Goal: Task Accomplishment & Management: Manage account settings

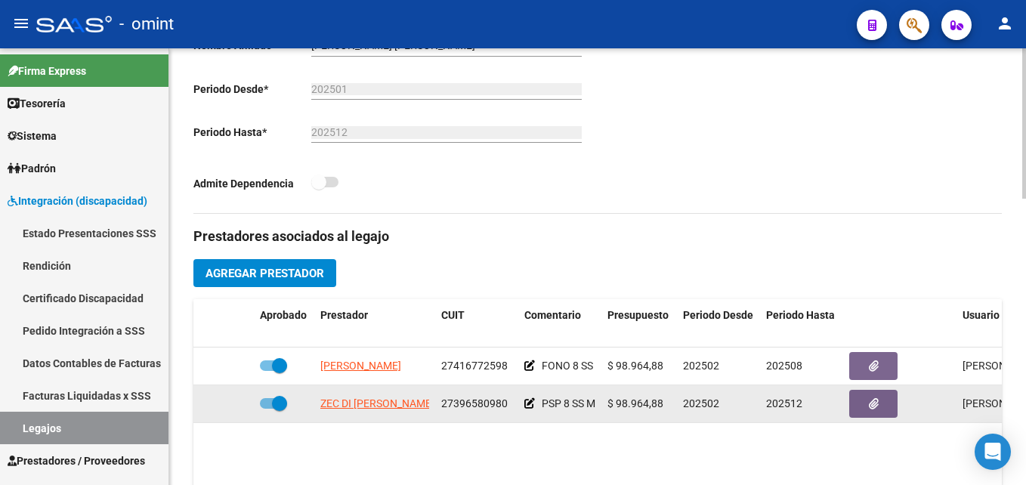
scroll to position [453, 0]
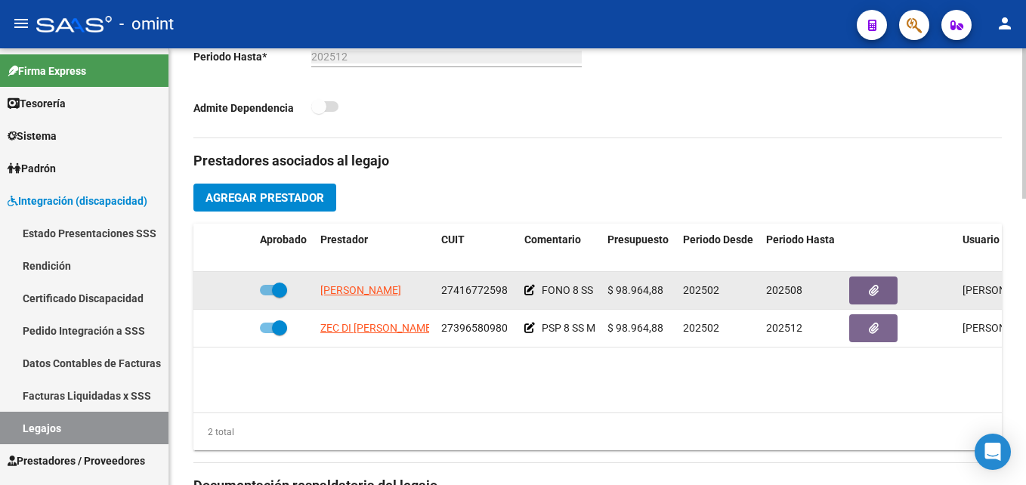
click at [465, 290] on span "27416772598" at bounding box center [474, 290] width 66 height 12
copy span "27416772598"
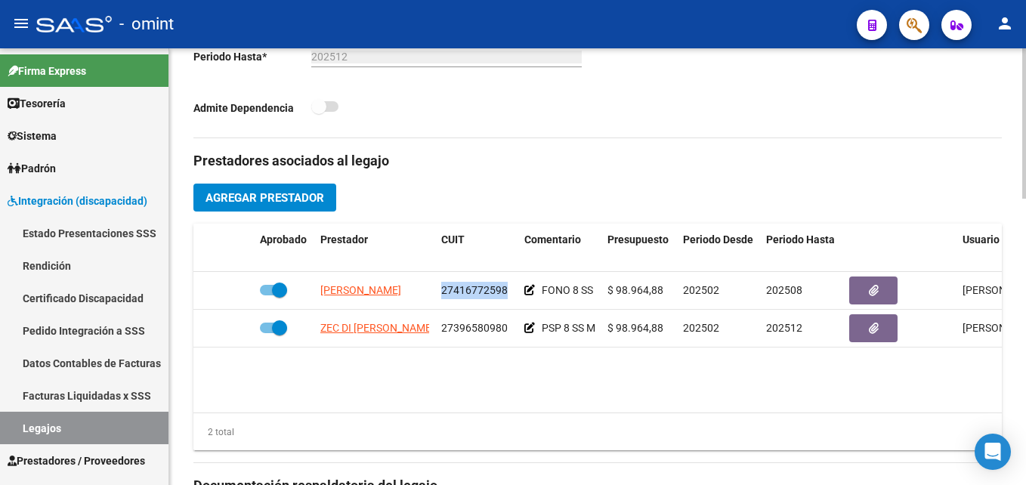
scroll to position [0, 0]
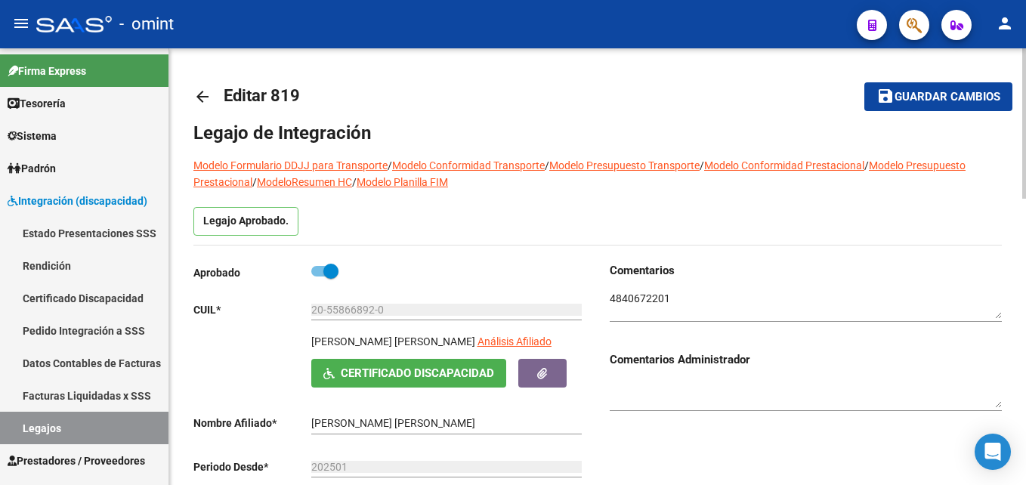
click at [199, 84] on link "arrow_back" at bounding box center [208, 97] width 30 height 36
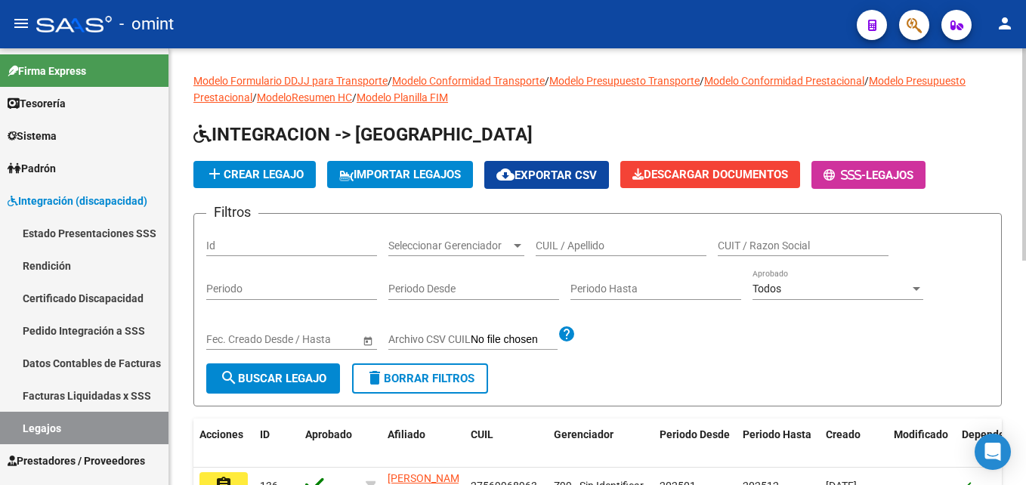
click at [641, 257] on div "CUIL / Apellido" at bounding box center [621, 247] width 171 height 43
click at [641, 243] on input "CUIL / Apellido" at bounding box center [621, 246] width 171 height 13
paste input "20502366158"
type input "20502366158"
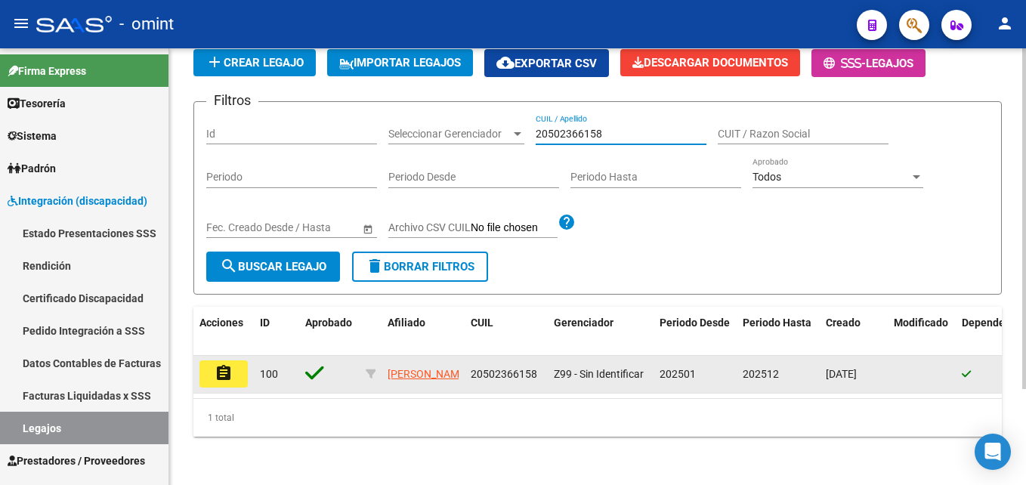
click at [229, 364] on mat-icon "assignment" at bounding box center [224, 373] width 18 height 18
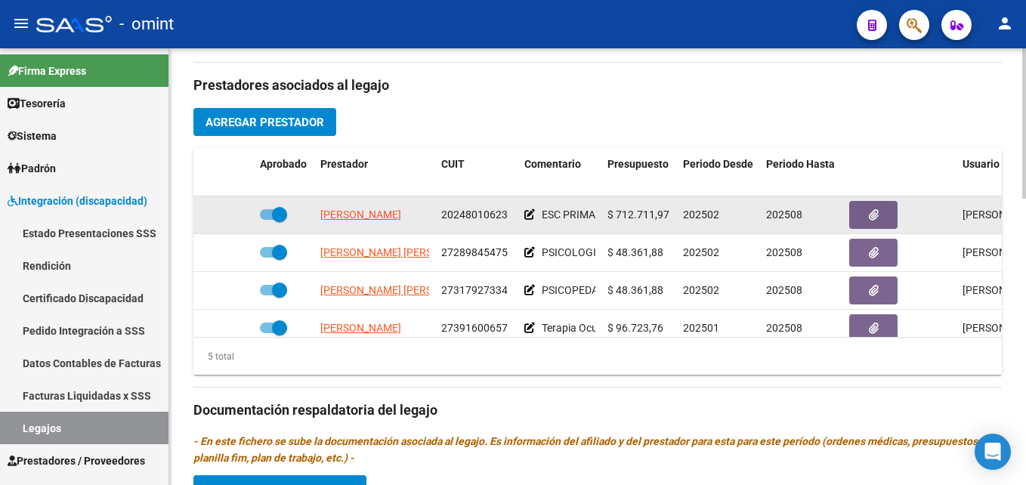
scroll to position [453, 0]
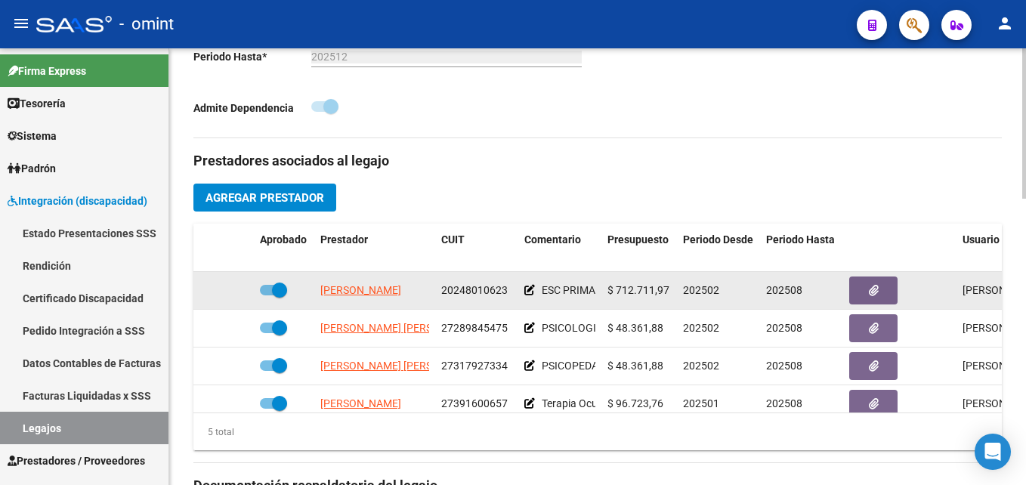
click at [460, 283] on div "20248010623" at bounding box center [476, 290] width 71 height 17
copy span "20248010623"
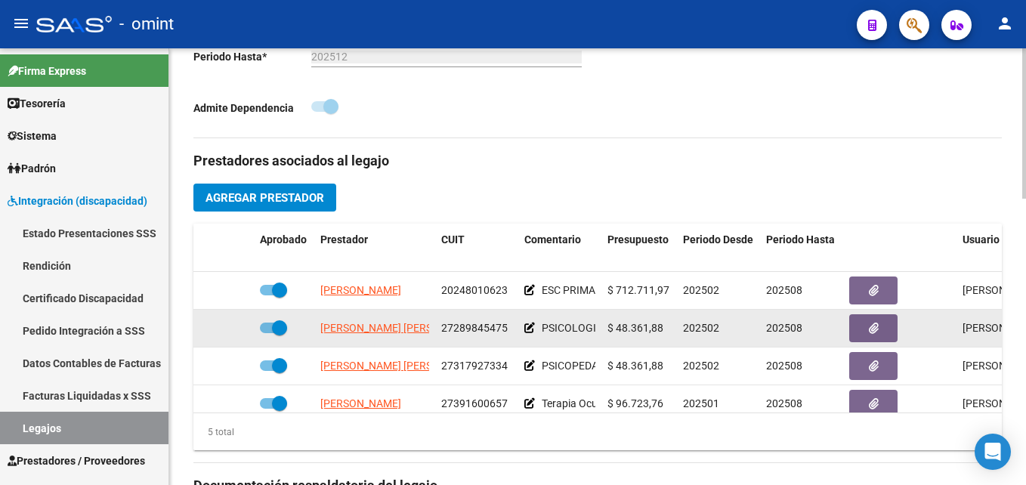
click at [477, 326] on span "27289845475" at bounding box center [474, 328] width 66 height 12
copy span "27289845475"
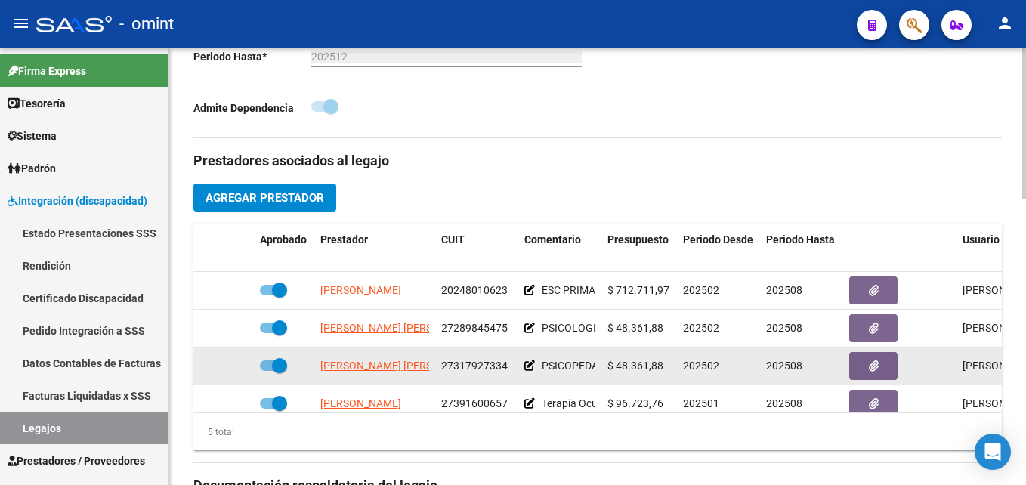
click at [444, 367] on span "27317927334" at bounding box center [474, 366] width 66 height 12
copy span "27317927334"
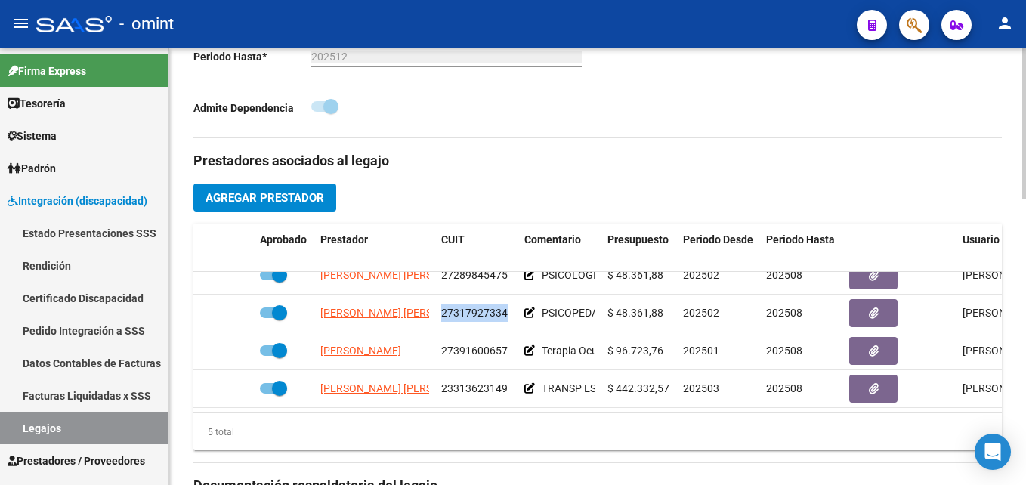
scroll to position [64, 0]
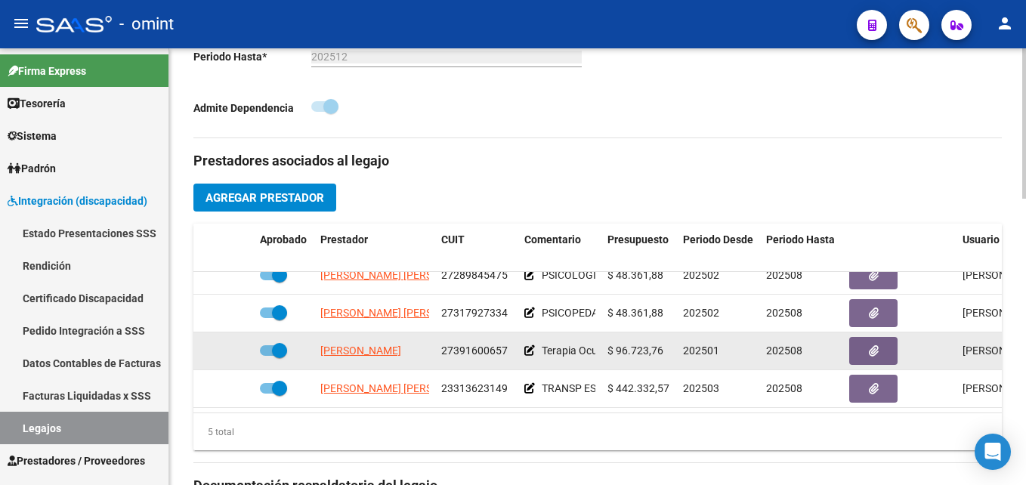
click at [482, 345] on span "27391600657" at bounding box center [474, 351] width 66 height 12
copy span "27391600657"
click at [275, 343] on span at bounding box center [279, 350] width 15 height 15
click at [267, 356] on input "checkbox" at bounding box center [267, 356] width 1 height 1
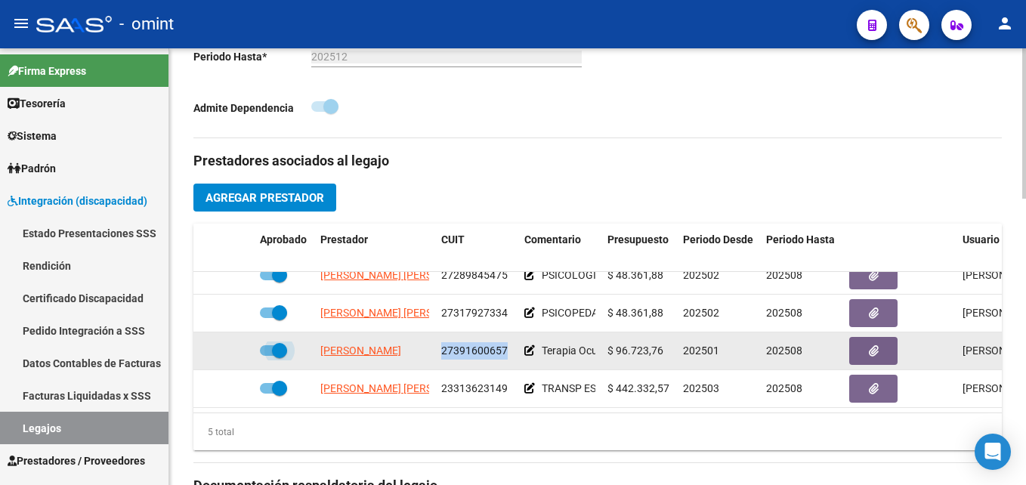
checkbox input "false"
click at [234, 345] on icon at bounding box center [232, 350] width 11 height 11
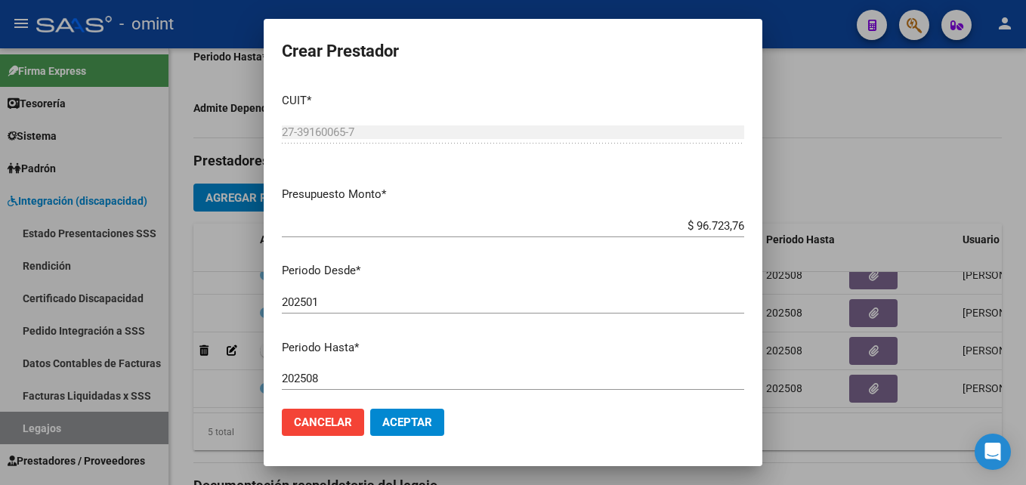
click at [342, 294] on div "202501 Ingresar el periodo" at bounding box center [513, 302] width 462 height 23
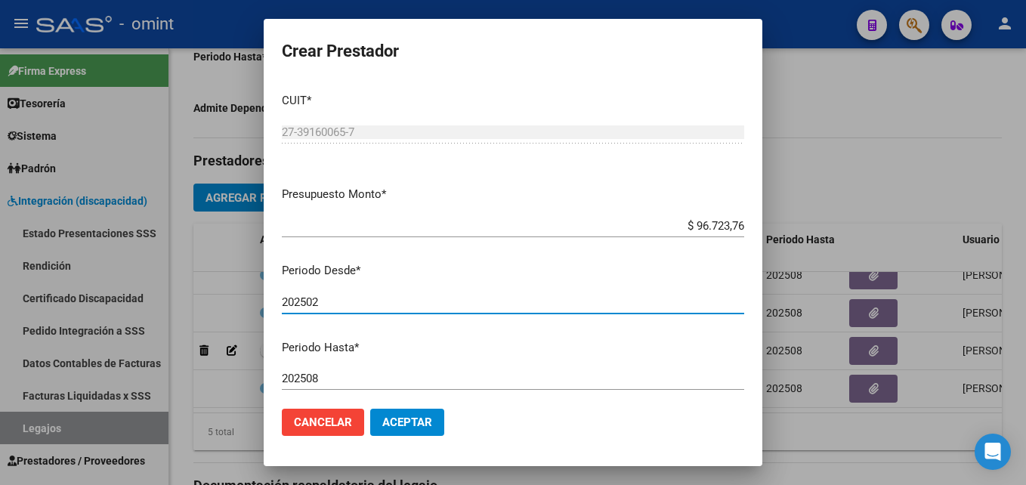
type input "202502"
click at [413, 423] on span "Aceptar" at bounding box center [407, 423] width 50 height 14
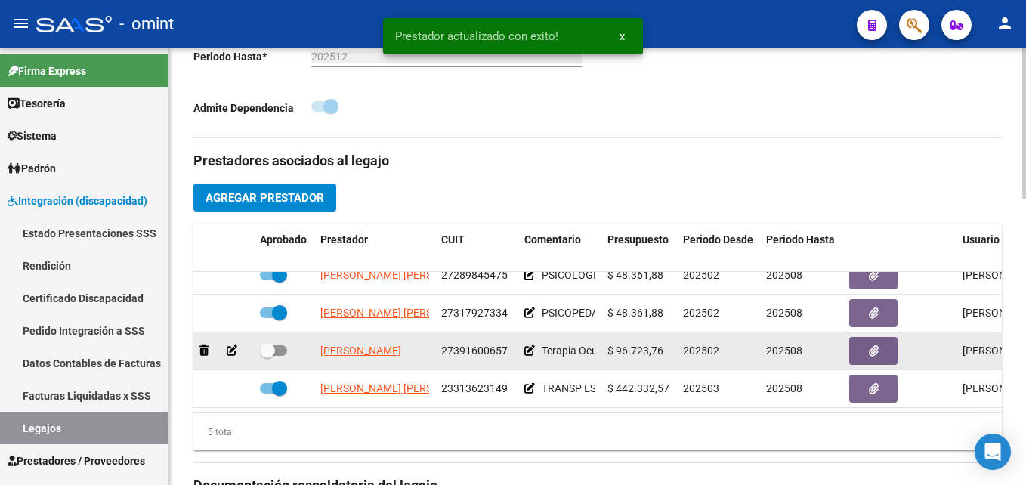
click at [267, 343] on span at bounding box center [267, 350] width 15 height 15
click at [267, 356] on input "checkbox" at bounding box center [267, 356] width 1 height 1
checkbox input "true"
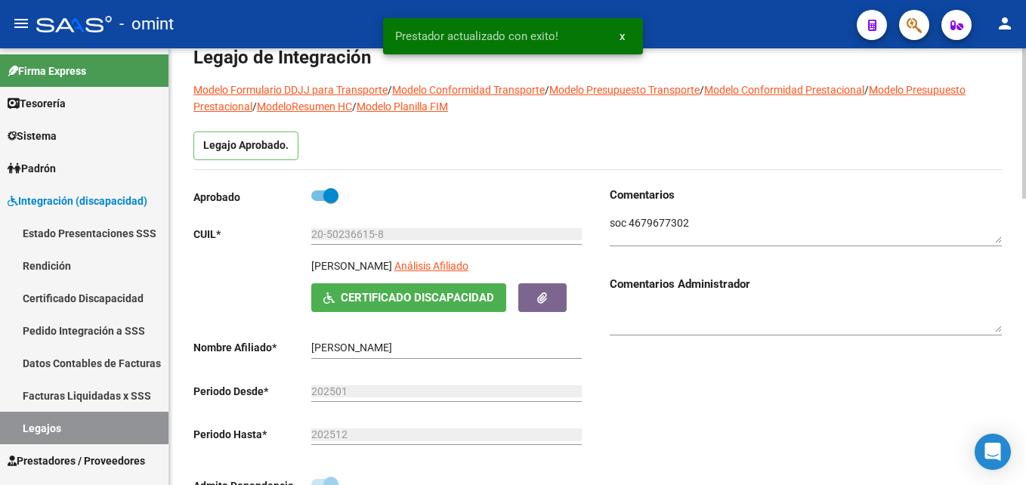
scroll to position [0, 0]
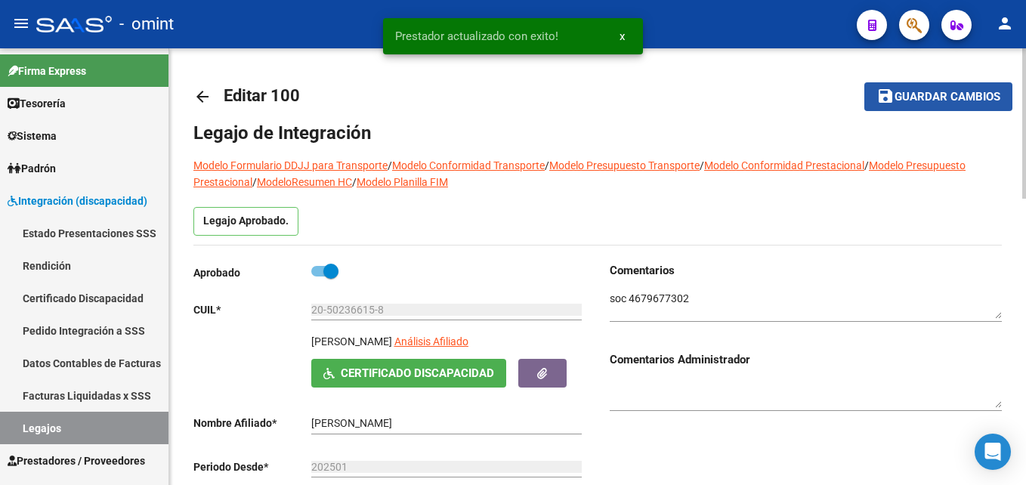
click at [932, 103] on span "Guardar cambios" at bounding box center [948, 98] width 106 height 14
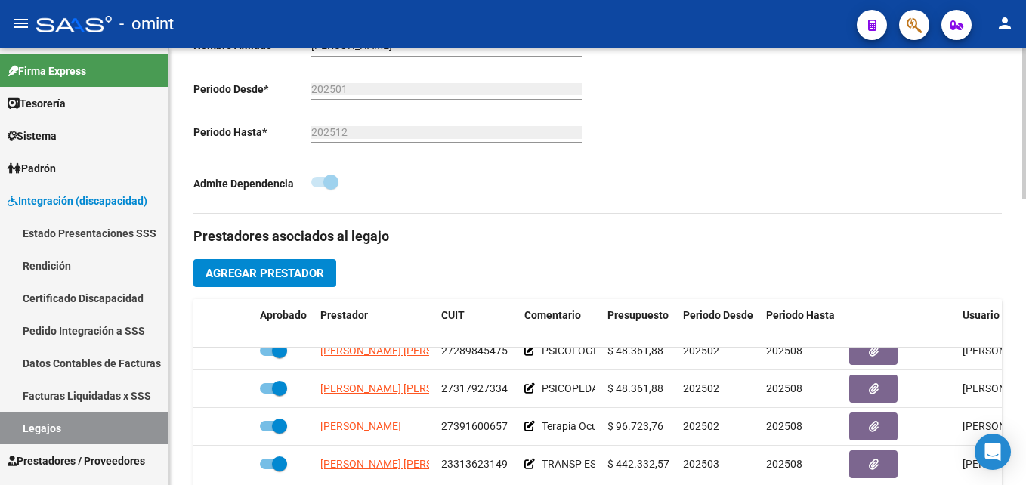
scroll to position [453, 0]
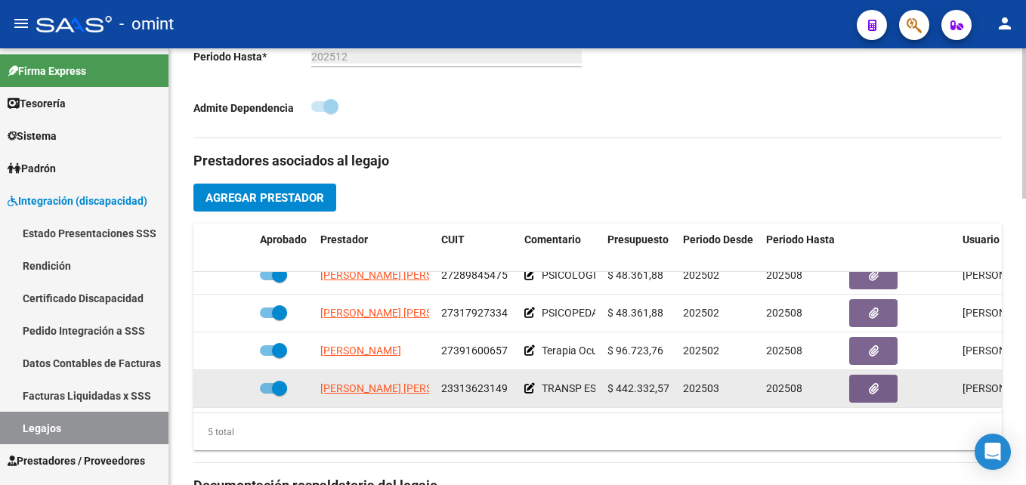
click at [501, 382] on span "23313623149" at bounding box center [474, 388] width 66 height 12
copy span "23313623149"
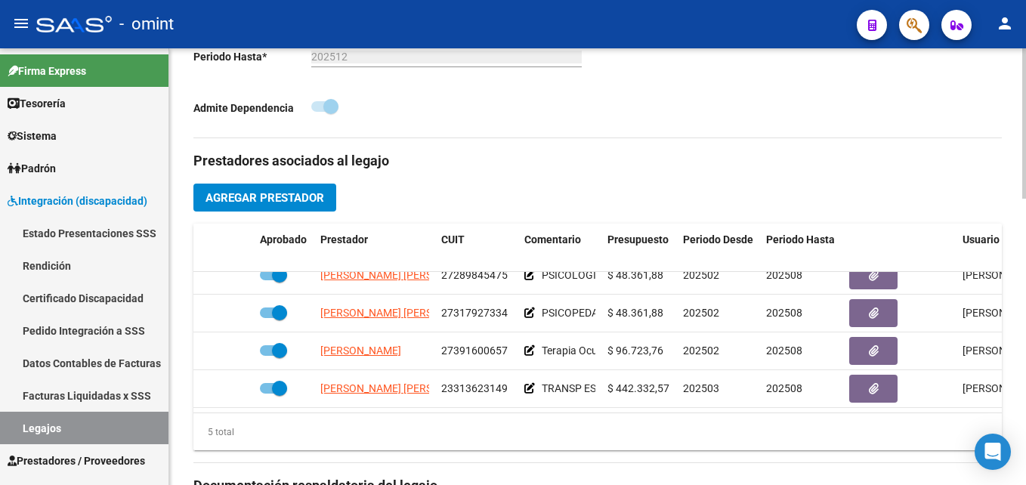
scroll to position [0, 0]
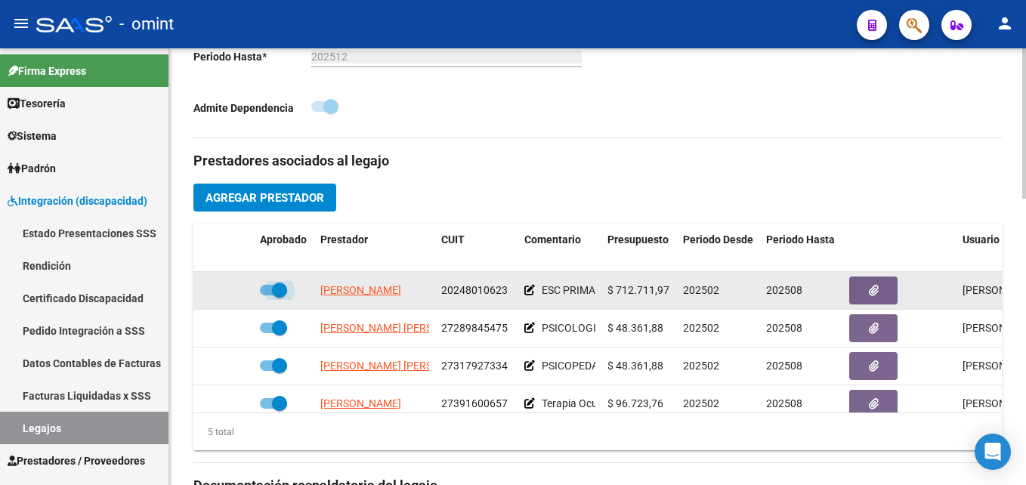
click at [279, 289] on span at bounding box center [279, 290] width 15 height 15
click at [267, 295] on input "checkbox" at bounding box center [267, 295] width 1 height 1
checkbox input "false"
click at [233, 290] on icon at bounding box center [232, 290] width 11 height 11
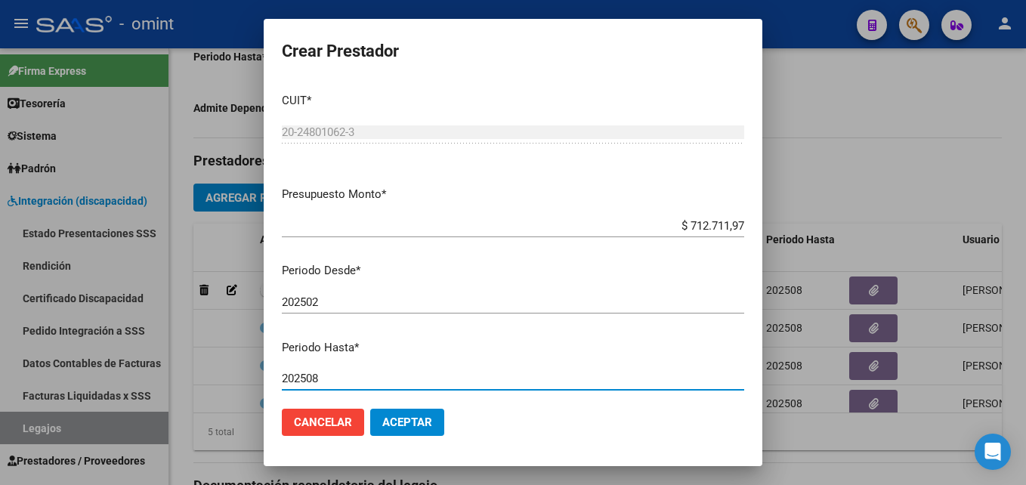
click at [351, 375] on input "202508" at bounding box center [513, 379] width 462 height 14
type input "202512"
click at [397, 414] on button "Aceptar" at bounding box center [407, 422] width 74 height 27
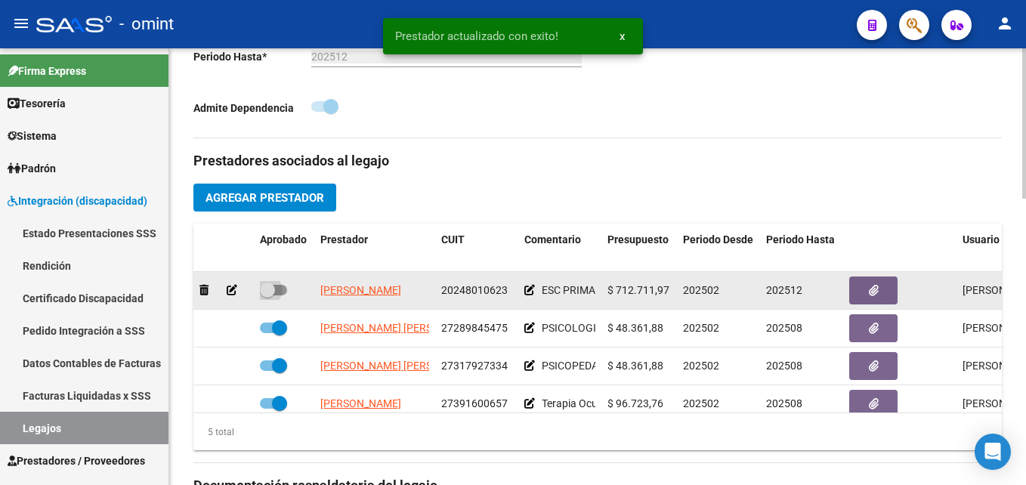
click at [267, 294] on span at bounding box center [267, 290] width 15 height 15
click at [267, 295] on input "checkbox" at bounding box center [267, 295] width 1 height 1
checkbox input "true"
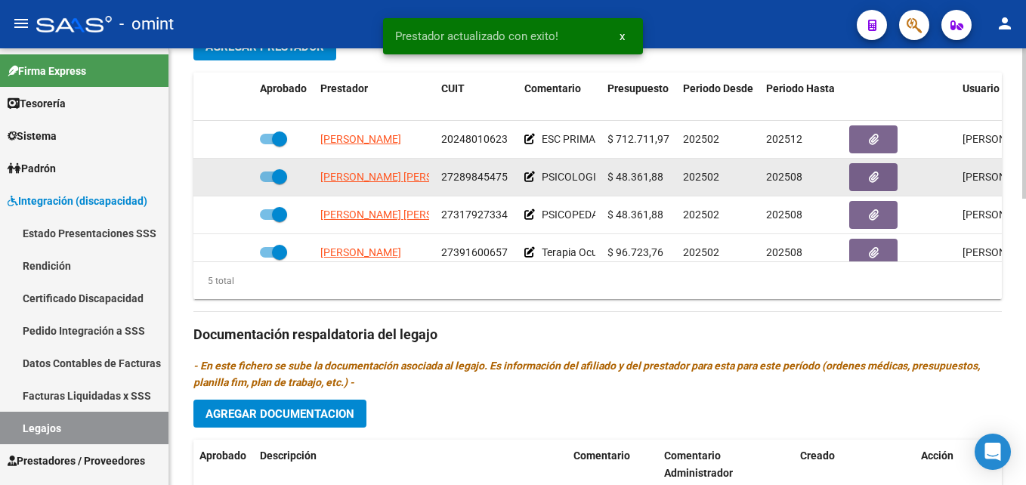
scroll to position [756, 0]
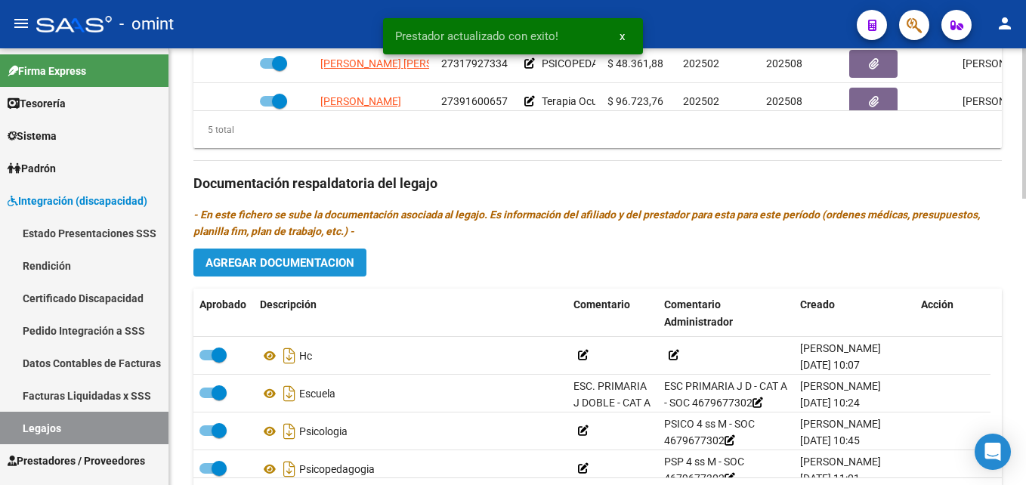
click at [303, 267] on span "Agregar Documentacion" at bounding box center [280, 263] width 149 height 14
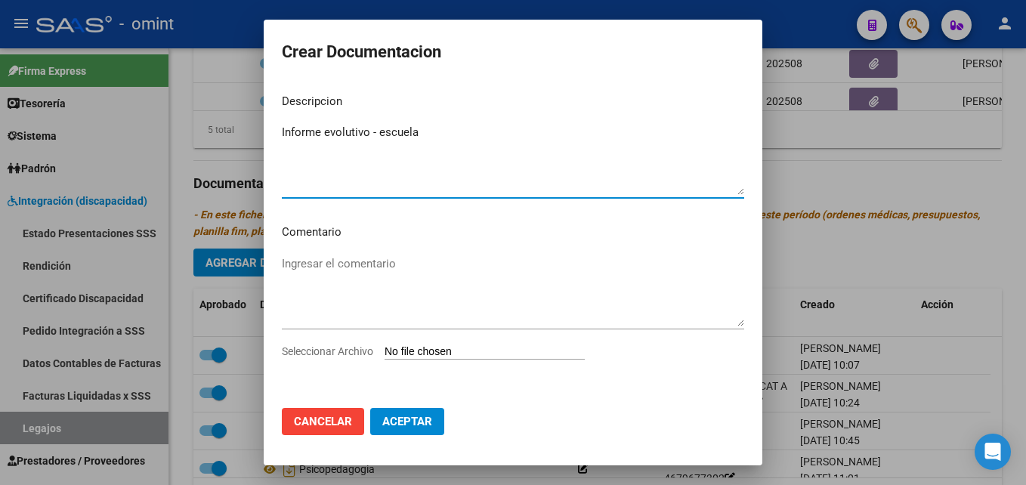
type textarea "Informe evolutivo - escuela"
click at [444, 350] on input "Seleccionar Archivo" at bounding box center [485, 352] width 200 height 14
type input "C:\fakepath\4679677302_25071402230_inf-seg-eval-sem.pdf"
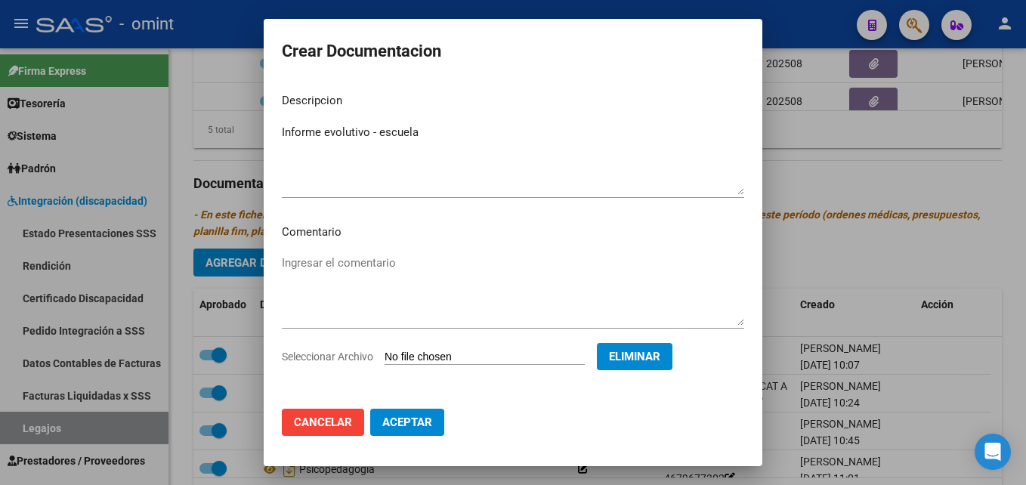
click at [409, 419] on span "Aceptar" at bounding box center [407, 423] width 50 height 14
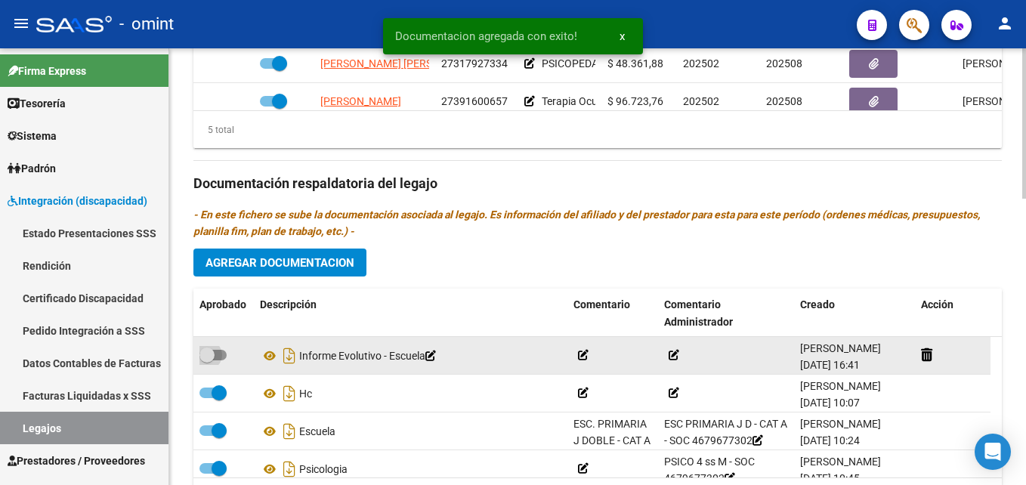
click at [221, 352] on span at bounding box center [212, 355] width 27 height 11
click at [207, 360] on input "checkbox" at bounding box center [206, 360] width 1 height 1
checkbox input "true"
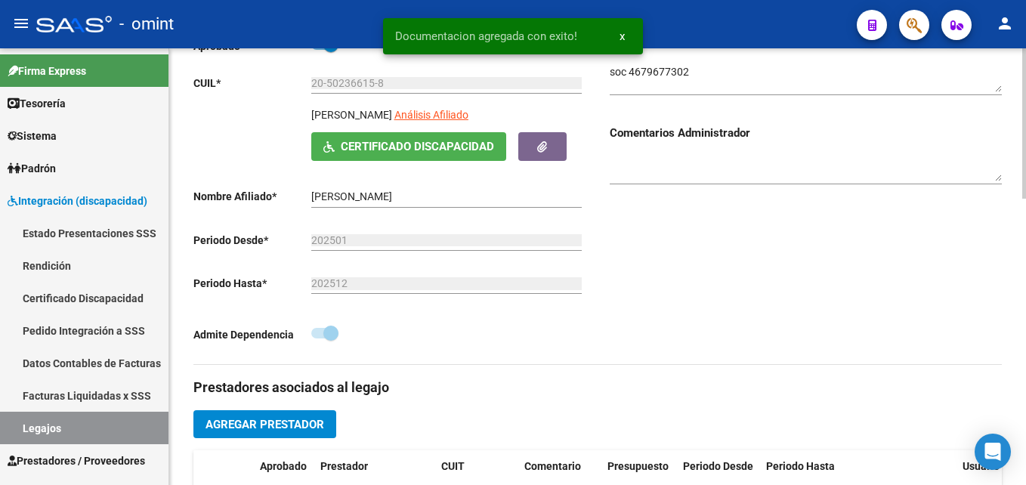
scroll to position [0, 0]
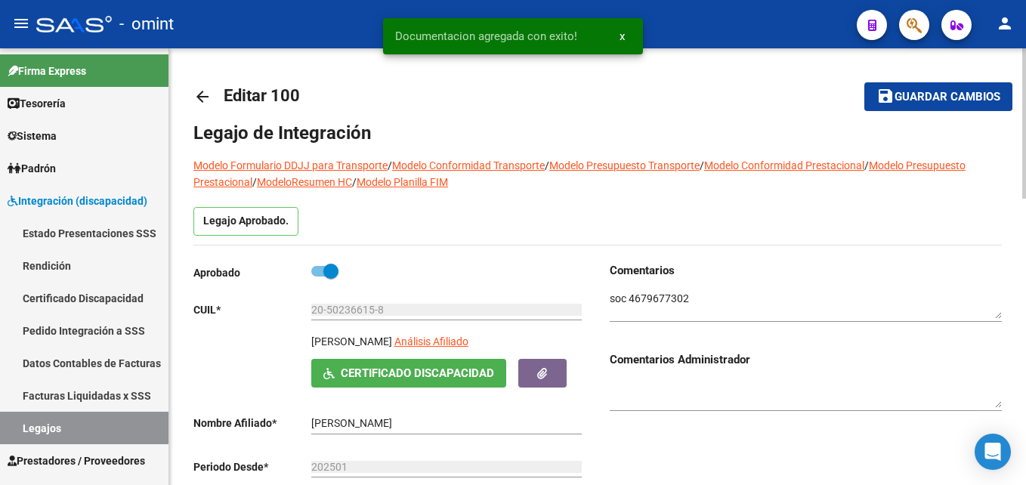
click at [910, 92] on span "Guardar cambios" at bounding box center [948, 98] width 106 height 14
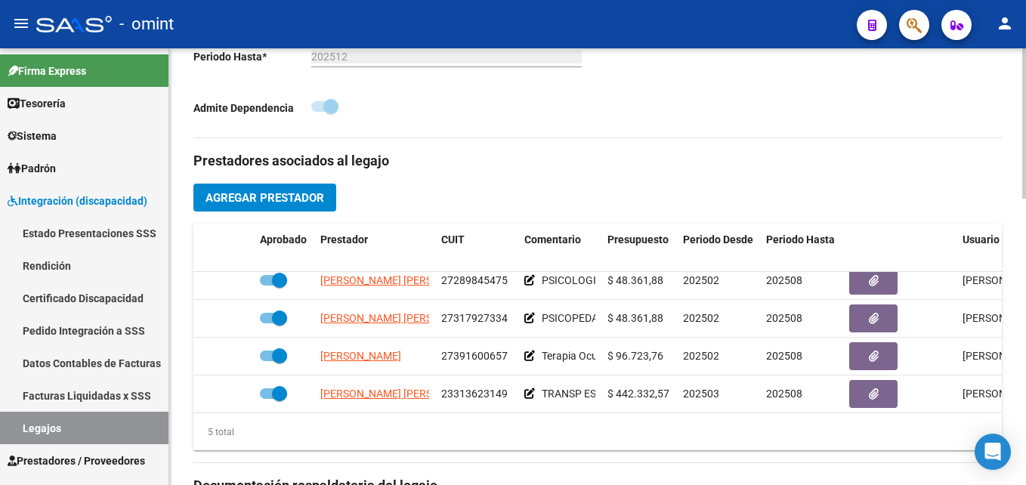
scroll to position [64, 0]
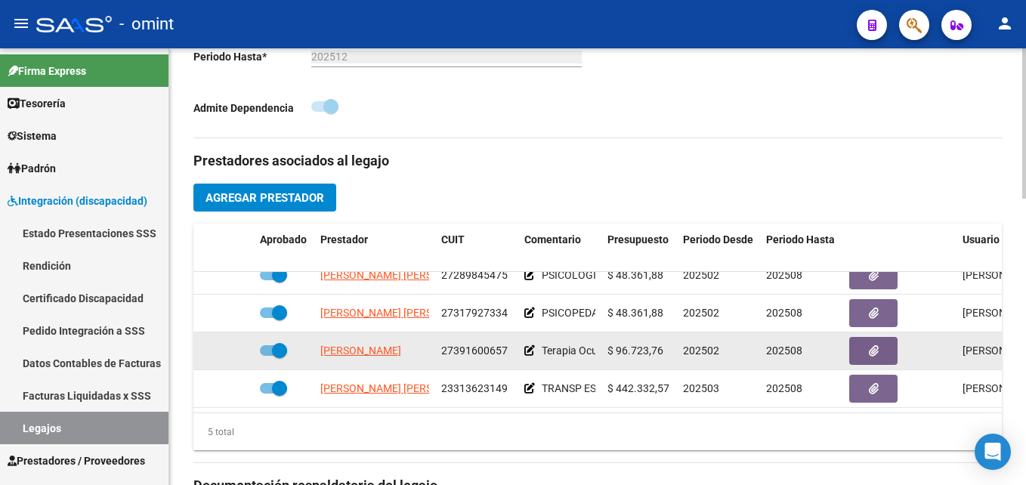
click at [284, 343] on span at bounding box center [279, 350] width 15 height 15
click at [267, 356] on input "checkbox" at bounding box center [267, 356] width 1 height 1
checkbox input "false"
click at [236, 345] on icon at bounding box center [232, 350] width 11 height 11
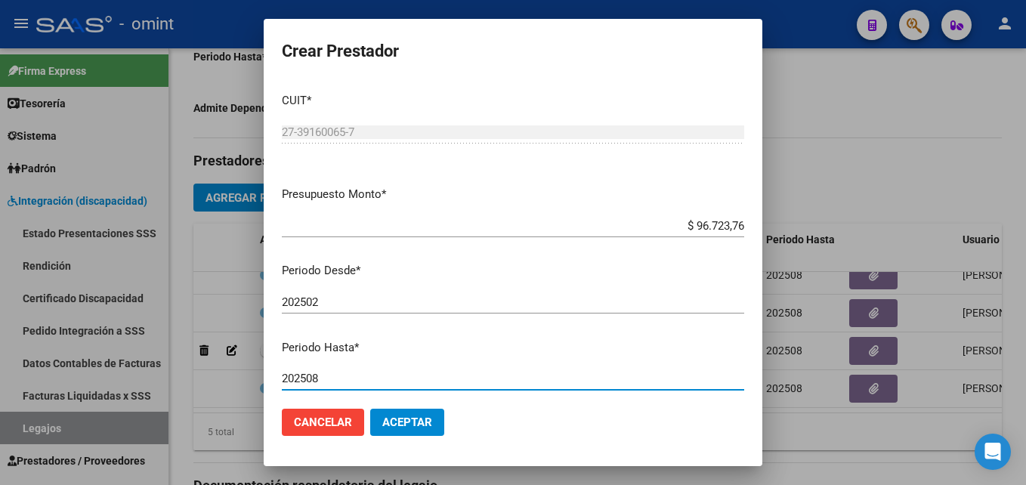
click at [339, 385] on input "202508" at bounding box center [513, 379] width 462 height 14
type input "202512"
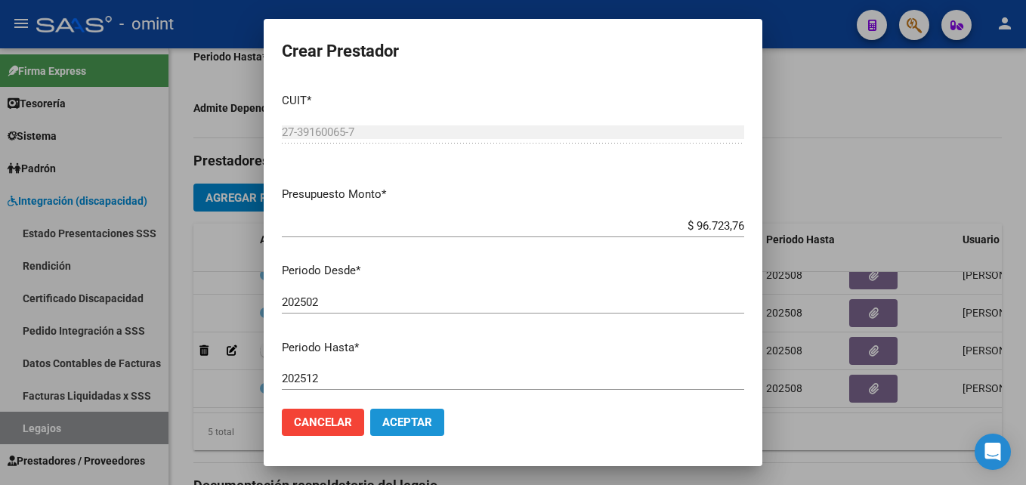
click at [403, 433] on button "Aceptar" at bounding box center [407, 422] width 74 height 27
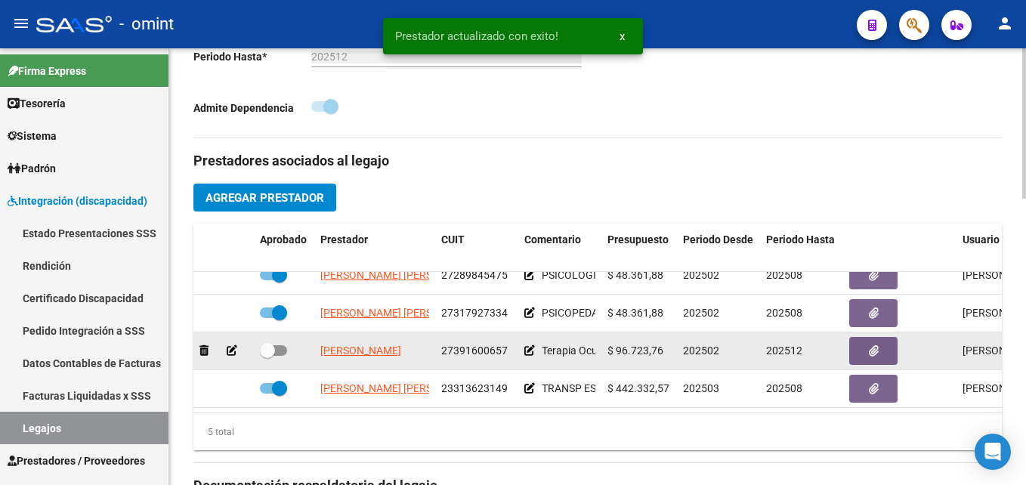
click at [278, 345] on span at bounding box center [273, 350] width 27 height 11
click at [267, 356] on input "checkbox" at bounding box center [267, 356] width 1 height 1
checkbox input "true"
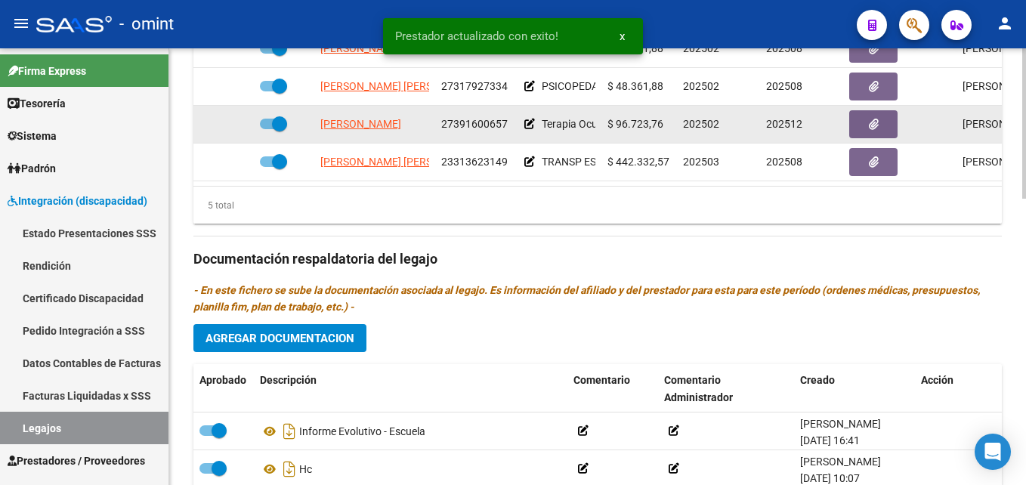
scroll to position [834, 0]
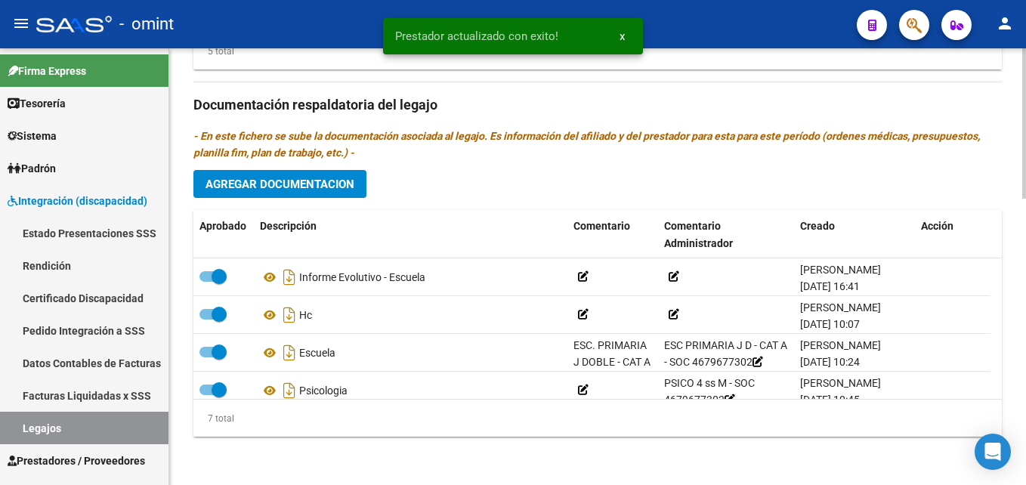
click at [317, 195] on button "Agregar Documentacion" at bounding box center [279, 184] width 173 height 28
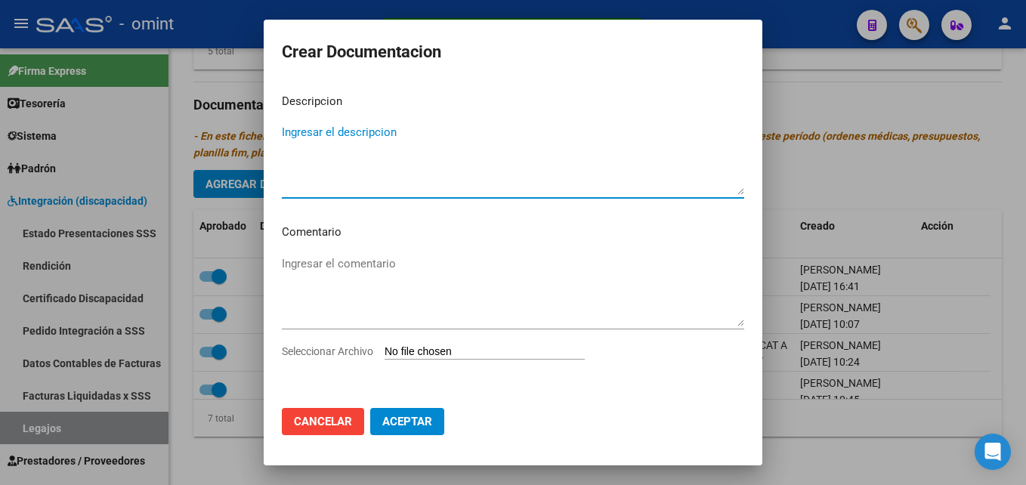
click at [484, 351] on input "Seleccionar Archivo" at bounding box center [485, 352] width 200 height 14
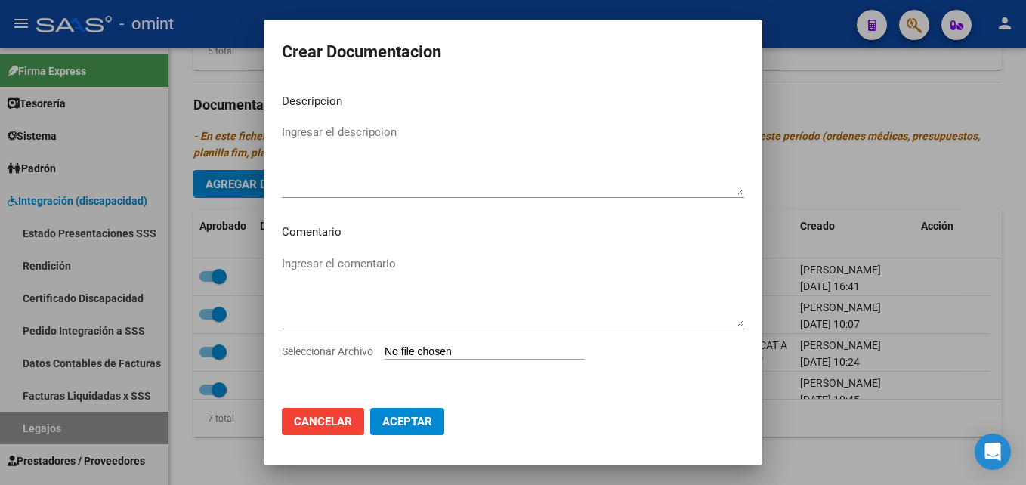
type input "C:\fakepath\4679677302_25072112040_form048.pdf"
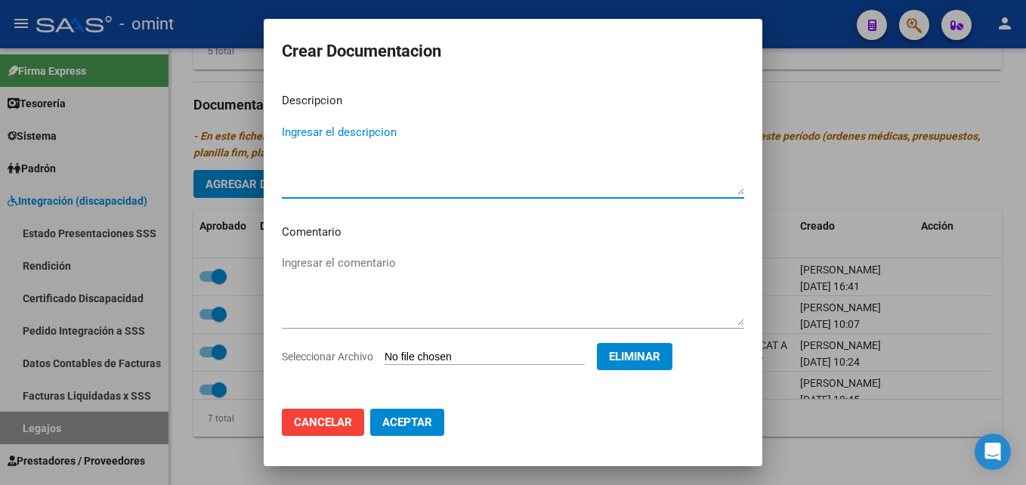
click at [382, 134] on textarea "Ingresar el descripcion" at bounding box center [513, 159] width 462 height 71
type textarea "i"
type textarea "Informe evolutivo - TO"
click at [425, 416] on span "Aceptar" at bounding box center [407, 423] width 50 height 14
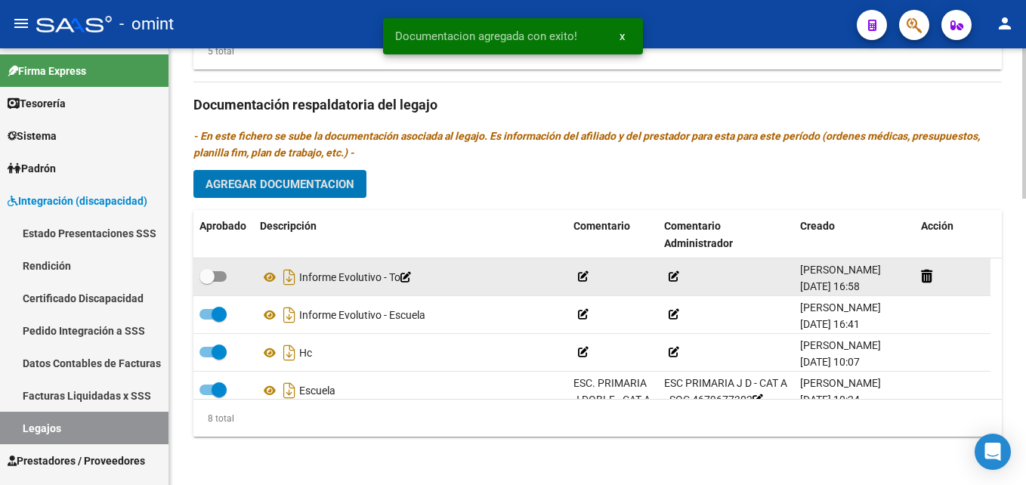
click at [224, 276] on span at bounding box center [212, 276] width 27 height 11
click at [207, 282] on input "checkbox" at bounding box center [206, 282] width 1 height 1
checkbox input "true"
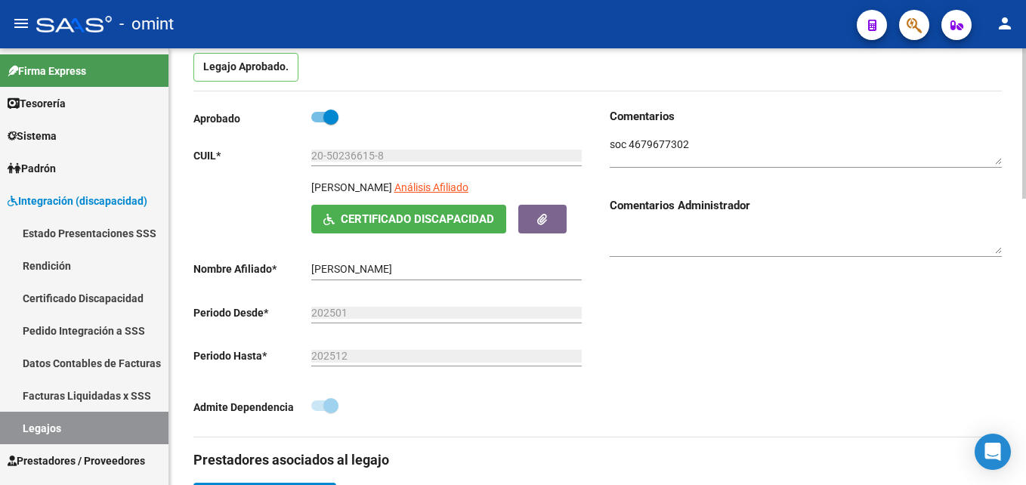
scroll to position [0, 0]
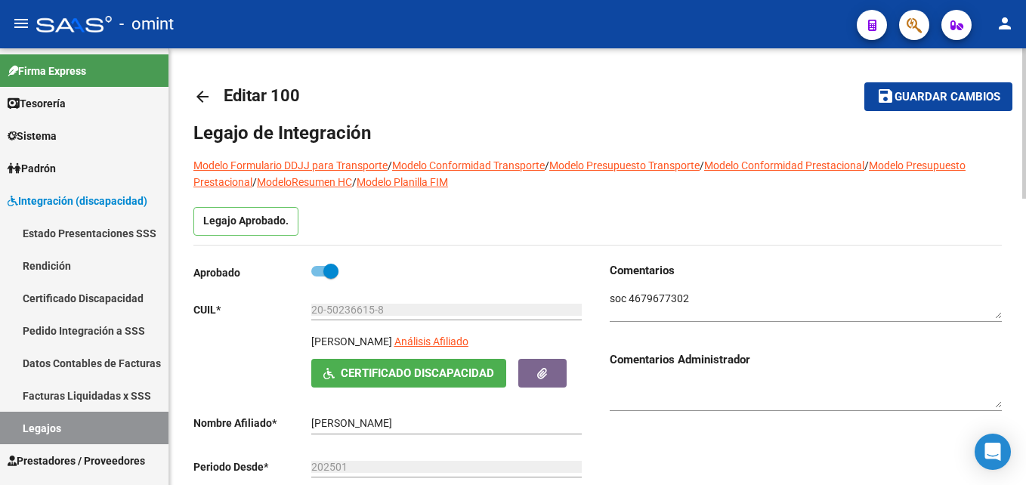
click at [902, 86] on button "save Guardar cambios" at bounding box center [938, 96] width 148 height 28
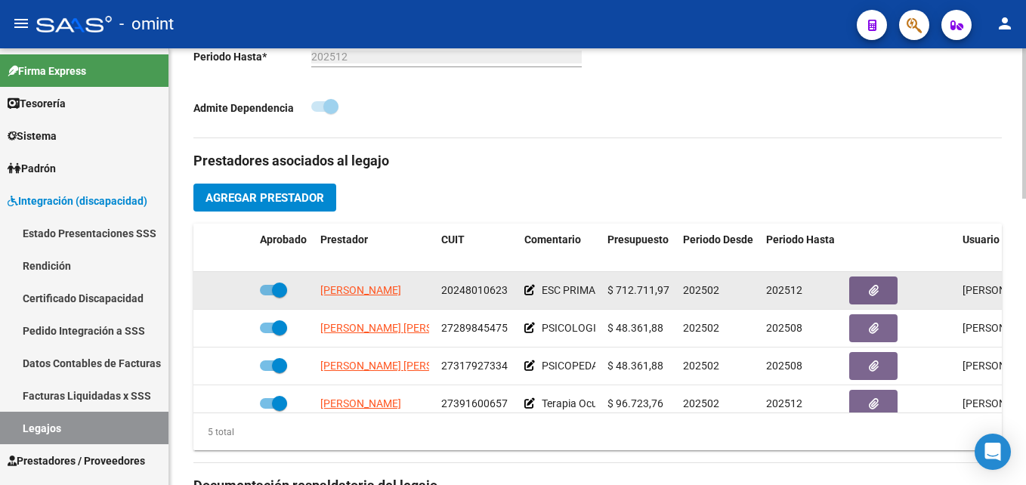
scroll to position [529, 0]
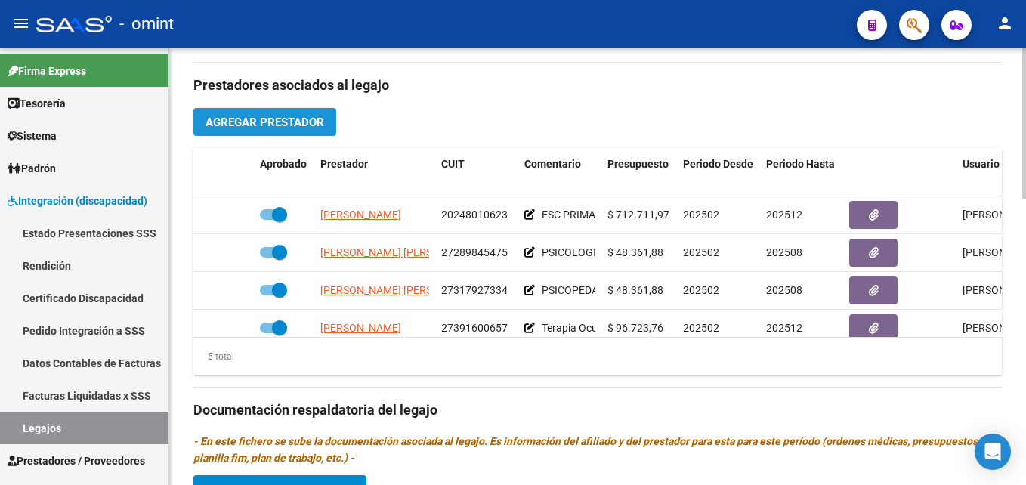
click at [264, 122] on span "Agregar Prestador" at bounding box center [265, 123] width 119 height 14
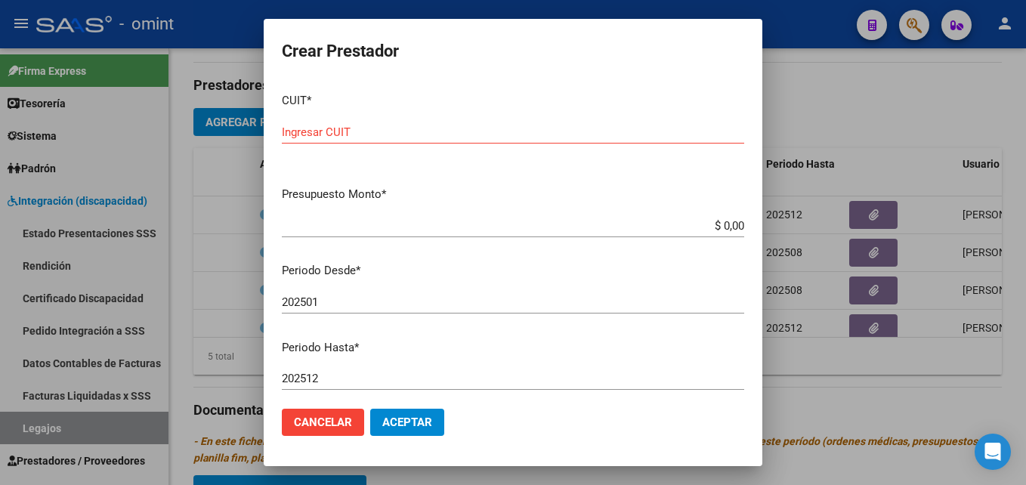
click at [848, 82] on div at bounding box center [513, 242] width 1026 height 485
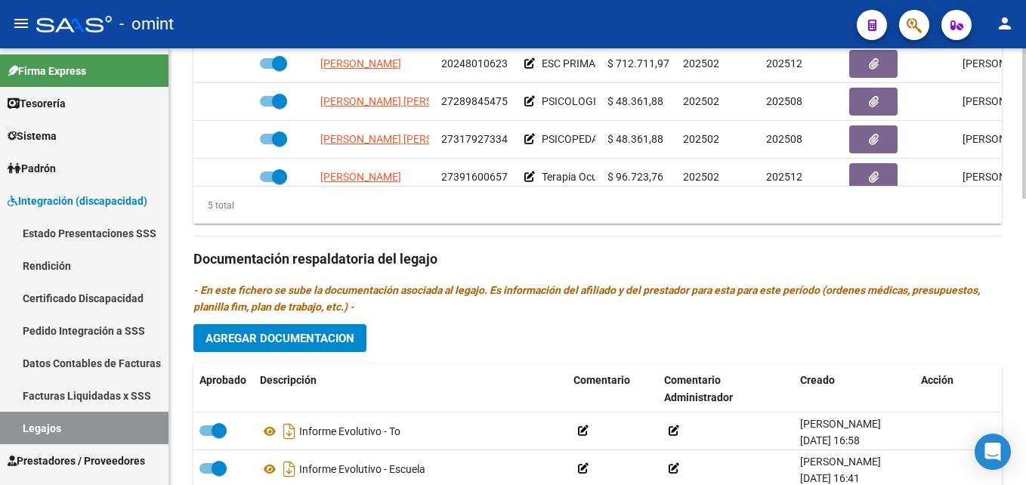
scroll to position [756, 0]
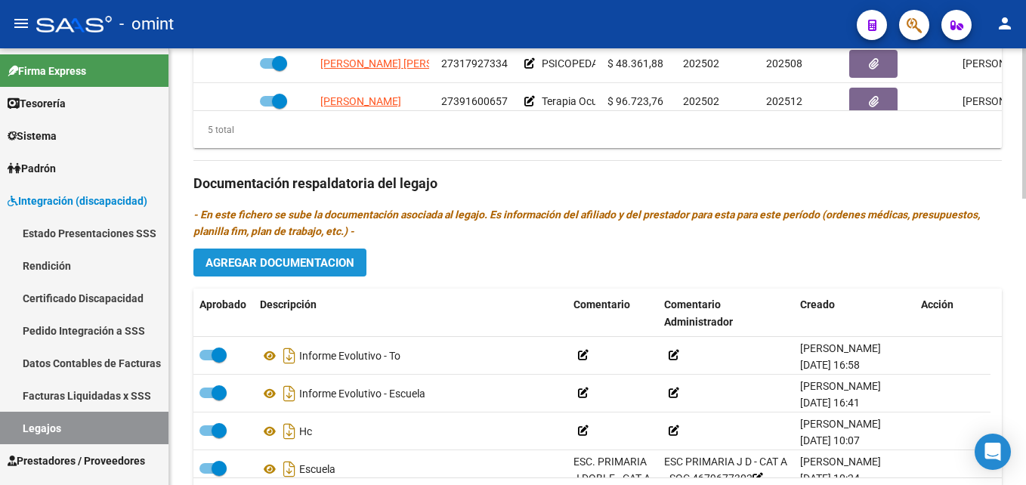
click at [318, 262] on span "Agregar Documentacion" at bounding box center [280, 263] width 149 height 14
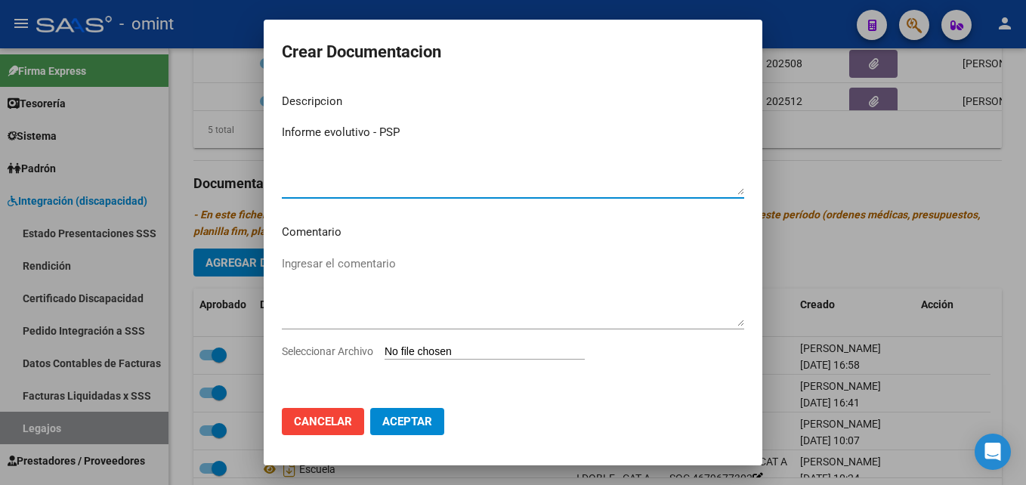
type textarea "Informe evolutivo - PSP"
click at [470, 353] on input "Seleccionar Archivo" at bounding box center [485, 352] width 200 height 14
type input "C:\fakepath\4679677302_25071602470_form048.pdf"
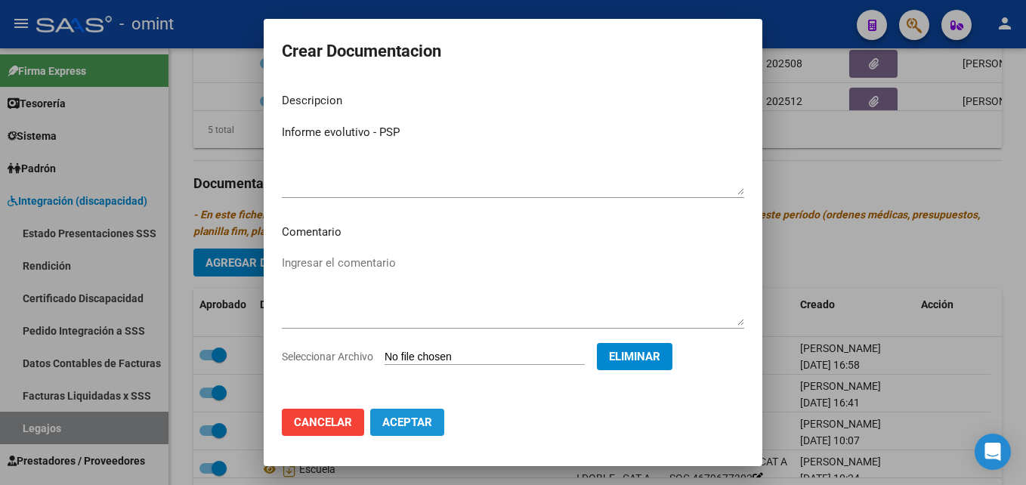
click at [426, 420] on span "Aceptar" at bounding box center [407, 423] width 50 height 14
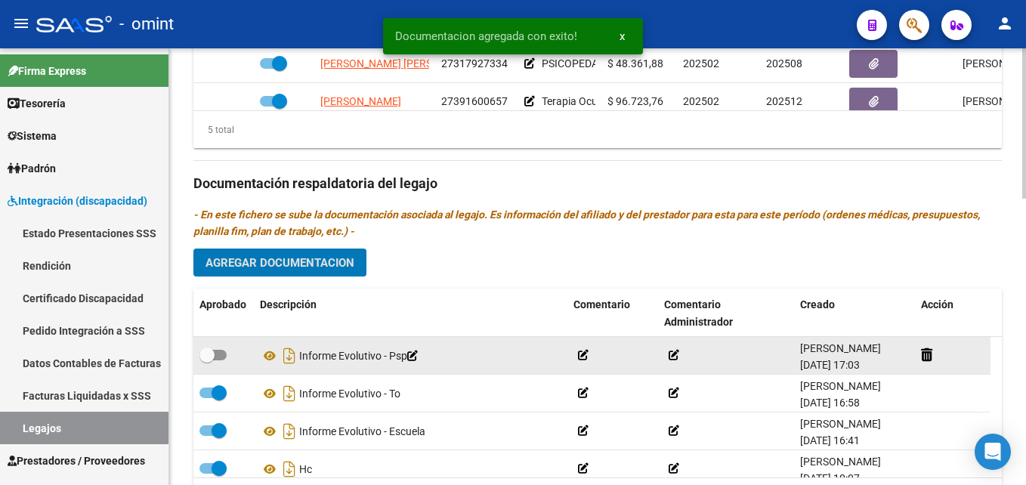
click at [218, 349] on label at bounding box center [212, 355] width 27 height 18
click at [207, 360] on input "checkbox" at bounding box center [206, 360] width 1 height 1
checkbox input "true"
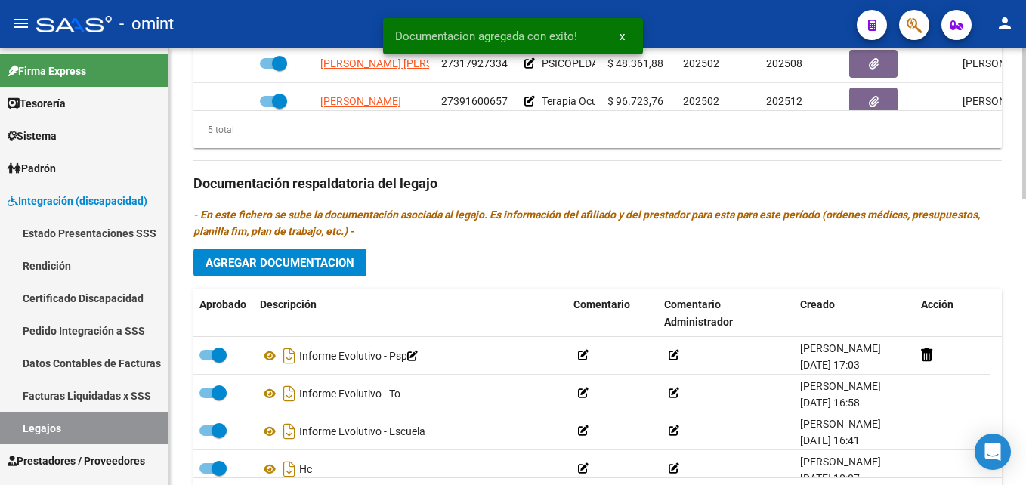
scroll to position [604, 0]
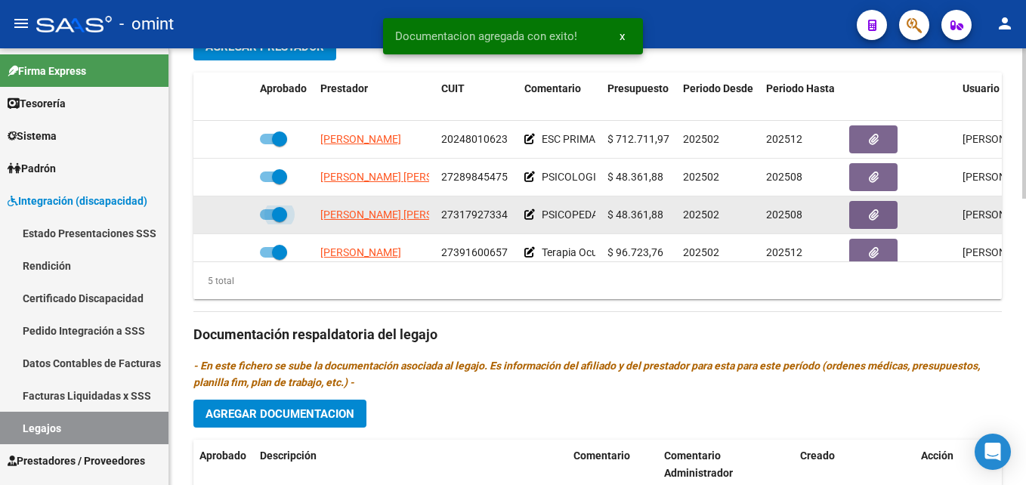
click at [284, 218] on span at bounding box center [279, 214] width 15 height 15
click at [267, 220] on input "checkbox" at bounding box center [267, 220] width 1 height 1
checkbox input "false"
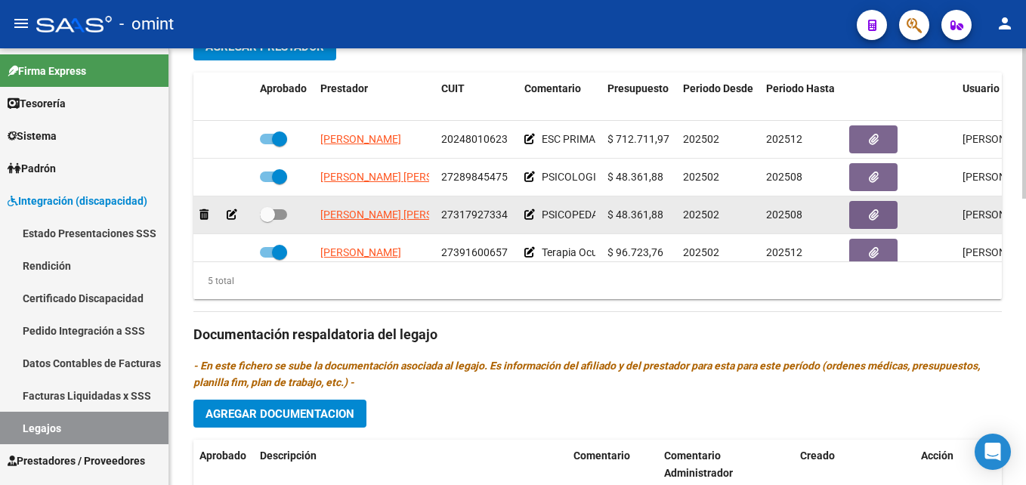
click at [238, 212] on div at bounding box center [223, 214] width 48 height 17
click at [230, 214] on icon at bounding box center [232, 214] width 11 height 11
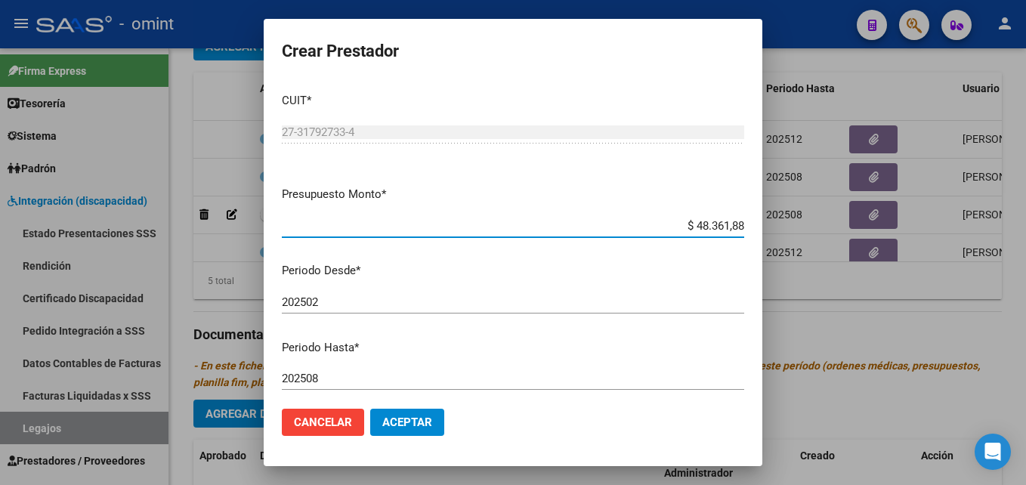
click at [351, 382] on input "202508" at bounding box center [513, 379] width 462 height 14
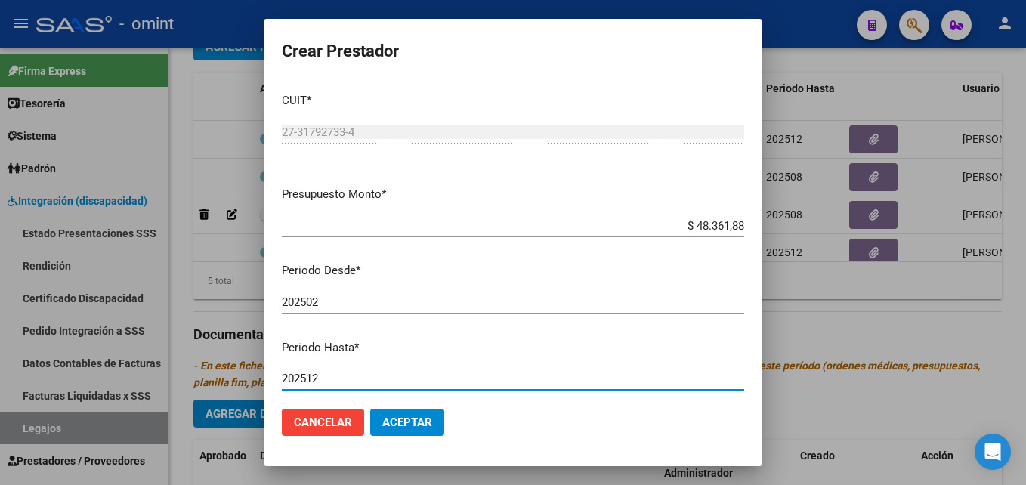
type input "202512"
click at [419, 428] on span "Aceptar" at bounding box center [407, 423] width 50 height 14
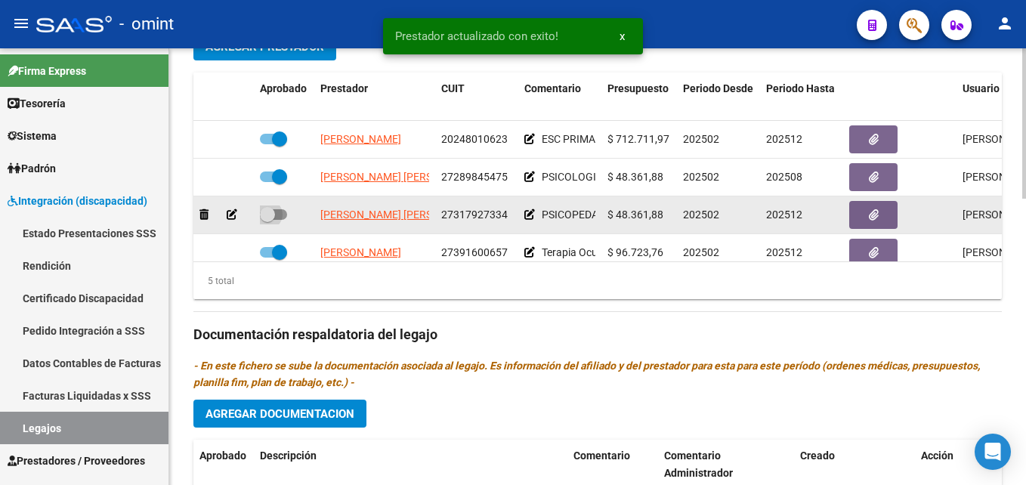
click at [266, 214] on span at bounding box center [267, 214] width 15 height 15
click at [267, 220] on input "checkbox" at bounding box center [267, 220] width 1 height 1
checkbox input "true"
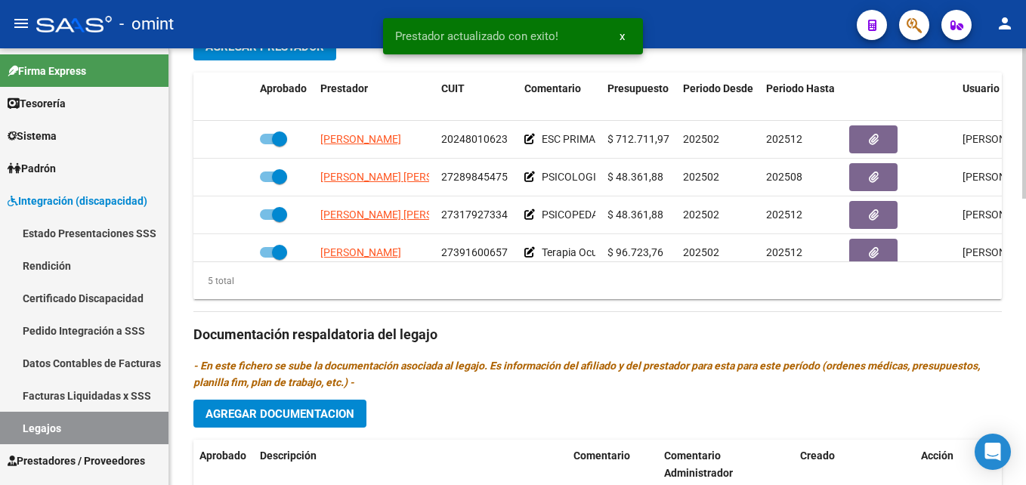
scroll to position [0, 0]
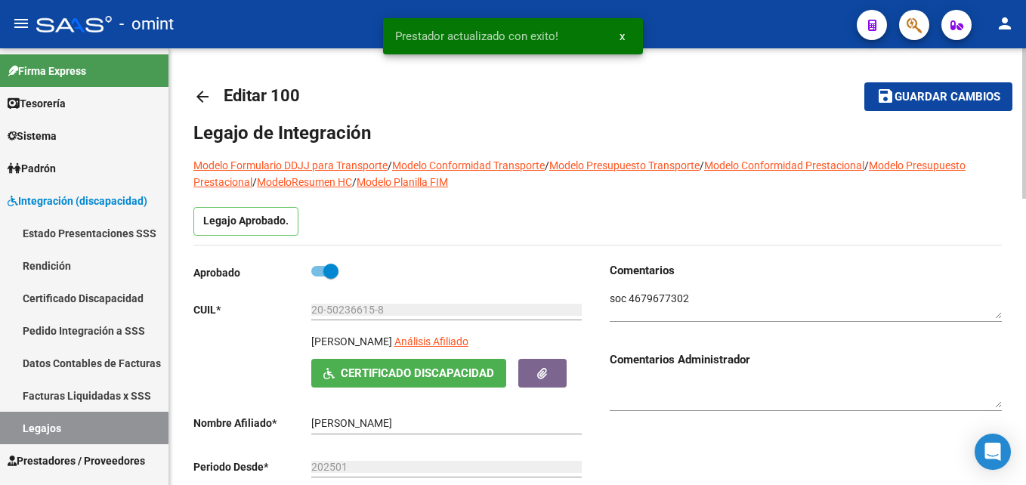
click at [919, 88] on button "save Guardar cambios" at bounding box center [938, 96] width 148 height 28
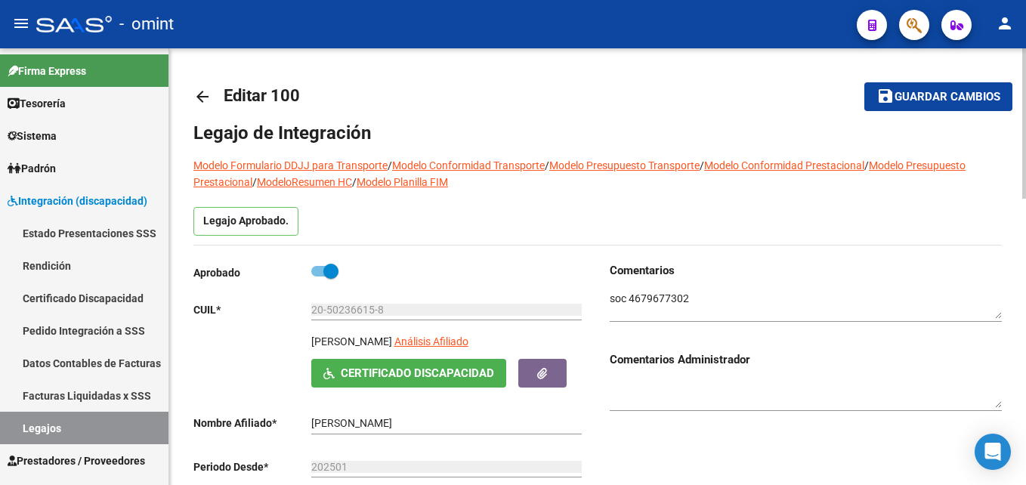
click at [965, 94] on span "Guardar cambios" at bounding box center [948, 98] width 106 height 14
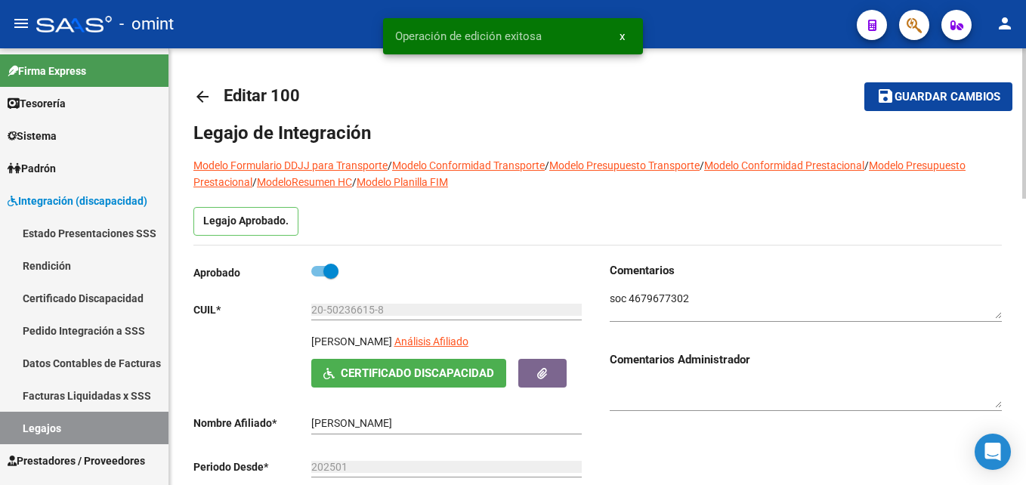
click at [203, 94] on mat-icon "arrow_back" at bounding box center [202, 97] width 18 height 18
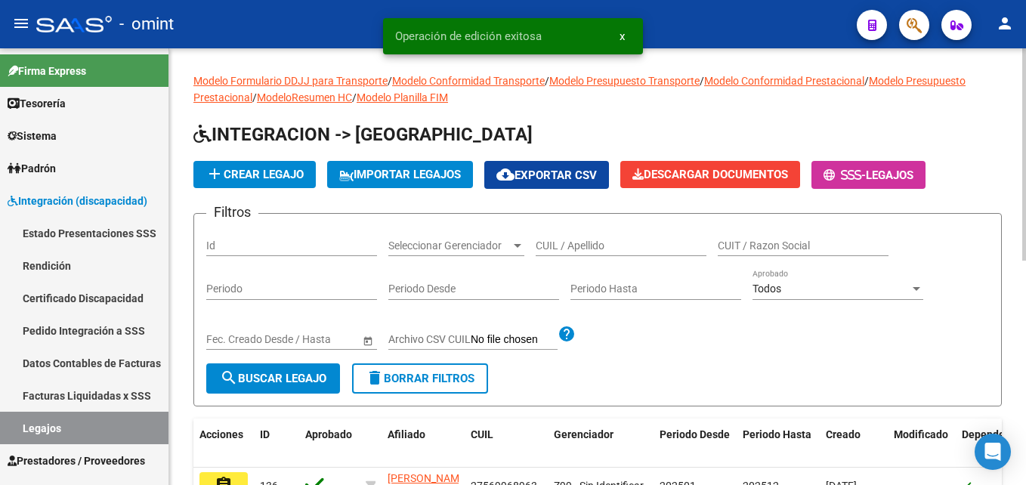
click at [600, 248] on input "CUIL / Apellido" at bounding box center [621, 246] width 171 height 13
paste input "20578378139"
type input "20578378139"
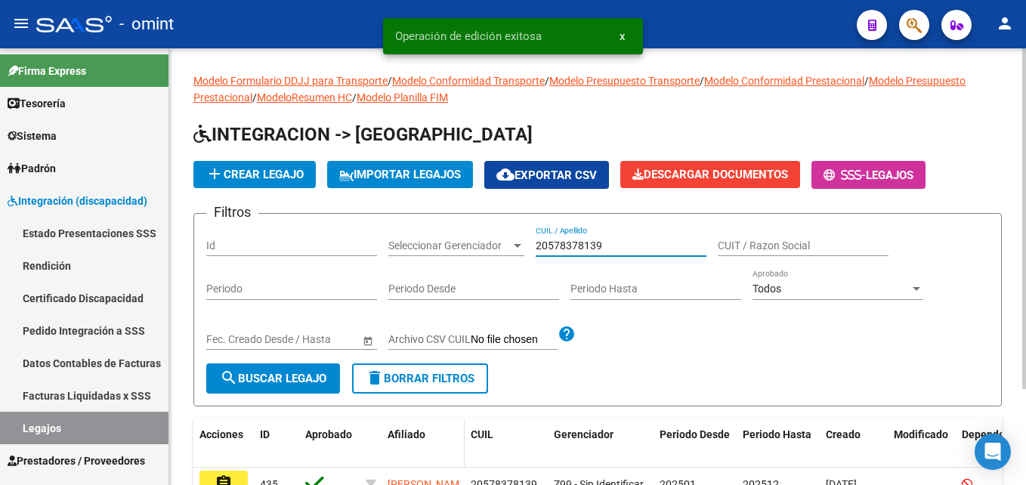
scroll to position [123, 0]
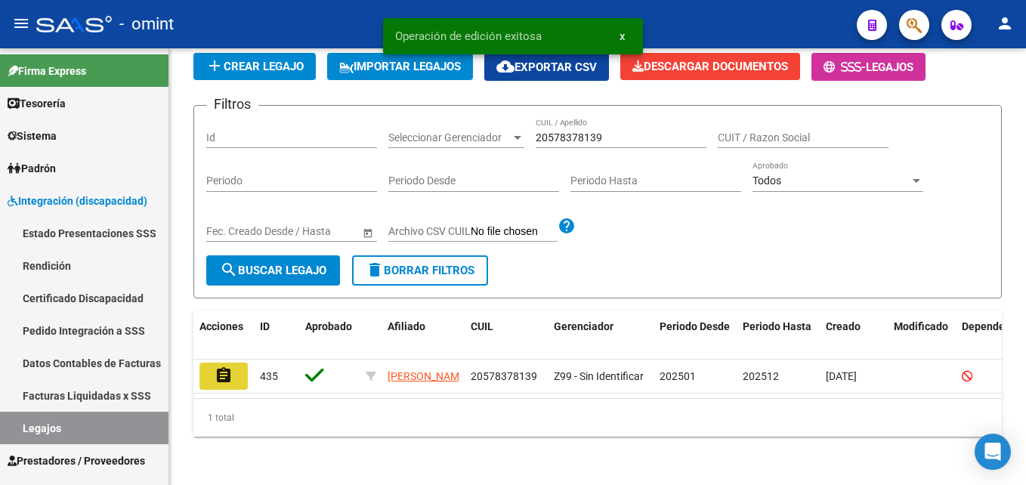
click at [230, 366] on mat-icon "assignment" at bounding box center [224, 375] width 18 height 18
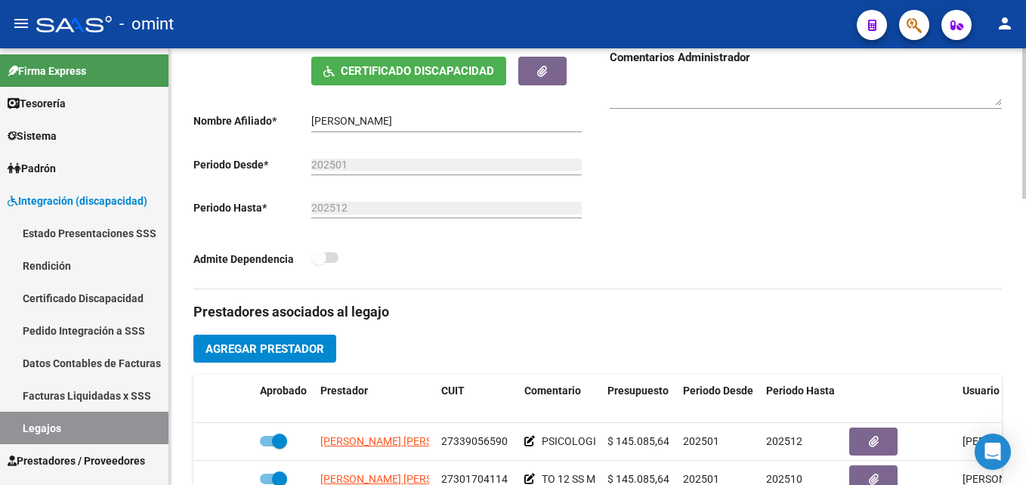
scroll to position [453, 0]
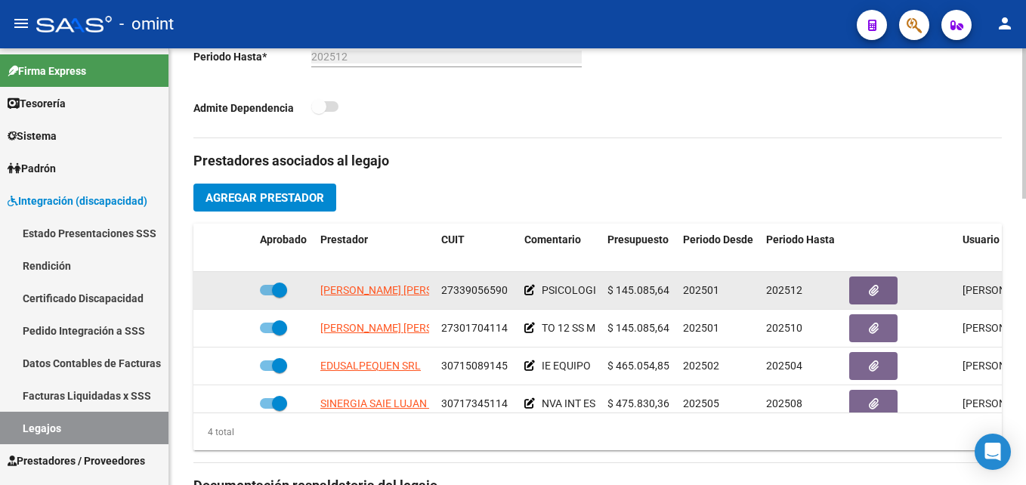
click at [459, 294] on span "27339056590" at bounding box center [474, 290] width 66 height 12
copy span "27339056590"
click at [273, 295] on span at bounding box center [279, 290] width 15 height 15
click at [267, 295] on input "checkbox" at bounding box center [267, 295] width 1 height 1
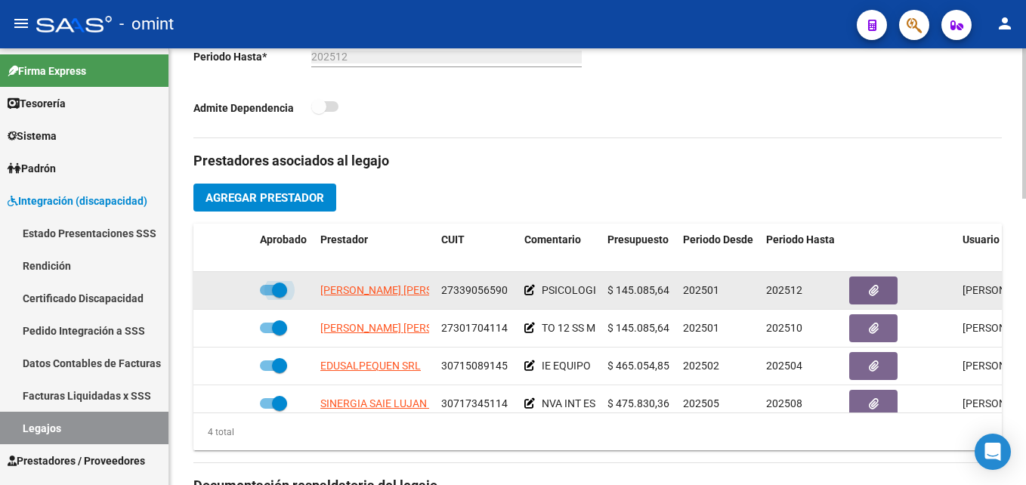
checkbox input "false"
click at [233, 291] on icon at bounding box center [232, 290] width 11 height 11
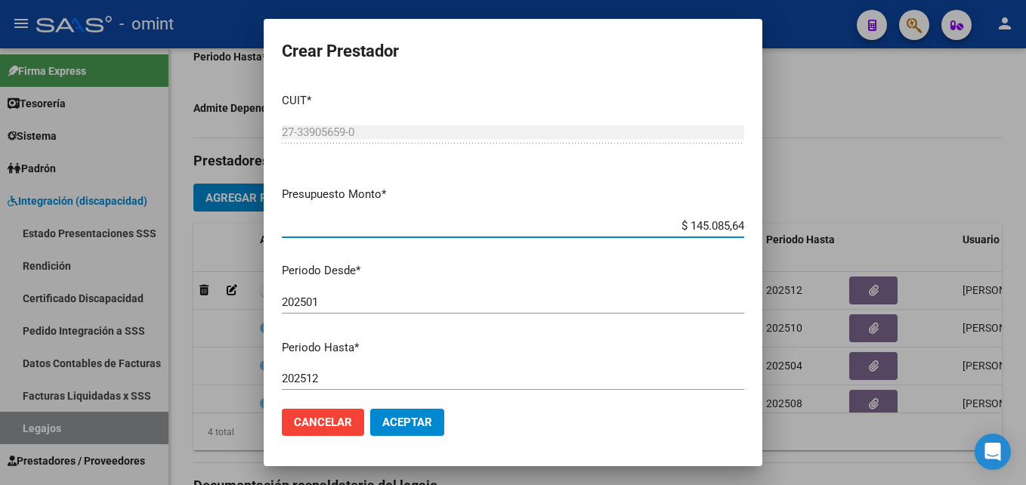
click at [331, 373] on input "202512" at bounding box center [513, 379] width 462 height 14
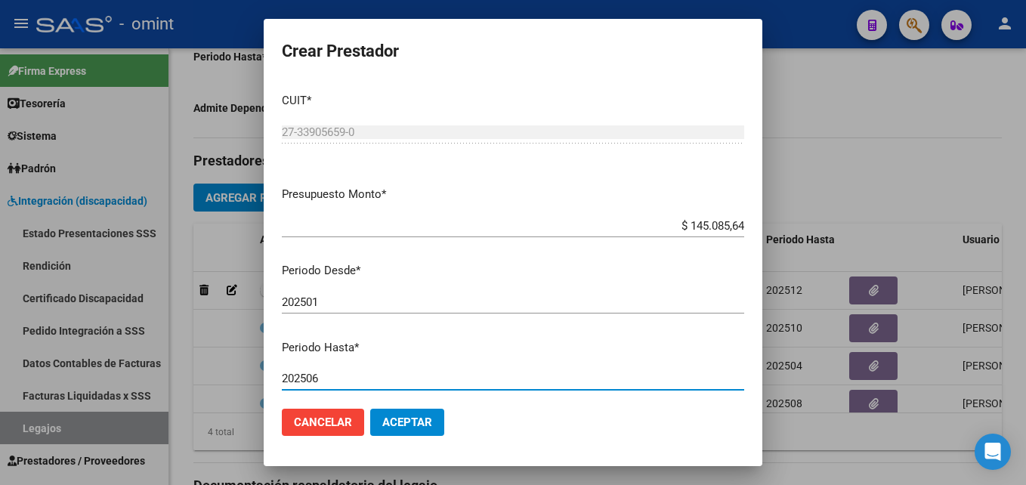
type input "202506"
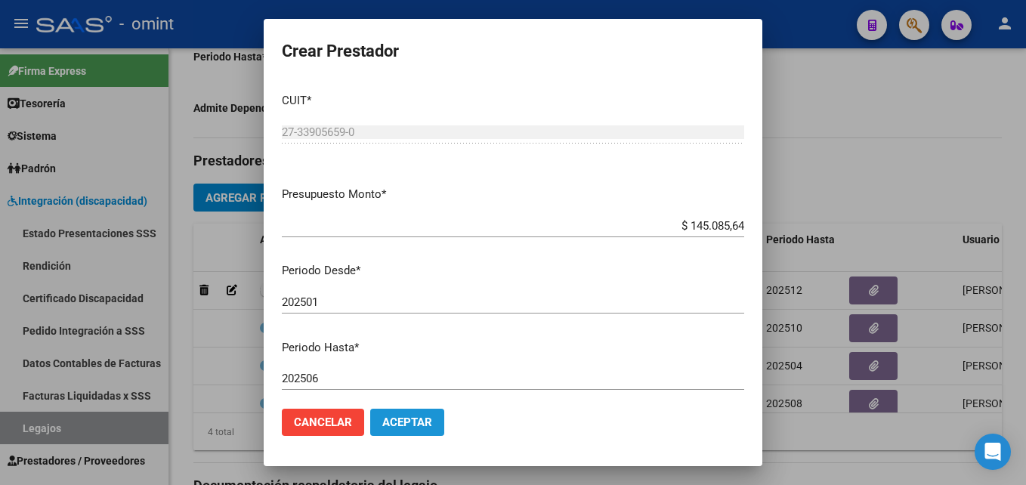
click at [419, 423] on span "Aceptar" at bounding box center [407, 423] width 50 height 14
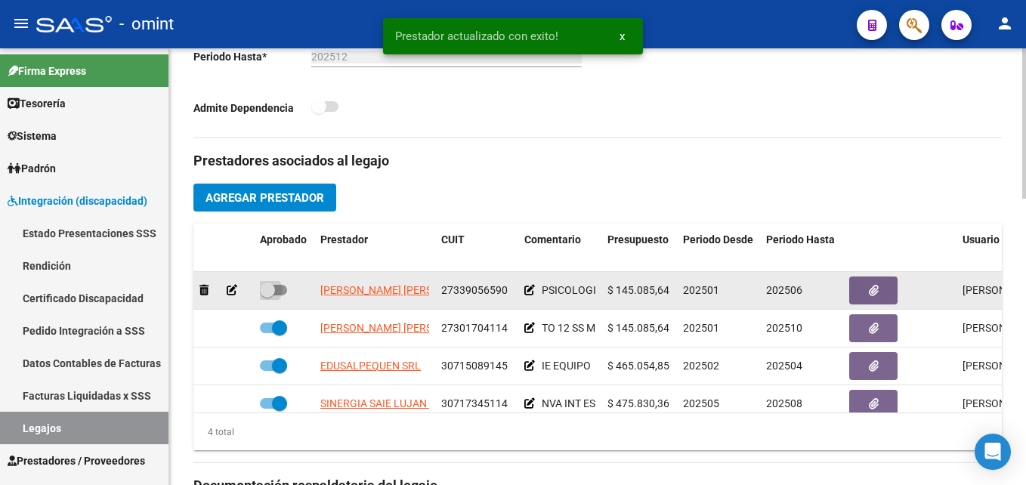
click at [272, 292] on span at bounding box center [267, 290] width 15 height 15
click at [267, 295] on input "checkbox" at bounding box center [267, 295] width 1 height 1
checkbox input "true"
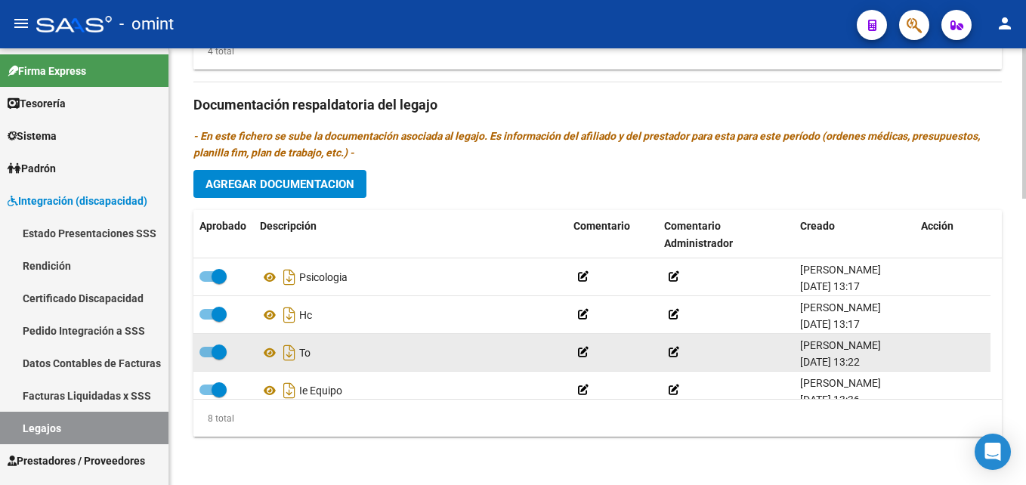
scroll to position [166, 0]
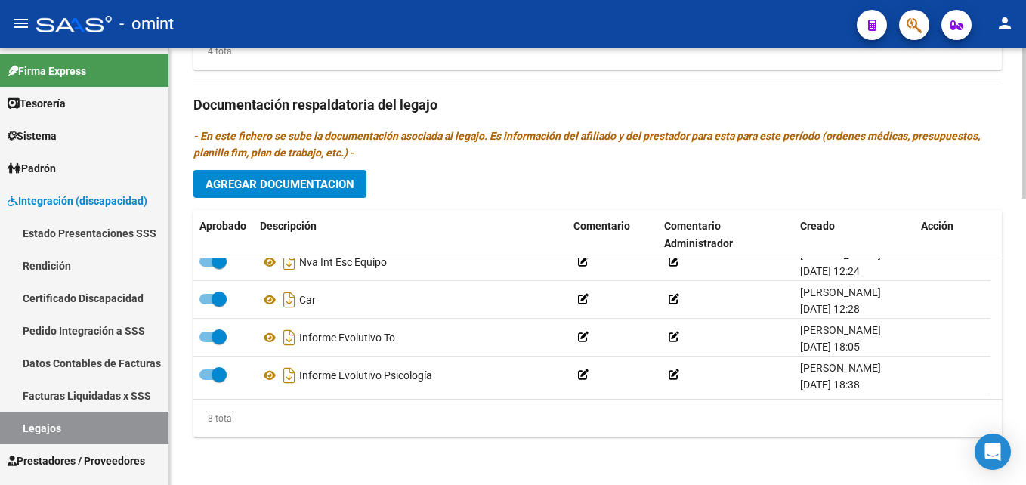
click at [273, 182] on span "Agregar Documentacion" at bounding box center [280, 185] width 149 height 14
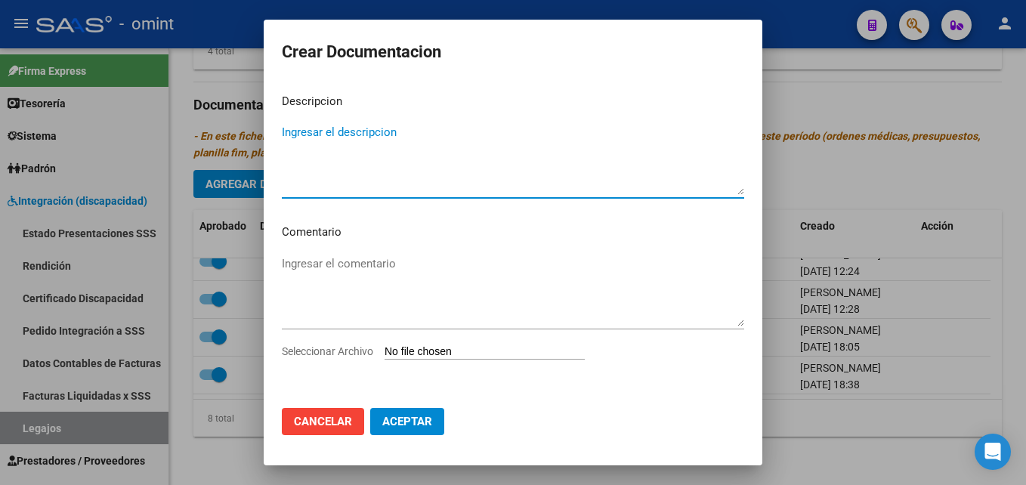
click at [361, 168] on textarea "Ingresar el descripcion" at bounding box center [513, 159] width 462 height 71
type textarea "Susp tto psicologia"
click at [444, 351] on input "Seleccionar Archivo" at bounding box center [485, 352] width 200 height 14
type input "C:\fakepath\1952711802_25071805080_otros.jpg"
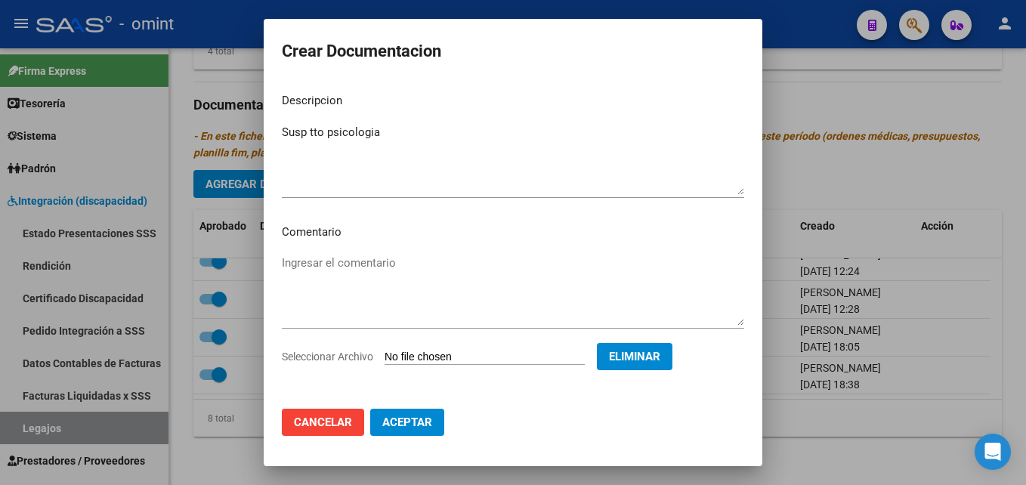
click at [398, 418] on span "Aceptar" at bounding box center [407, 423] width 50 height 14
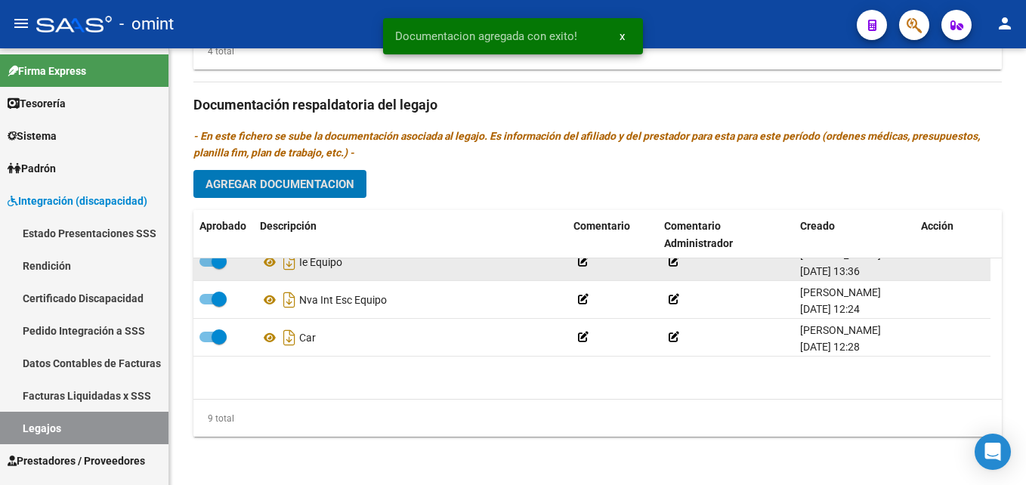
scroll to position [0, 0]
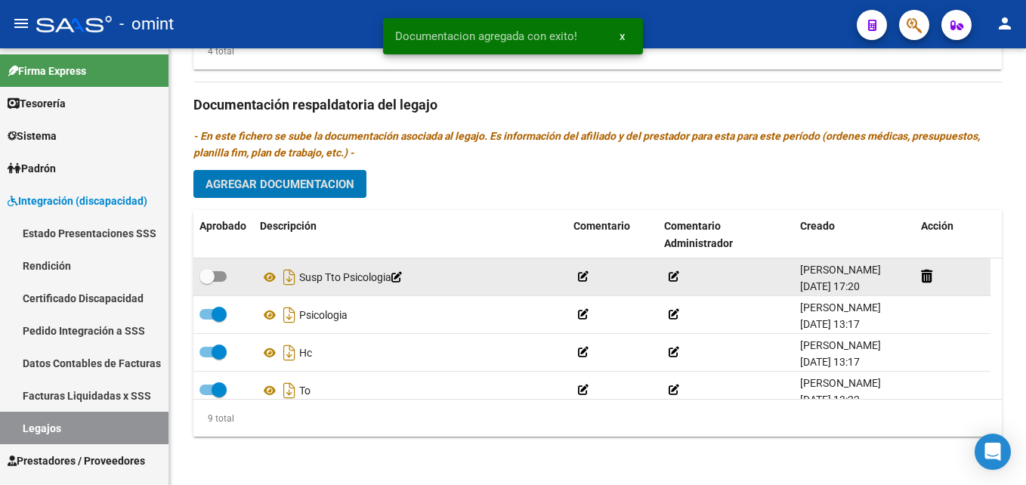
click at [214, 283] on span at bounding box center [206, 276] width 15 height 15
click at [207, 283] on input "checkbox" at bounding box center [206, 282] width 1 height 1
checkbox input "true"
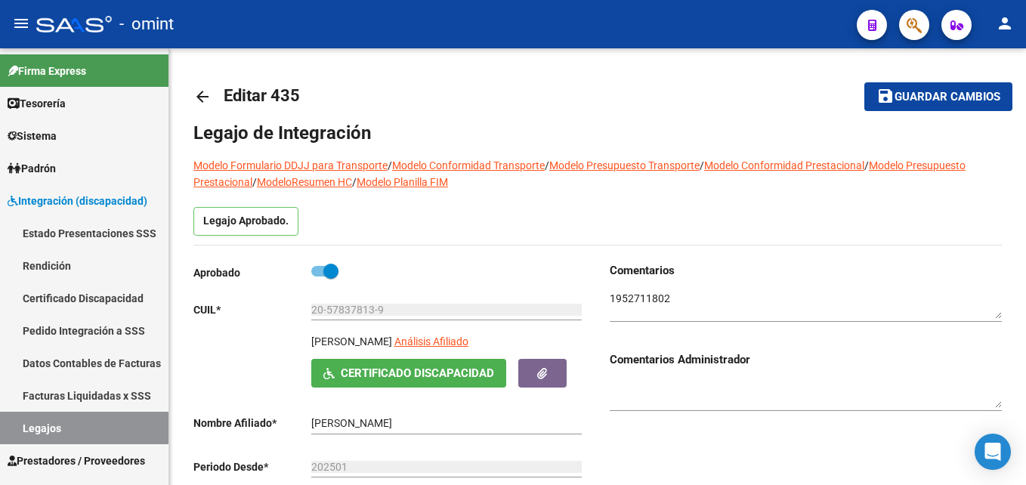
click at [903, 93] on span "Guardar cambios" at bounding box center [948, 98] width 106 height 14
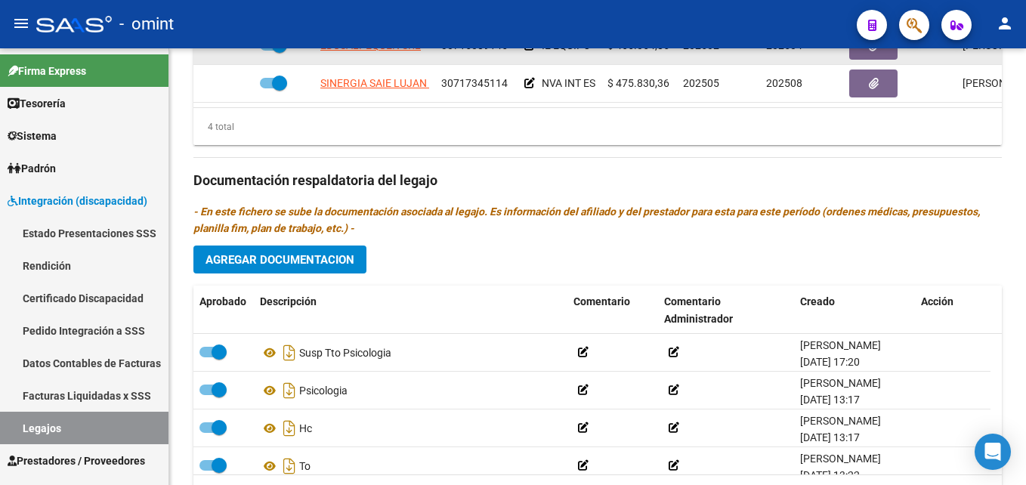
scroll to position [834, 0]
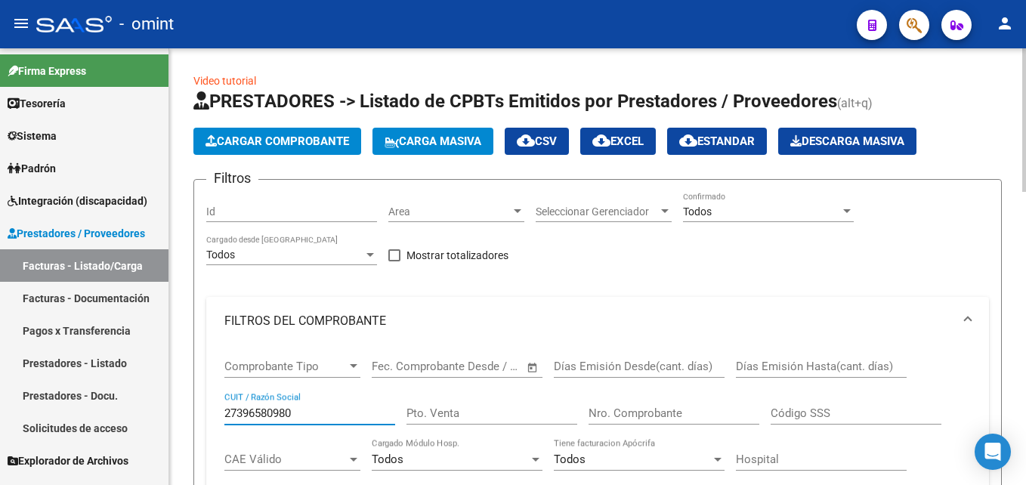
scroll to position [20, 0]
drag, startPoint x: 323, startPoint y: 413, endPoint x: 122, endPoint y: 400, distance: 202.1
click at [125, 400] on mat-sidenav-container "Firma Express Tesorería Extractos Procesados (csv) Extractos Originales (pdf) S…" at bounding box center [513, 266] width 1026 height 437
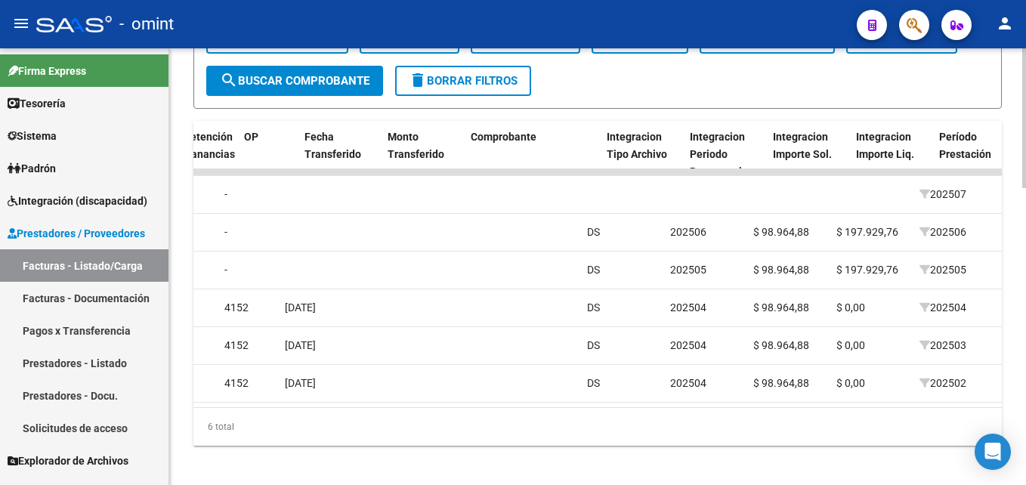
scroll to position [0, 1397]
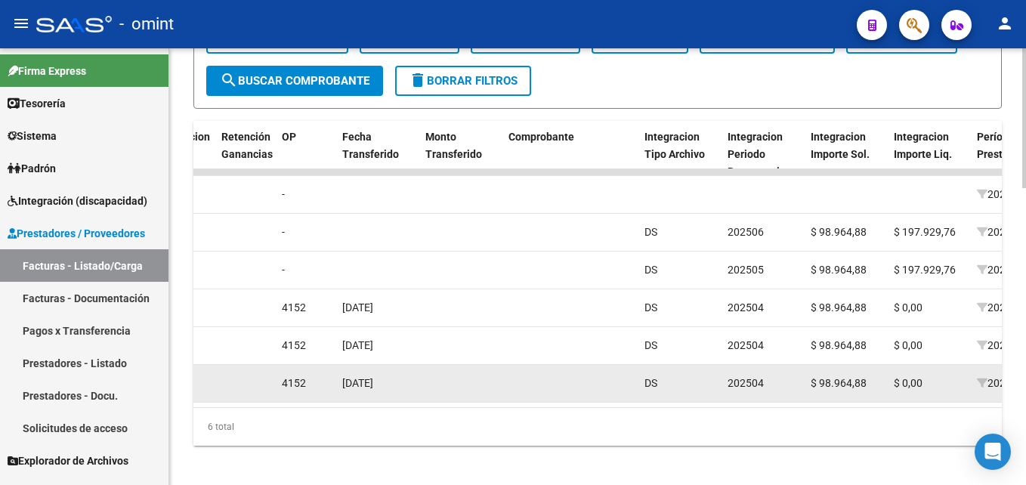
drag, startPoint x: 412, startPoint y: 386, endPoint x: 340, endPoint y: 386, distance: 71.8
click at [340, 386] on datatable-body-cell "[DATE]" at bounding box center [377, 383] width 83 height 37
drag, startPoint x: 340, startPoint y: 386, endPoint x: 364, endPoint y: 383, distance: 24.4
copy span "[DATE]"
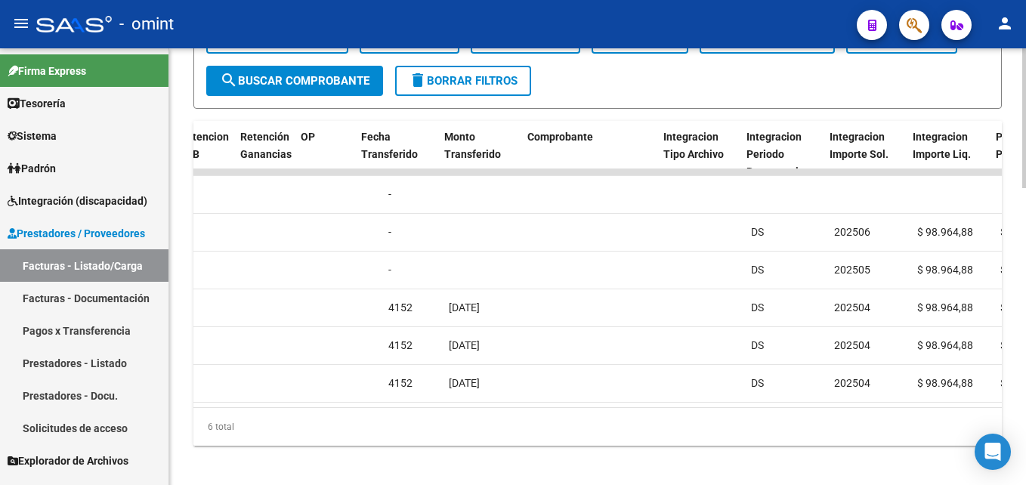
scroll to position [0, 1378]
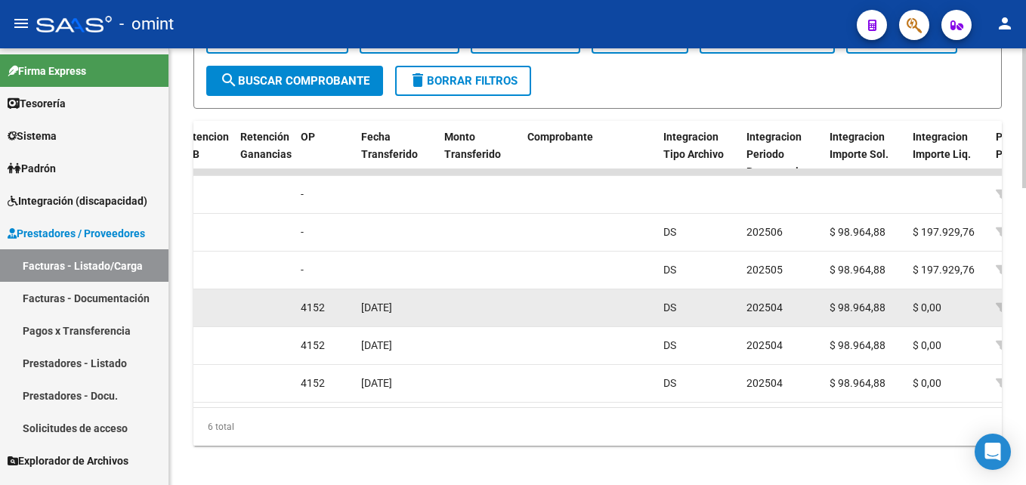
drag, startPoint x: 420, startPoint y: 307, endPoint x: 371, endPoint y: 304, distance: 49.2
click at [364, 304] on div "08/06/2025" at bounding box center [396, 307] width 71 height 17
copy span "08/06/2025"
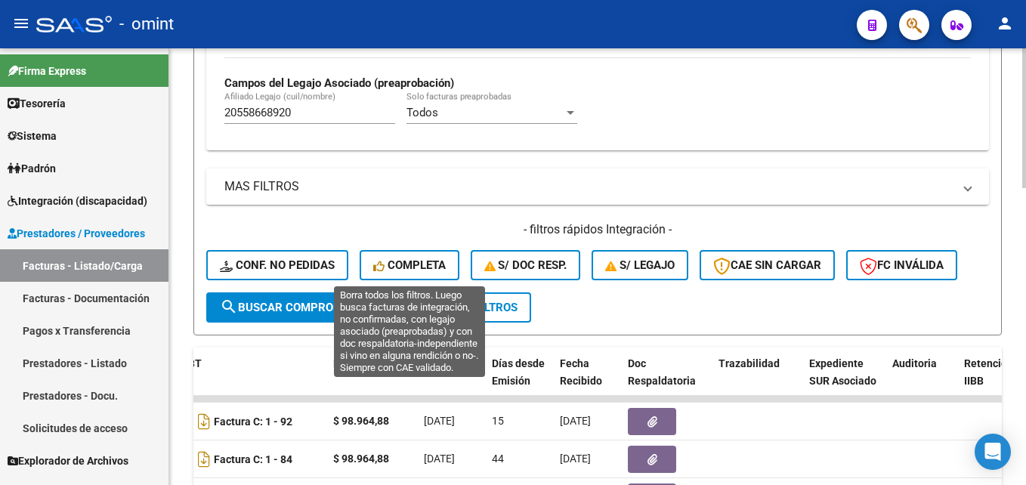
scroll to position [302, 0]
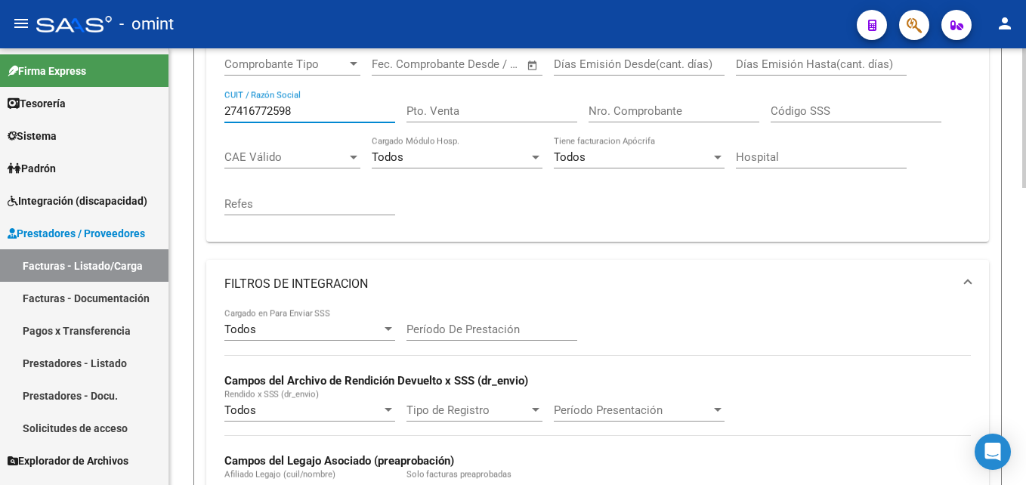
drag, startPoint x: 298, startPoint y: 110, endPoint x: 175, endPoint y: 110, distance: 123.2
click at [177, 110] on div "Video tutorial PRESTADORES -> Listado de CPBTs Emitidos por Prestadores / Prove…" at bounding box center [597, 422] width 857 height 1352
paste input "0248010623"
type input "20248010623"
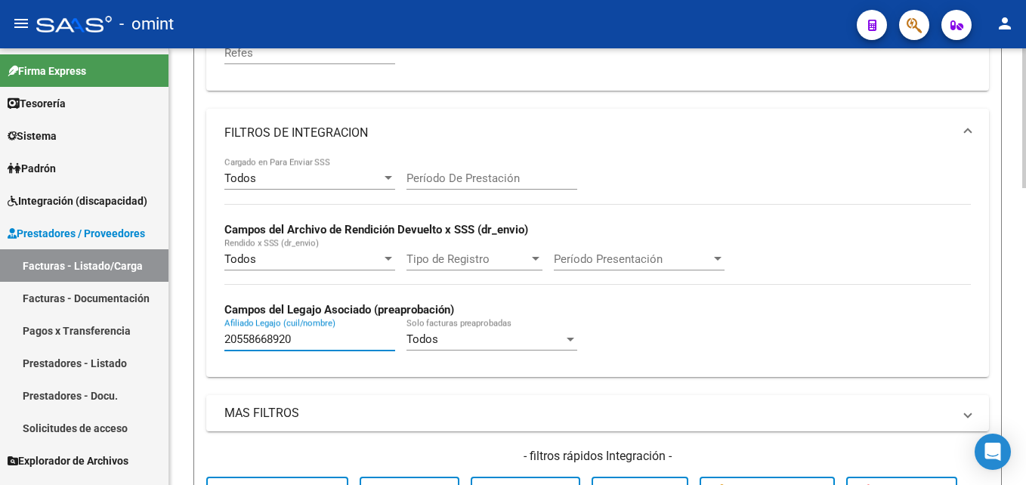
drag, startPoint x: 289, startPoint y: 342, endPoint x: 173, endPoint y: 339, distance: 116.4
click at [173, 339] on div "Video tutorial PRESTADORES -> Listado de CPBTs Emitidos por Prestadores / Prove…" at bounding box center [597, 271] width 857 height 1352
paste input "02366158"
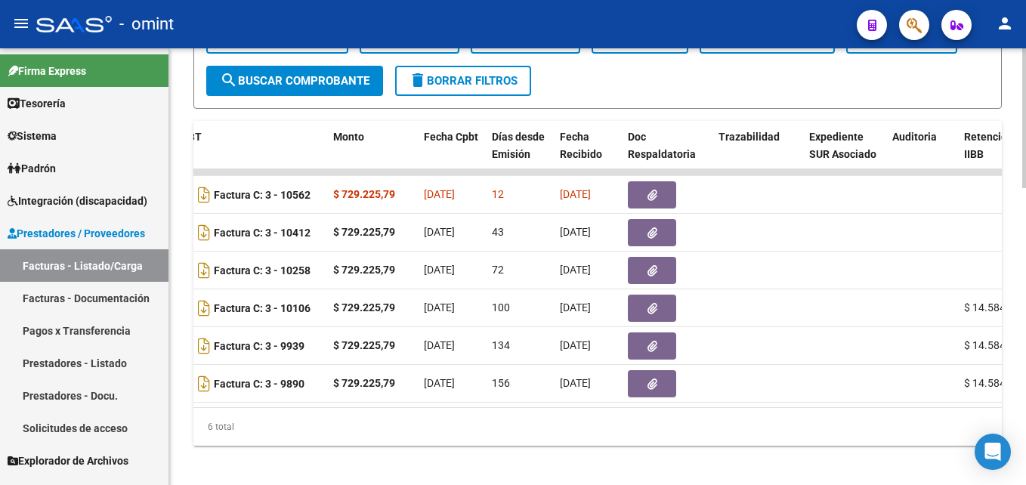
scroll to position [0, 0]
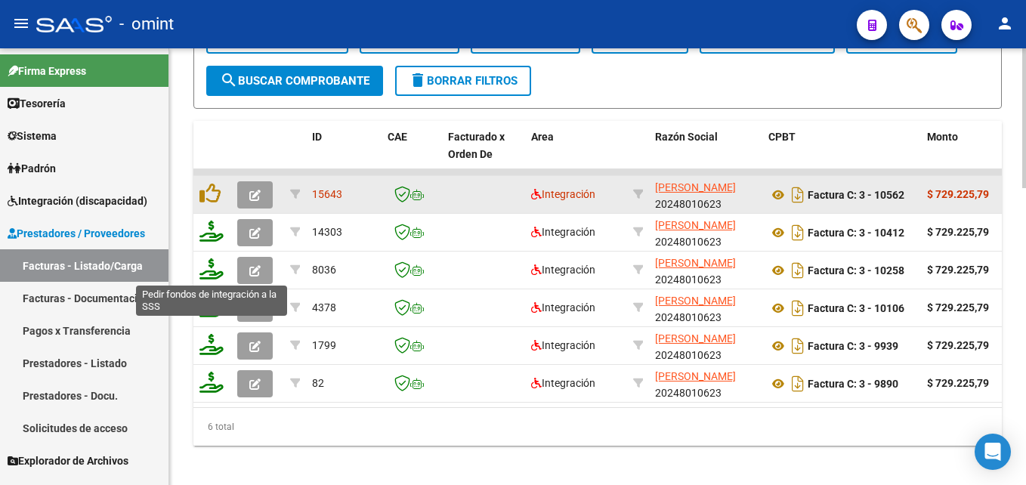
type input "20502366158"
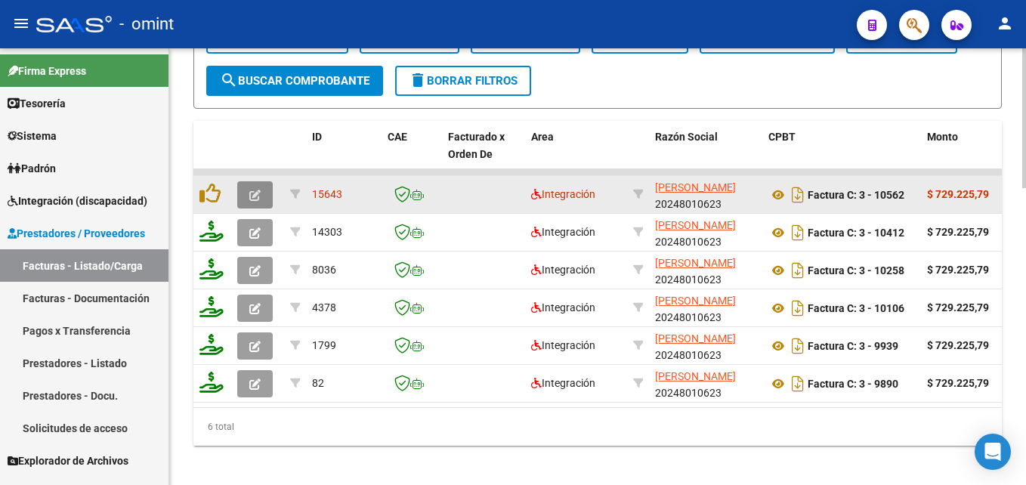
click at [252, 196] on icon "button" at bounding box center [254, 195] width 11 height 11
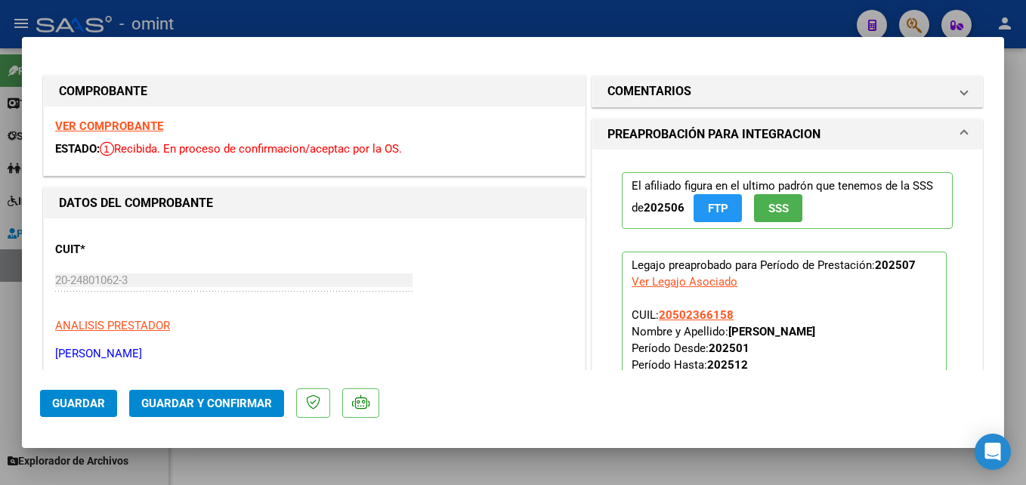
click at [124, 131] on strong "VER COMPROBANTE" at bounding box center [109, 126] width 108 height 14
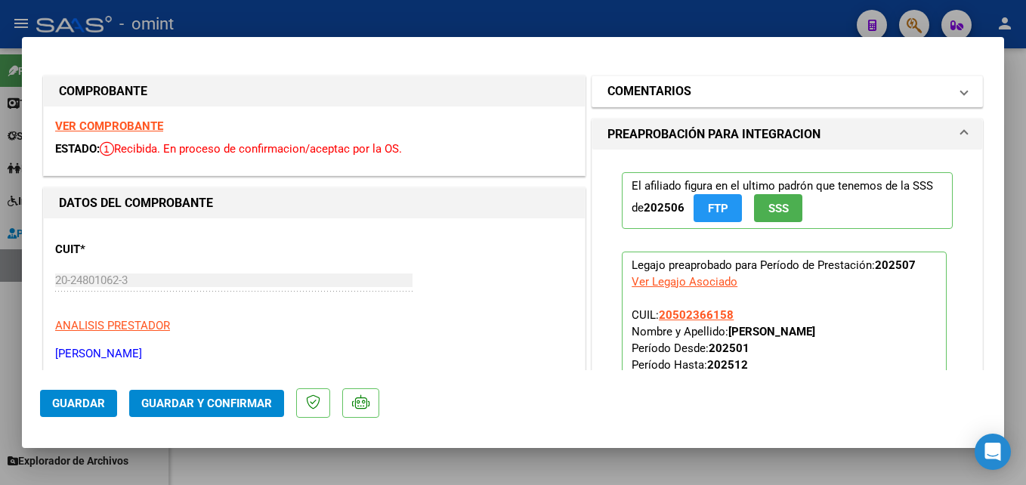
click at [733, 95] on mat-panel-title "COMENTARIOS" at bounding box center [778, 91] width 342 height 18
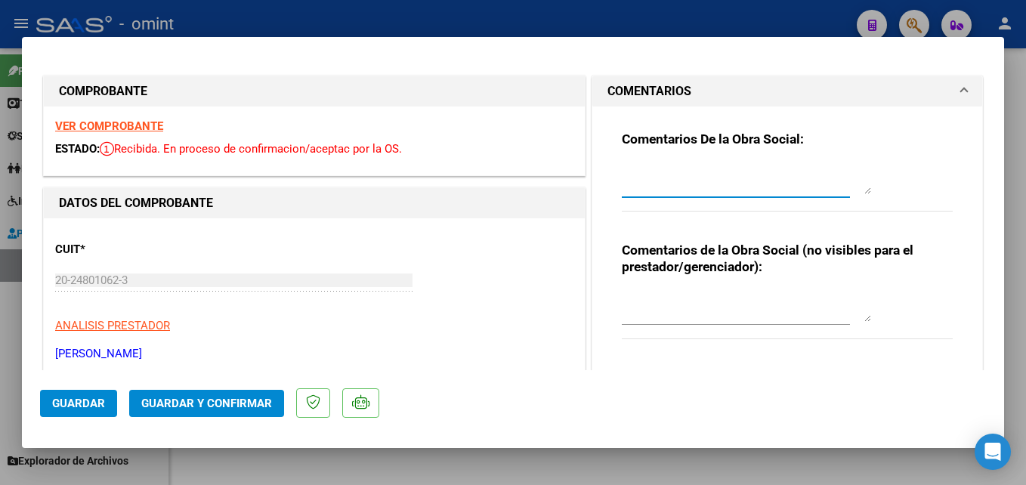
click at [674, 171] on textarea at bounding box center [746, 179] width 249 height 30
paste textarea "El informe semestral debe ser presentado por la familia del socio, no se gestio…"
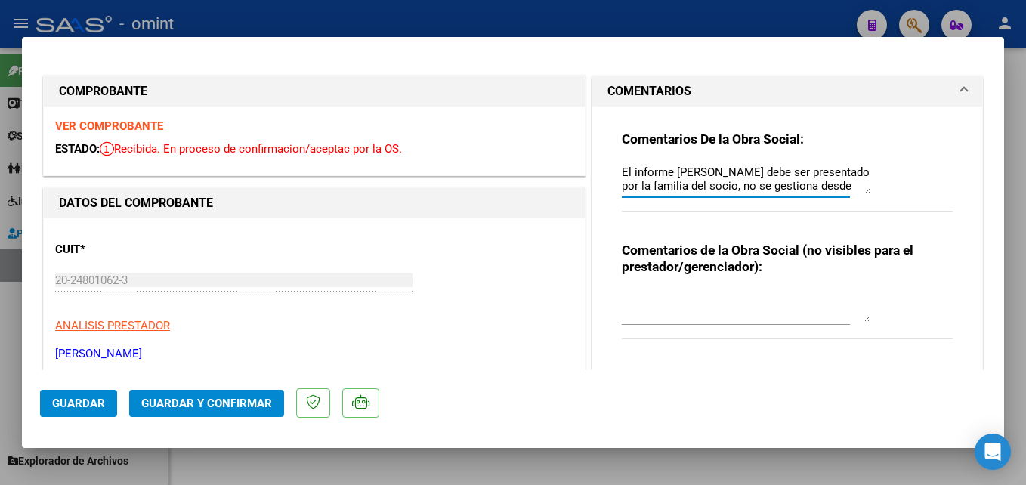
drag, startPoint x: 857, startPoint y: 191, endPoint x: 857, endPoint y: 253, distance: 62.0
click at [857, 194] on textarea "El informe semestral debe ser presentado por la familia del socio, no se gestio…" at bounding box center [746, 179] width 249 height 30
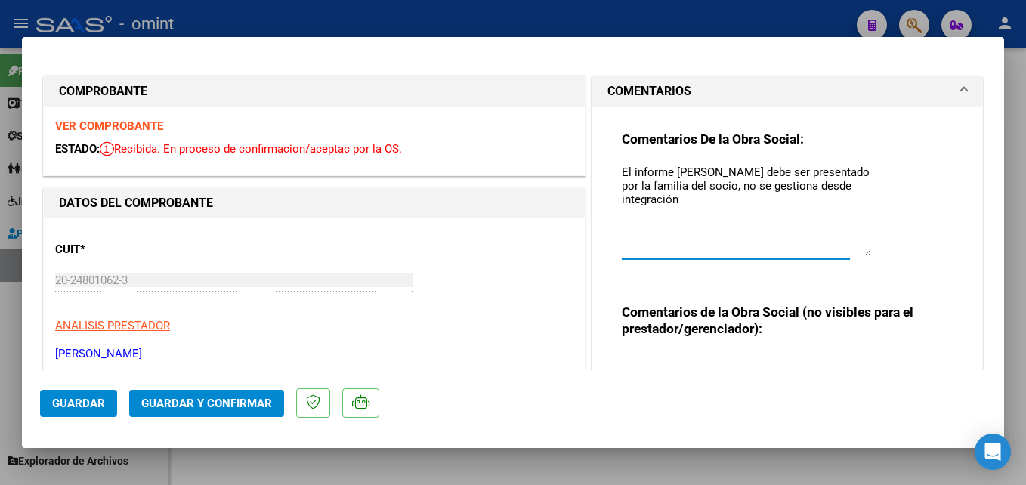
scroll to position [302, 0]
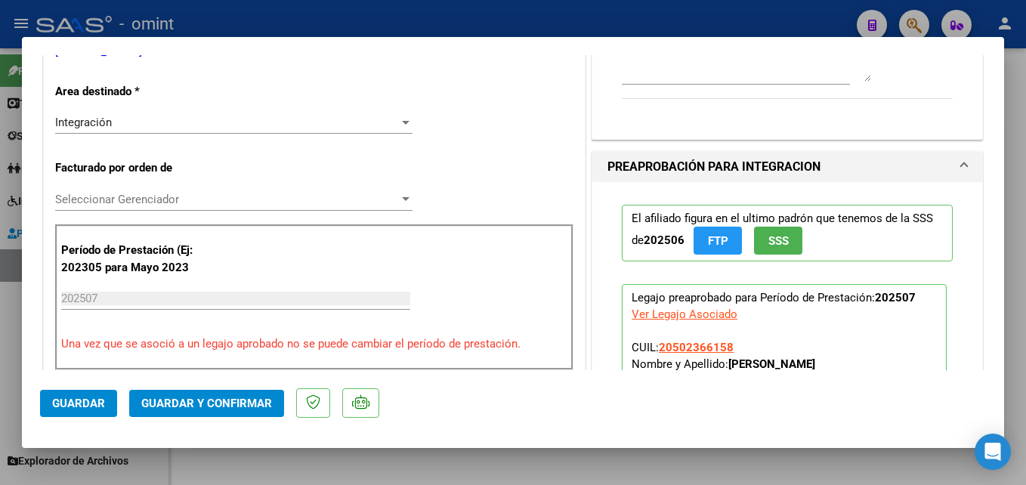
type textarea "El informe semestral debe ser presentado por la familia del socio, no se gestio…"
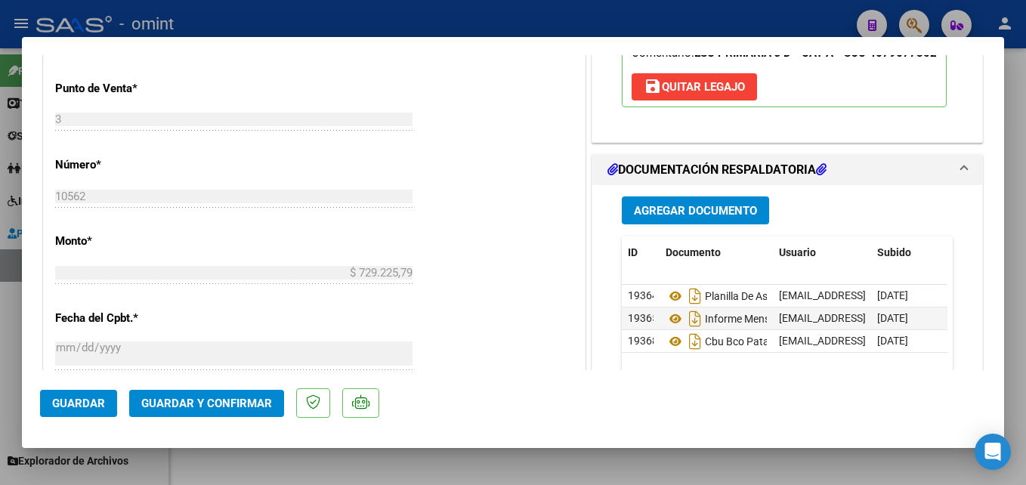
scroll to position [756, 0]
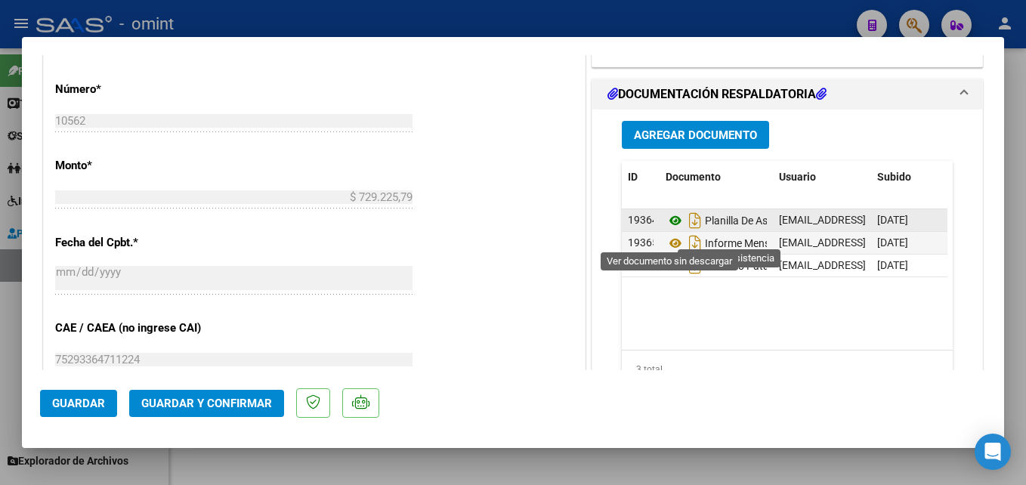
click at [669, 230] on icon at bounding box center [676, 221] width 20 height 18
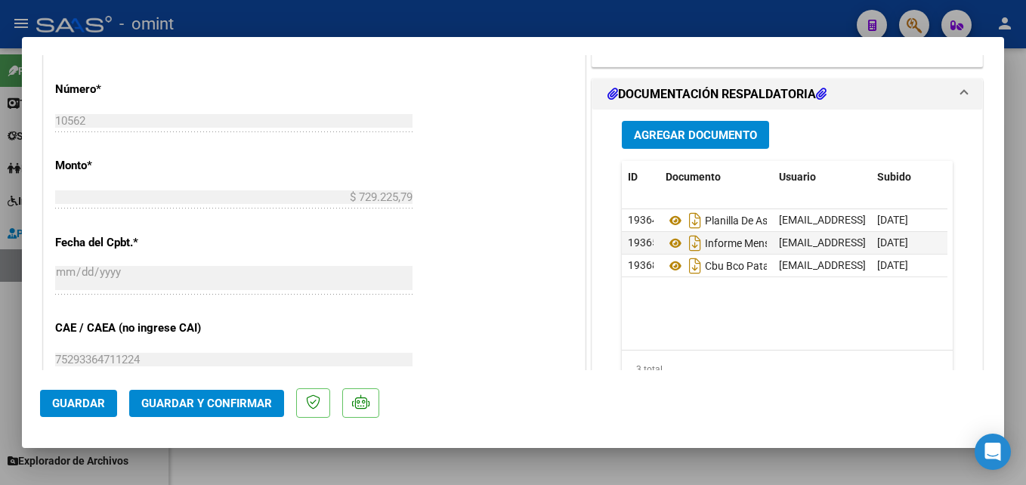
click at [237, 401] on span "Guardar y Confirmar" at bounding box center [206, 404] width 131 height 14
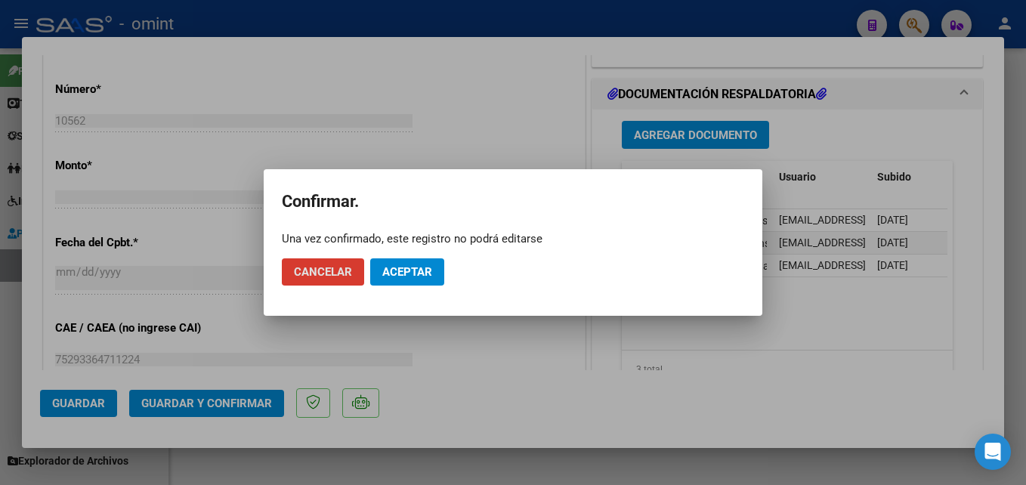
click at [395, 277] on span "Aceptar" at bounding box center [407, 272] width 50 height 14
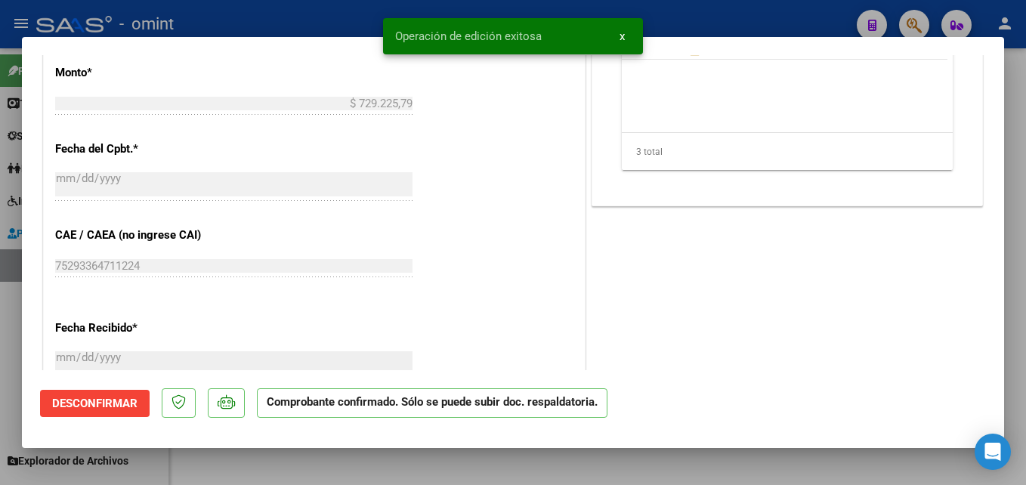
click at [289, 471] on div at bounding box center [513, 242] width 1026 height 485
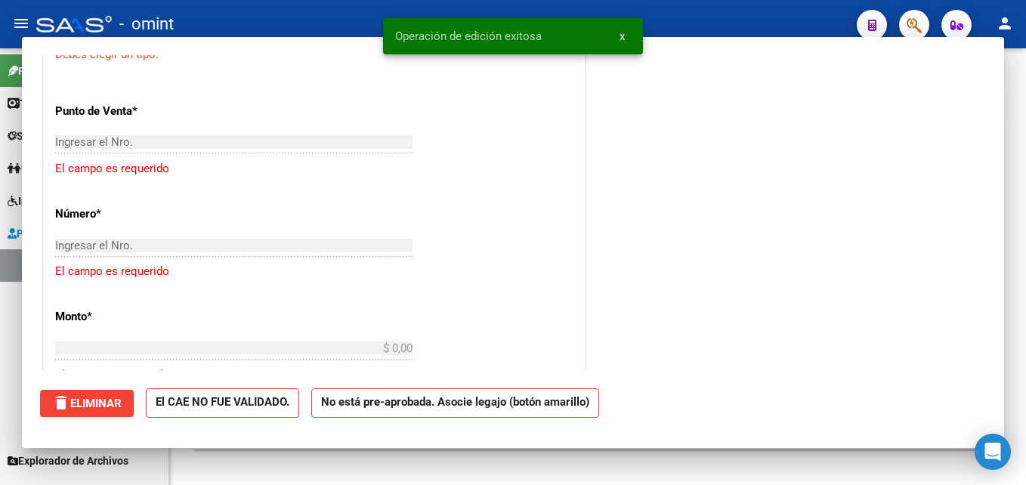
scroll to position [0, 0]
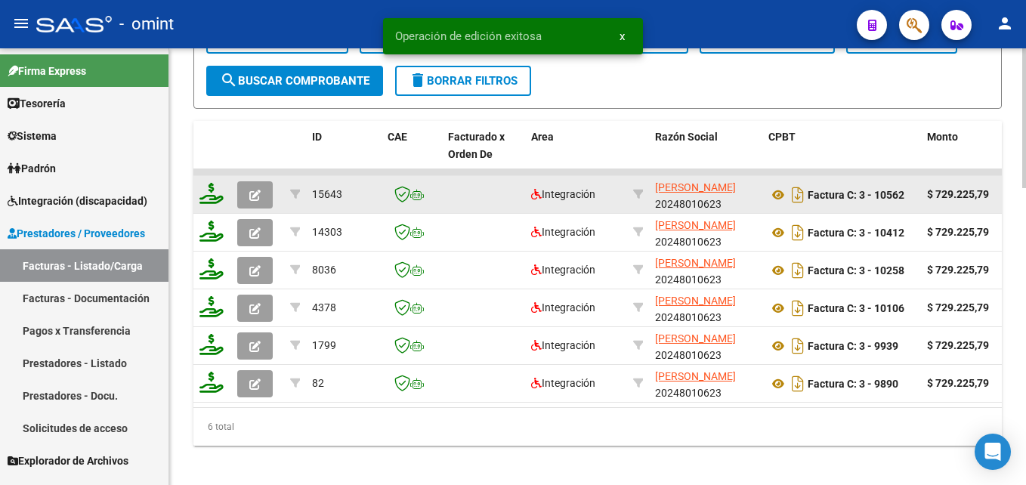
click at [218, 185] on icon at bounding box center [211, 193] width 24 height 21
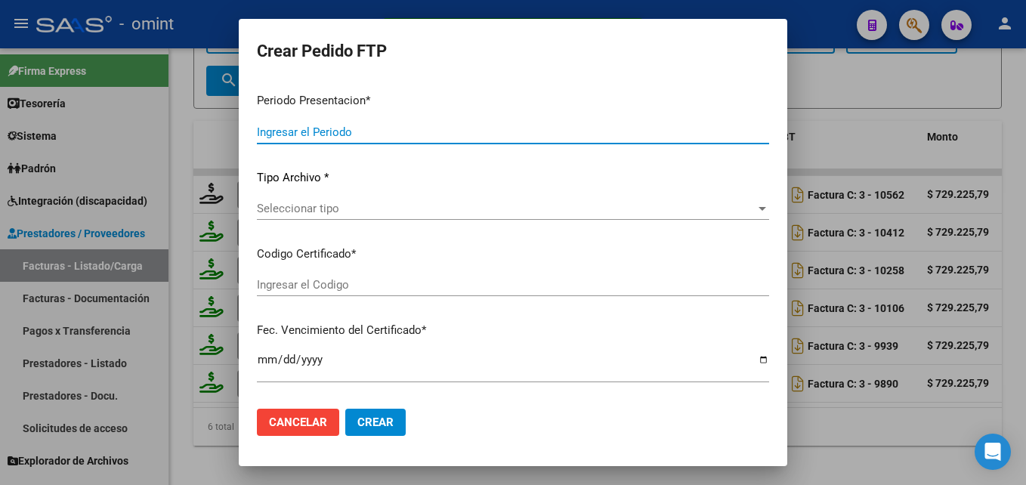
type input "202507"
type input "$ 729.225,79"
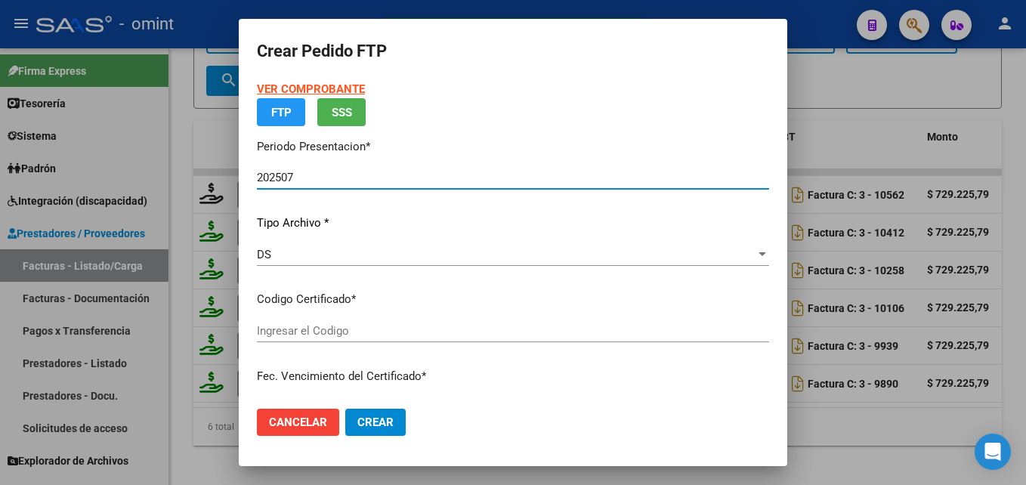
type input "9449081569"
type input "2028-08-27"
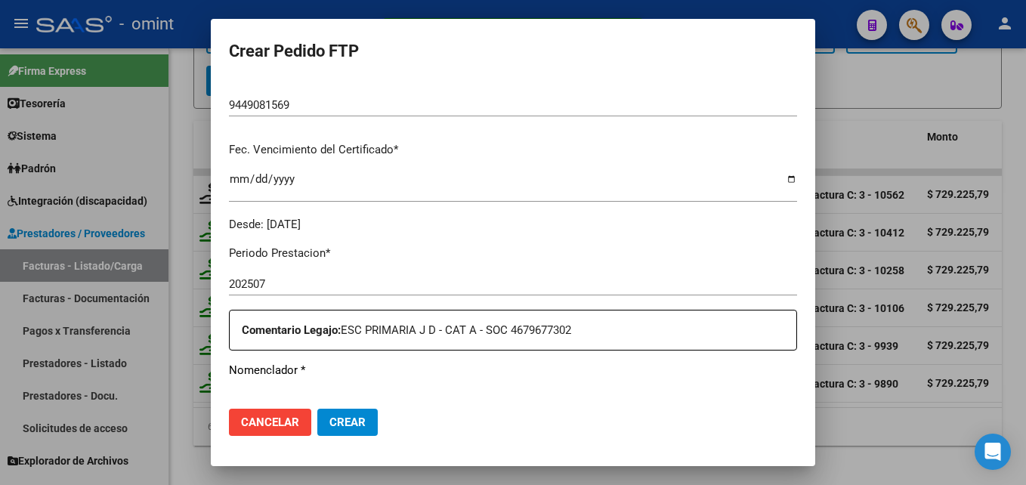
scroll to position [569, 0]
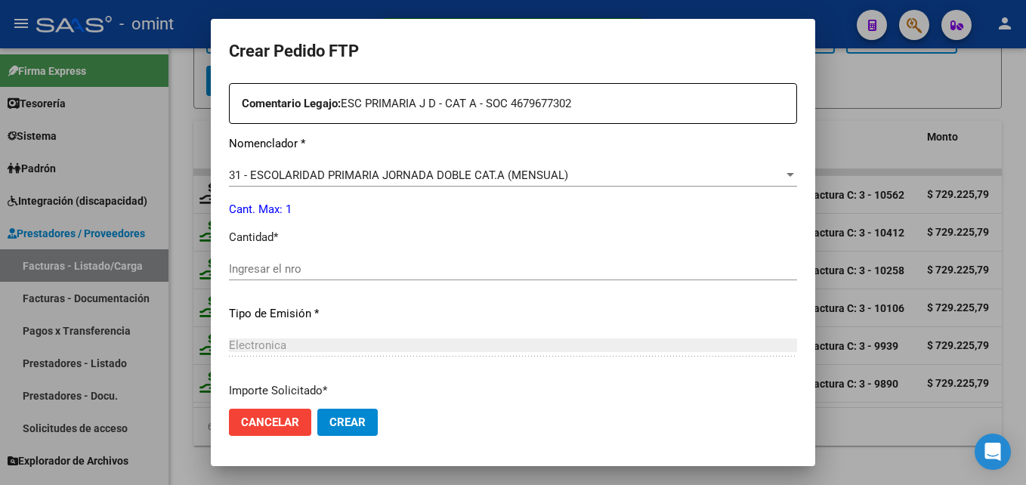
click at [349, 274] on input "Ingresar el nro" at bounding box center [513, 269] width 568 height 14
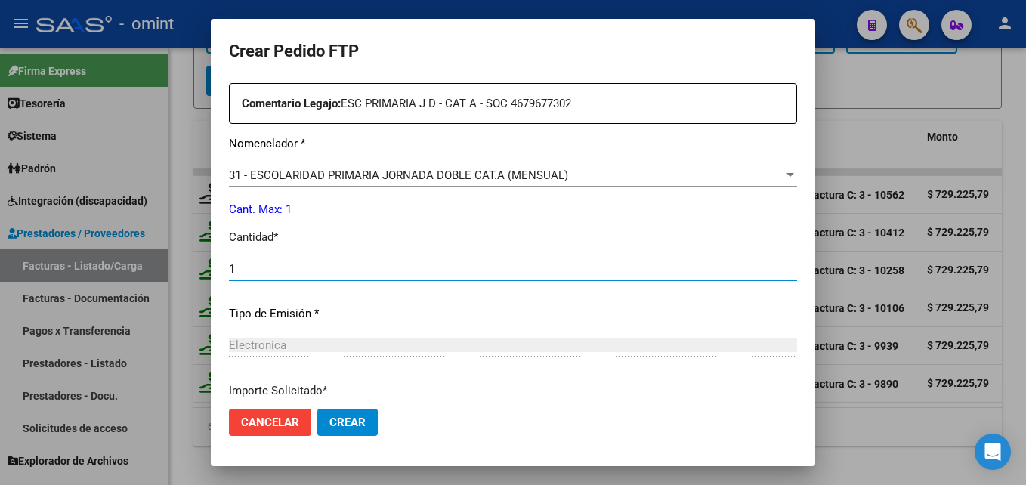
type input "1"
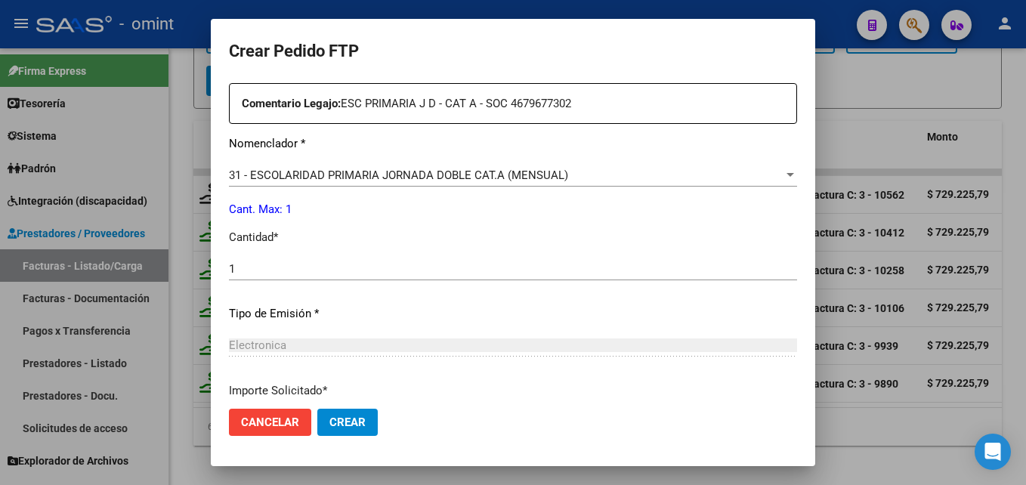
scroll to position [696, 0]
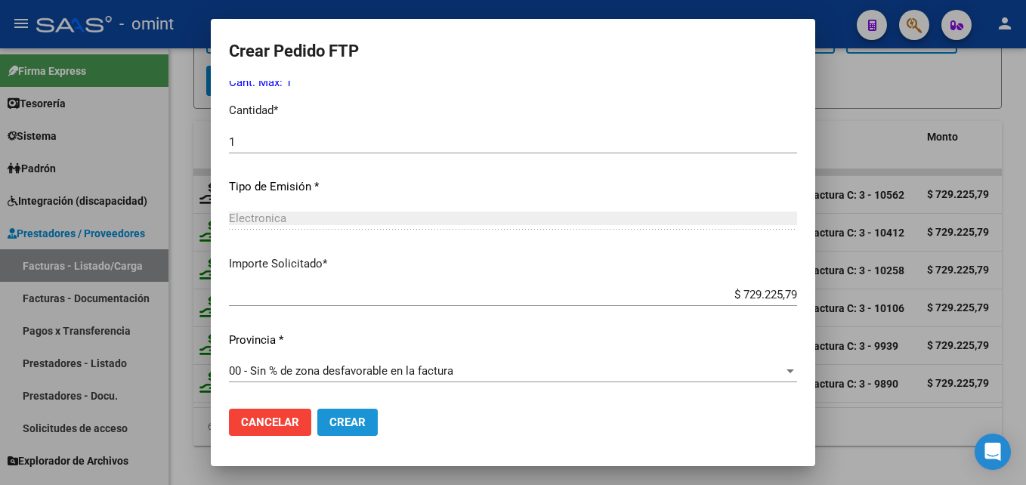
click at [360, 419] on span "Crear" at bounding box center [347, 423] width 36 height 14
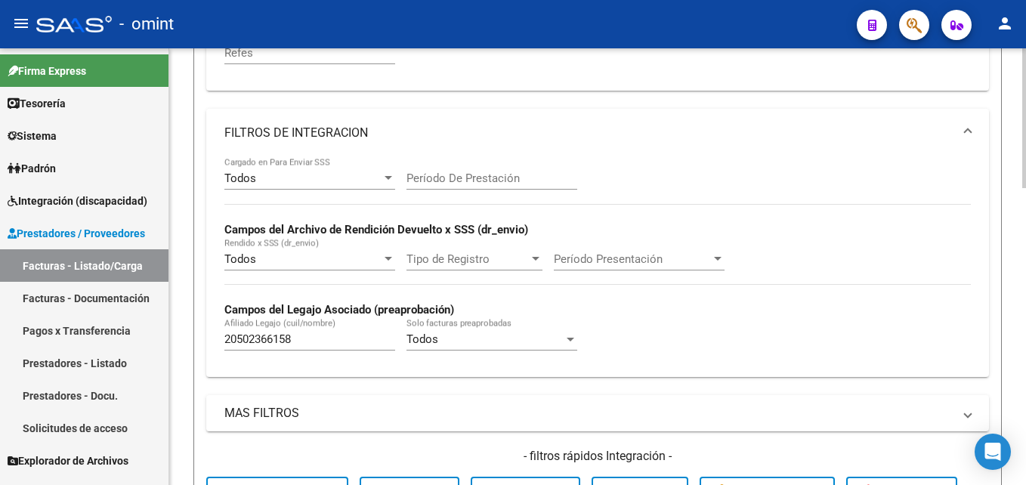
scroll to position [302, 0]
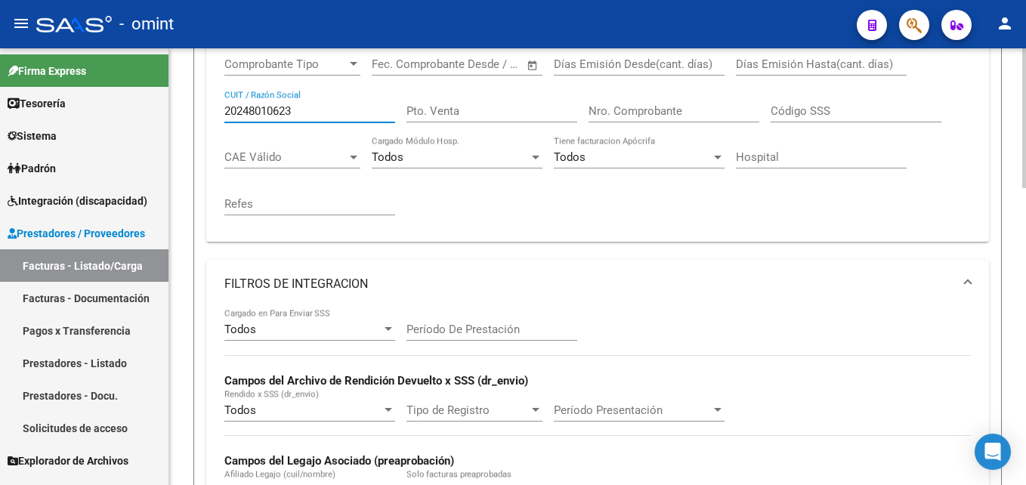
drag, startPoint x: 304, startPoint y: 116, endPoint x: 177, endPoint y: 113, distance: 127.7
click at [178, 113] on div "Video tutorial PRESTADORES -> Listado de CPBTs Emitidos por Prestadores / Prove…" at bounding box center [597, 422] width 857 height 1352
paste input "7289845475"
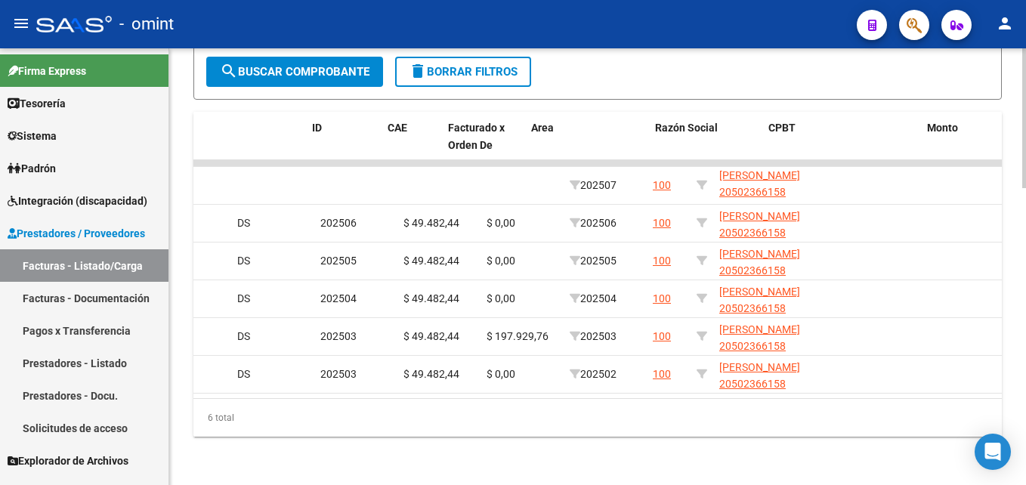
scroll to position [0, 0]
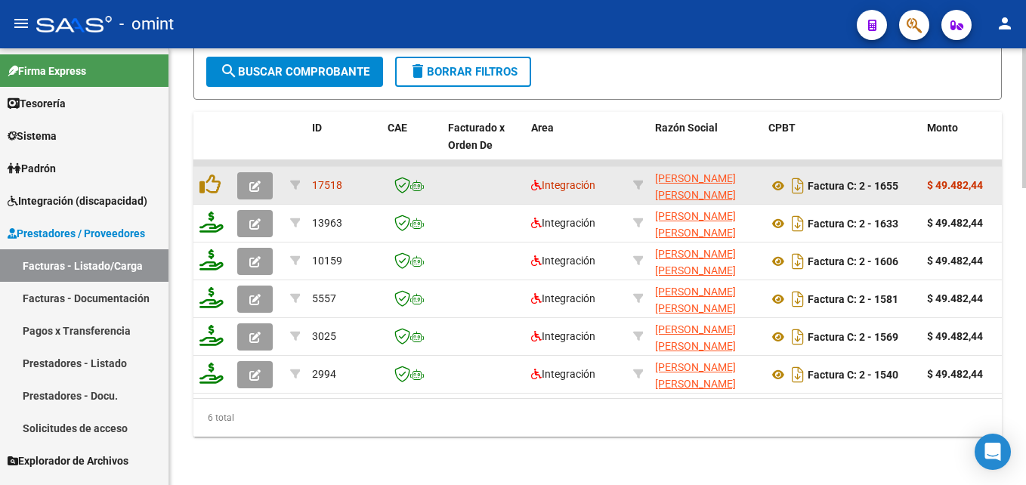
type input "27289845475"
click at [248, 175] on button "button" at bounding box center [255, 185] width 36 height 27
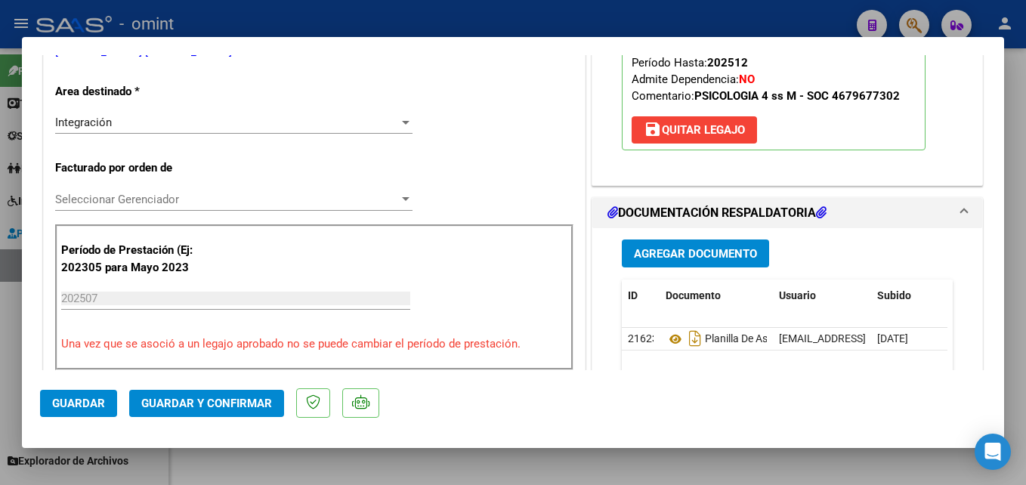
scroll to position [378, 0]
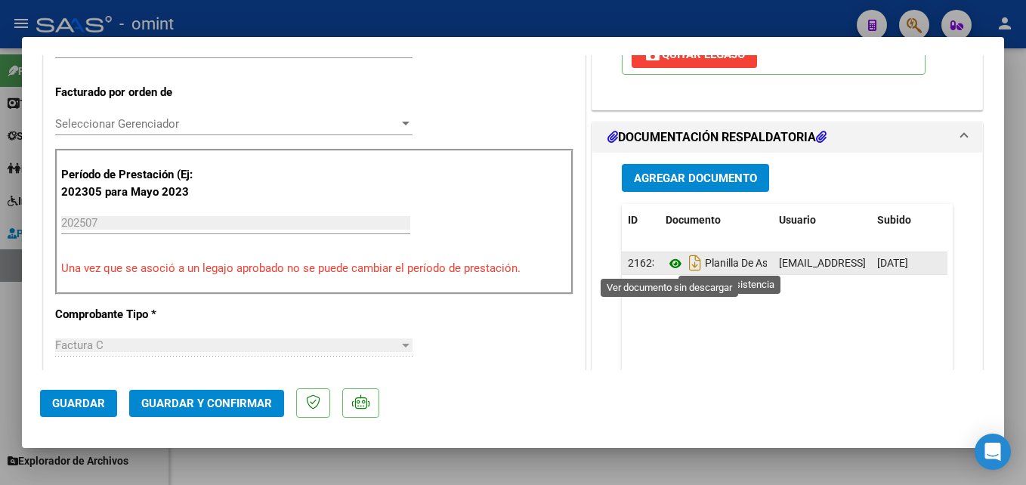
click at [671, 259] on icon at bounding box center [676, 264] width 20 height 18
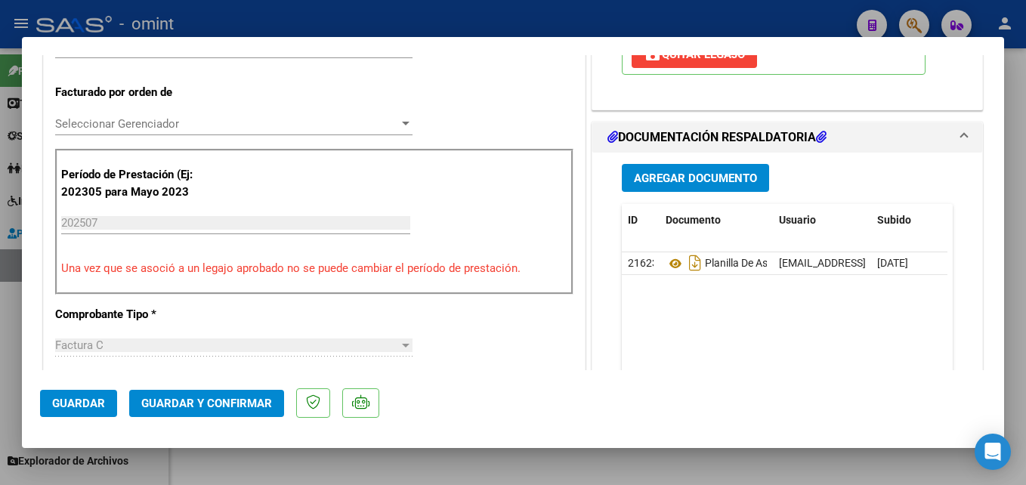
scroll to position [0, 0]
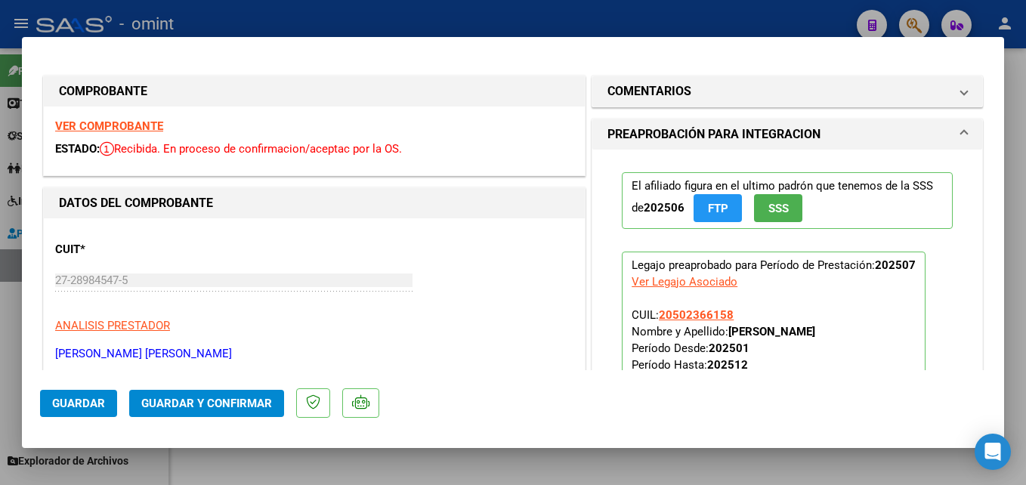
click at [105, 124] on strong "VER COMPROBANTE" at bounding box center [109, 126] width 108 height 14
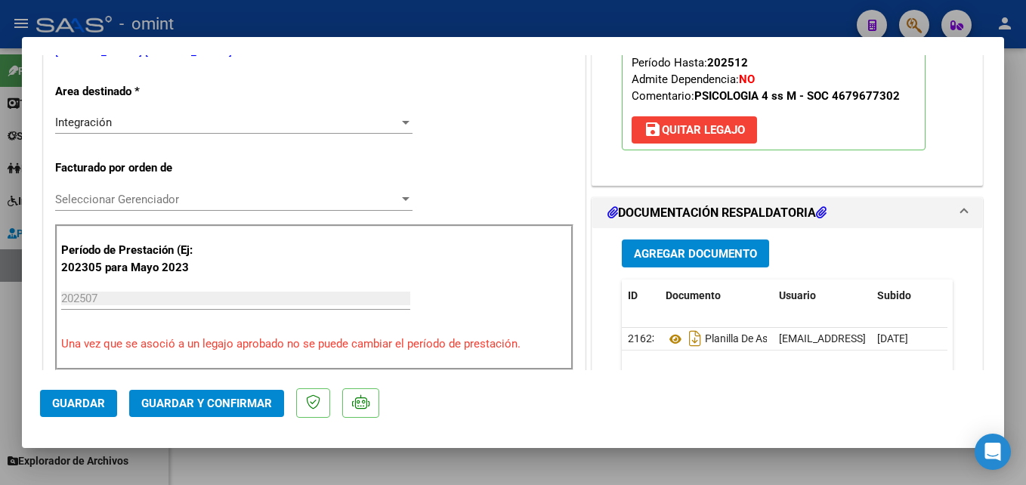
click at [206, 406] on span "Guardar y Confirmar" at bounding box center [206, 404] width 131 height 14
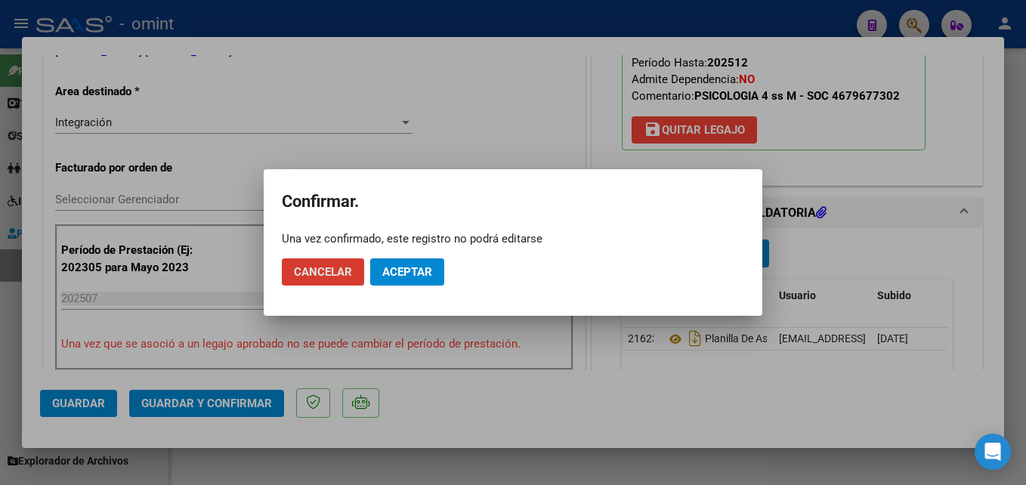
click at [400, 277] on span "Aceptar" at bounding box center [407, 272] width 50 height 14
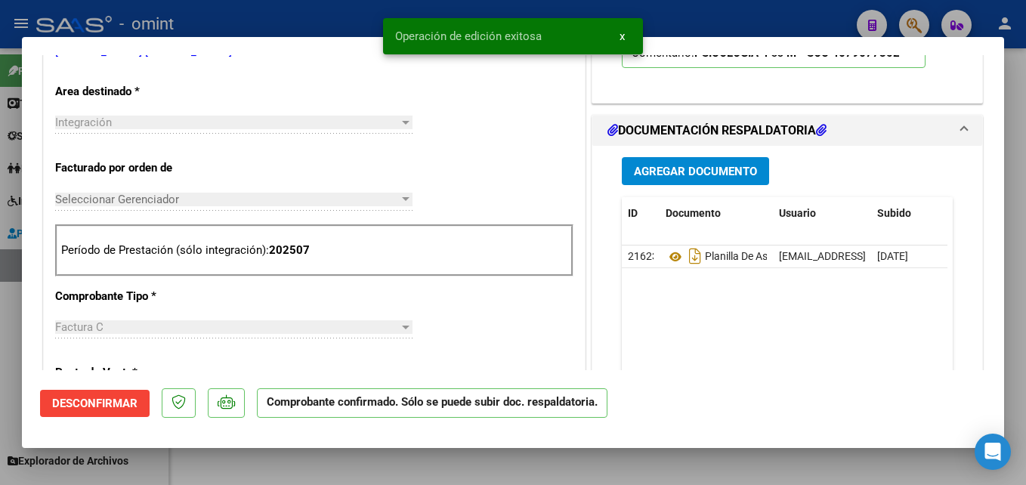
click at [280, 466] on div at bounding box center [513, 242] width 1026 height 485
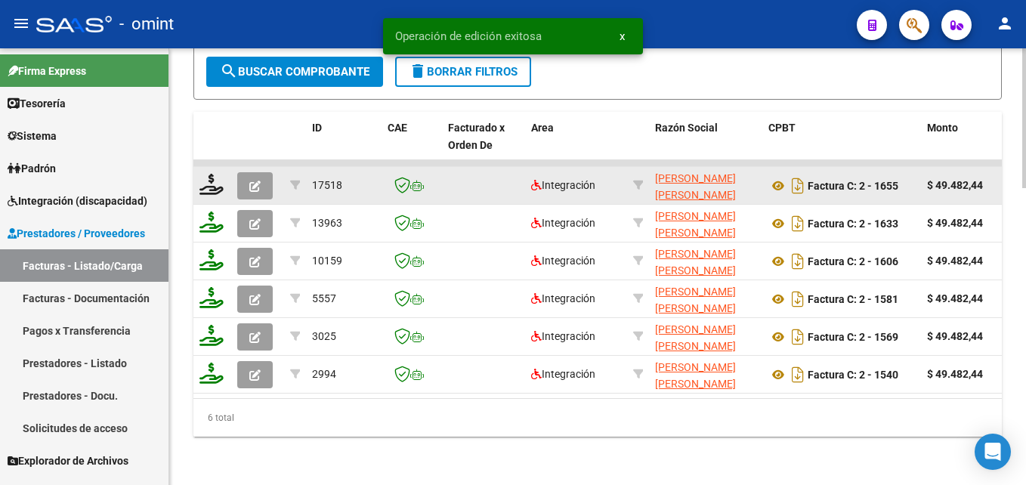
click at [209, 188] on datatable-body-cell at bounding box center [212, 185] width 38 height 37
click at [209, 183] on icon at bounding box center [211, 184] width 24 height 21
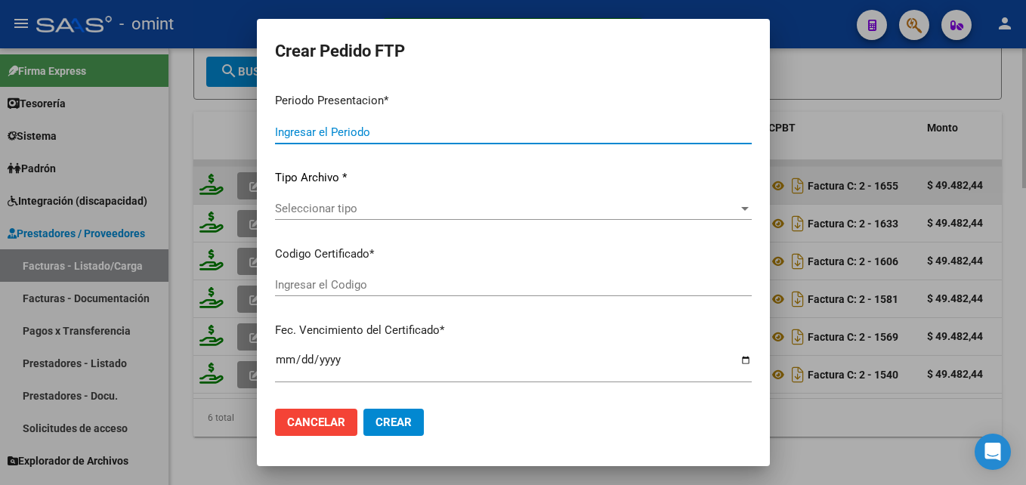
type input "202507"
type input "$ 49.482,44"
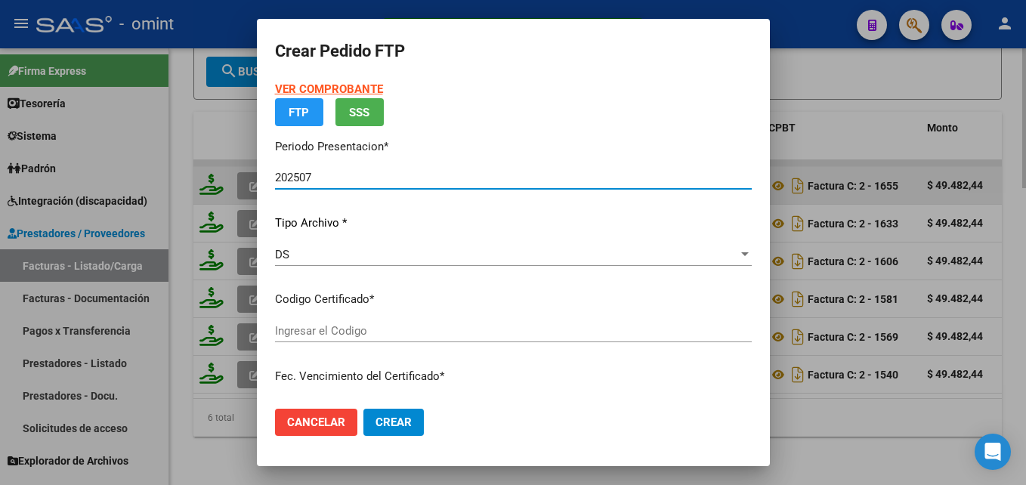
type input "9449081569"
type input "2028-08-27"
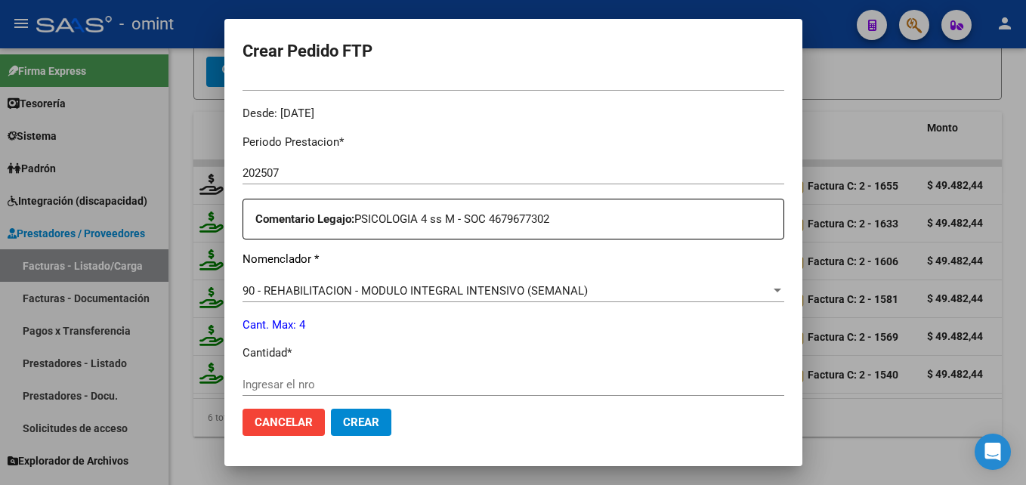
scroll to position [529, 0]
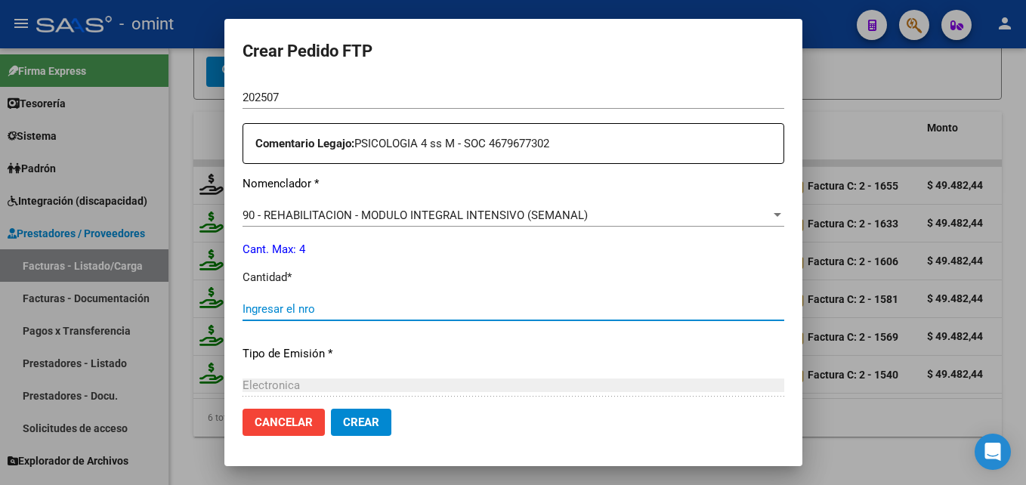
click at [295, 305] on input "Ingresar el nro" at bounding box center [514, 309] width 542 height 14
type input "4"
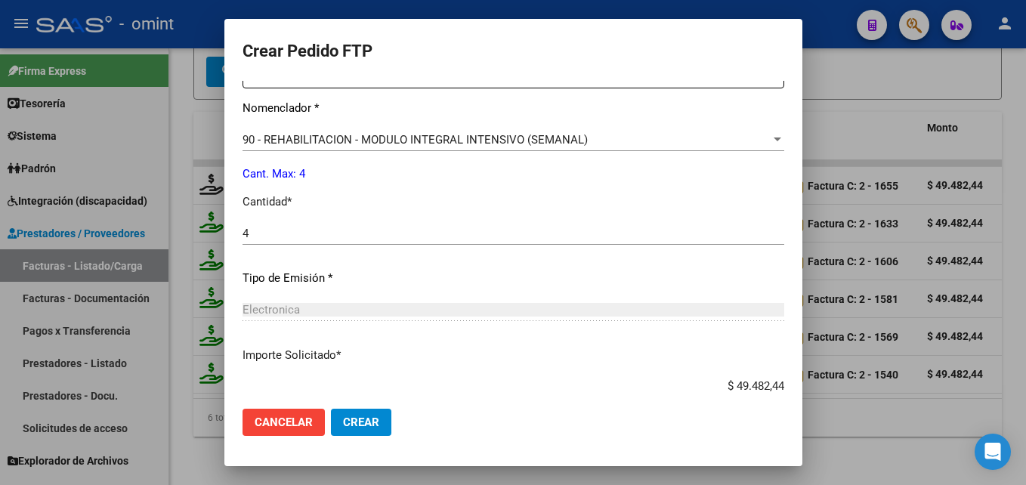
scroll to position [696, 0]
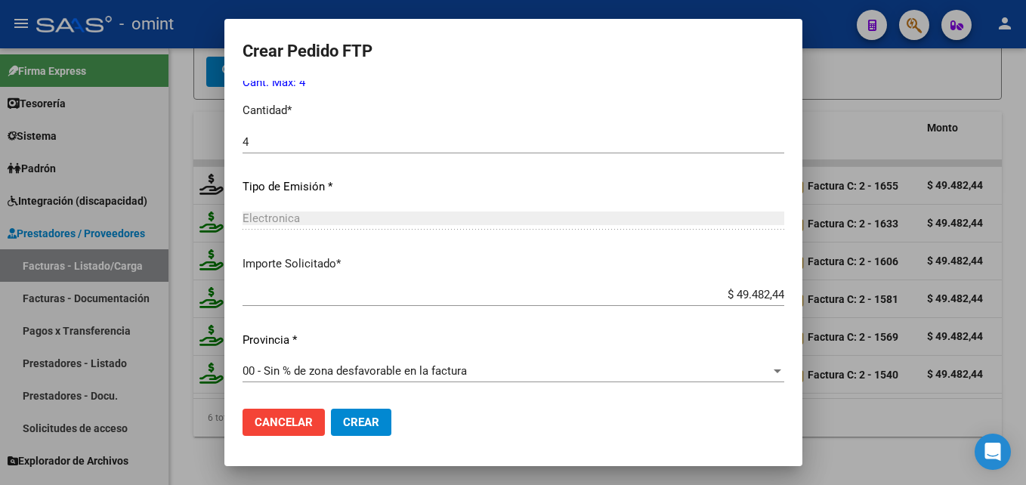
click at [347, 419] on span "Crear" at bounding box center [361, 423] width 36 height 14
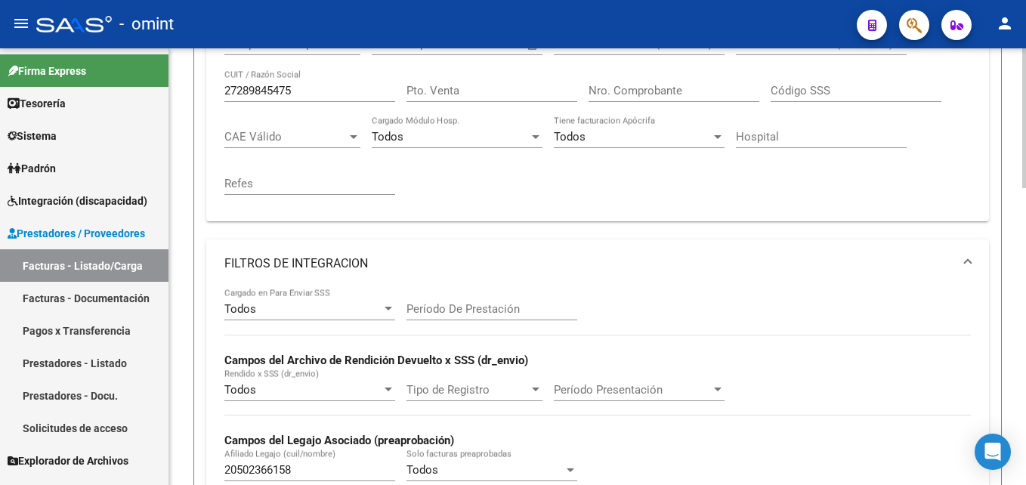
scroll to position [247, 0]
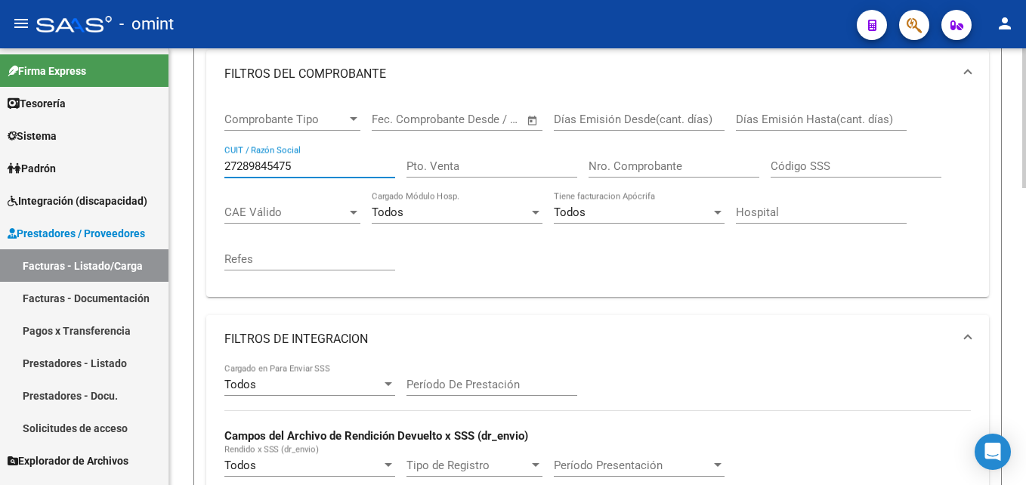
drag, startPoint x: 310, startPoint y: 168, endPoint x: 180, endPoint y: 170, distance: 130.0
click at [181, 170] on div "Video tutorial PRESTADORES -> Listado de CPBTs Emitidos por Prestadores / Prove…" at bounding box center [597, 477] width 857 height 1352
paste input "317927334"
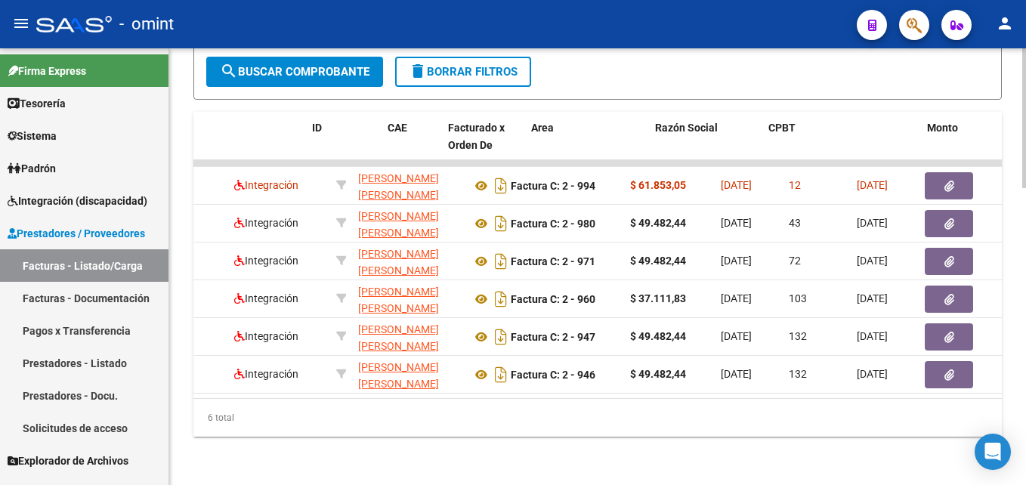
scroll to position [0, 0]
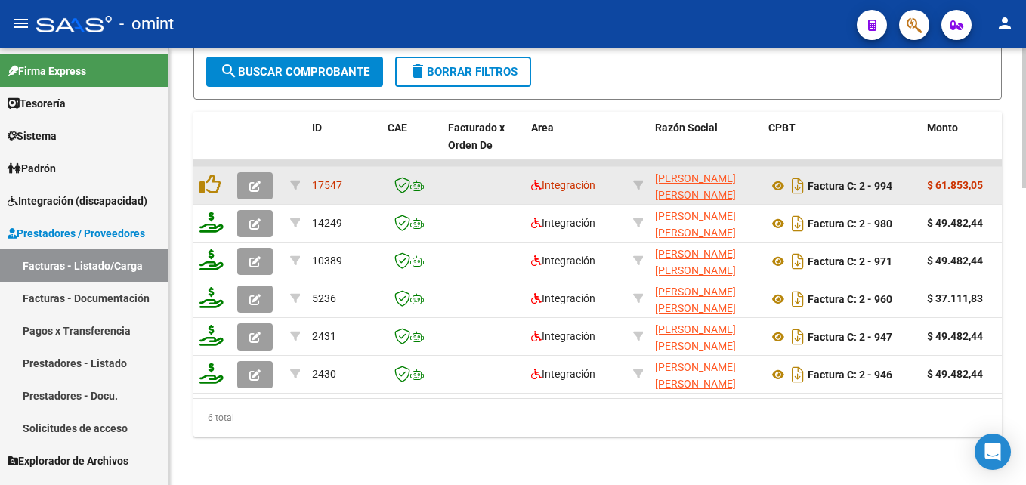
type input "27317927334"
click at [257, 179] on span "button" at bounding box center [254, 186] width 11 height 14
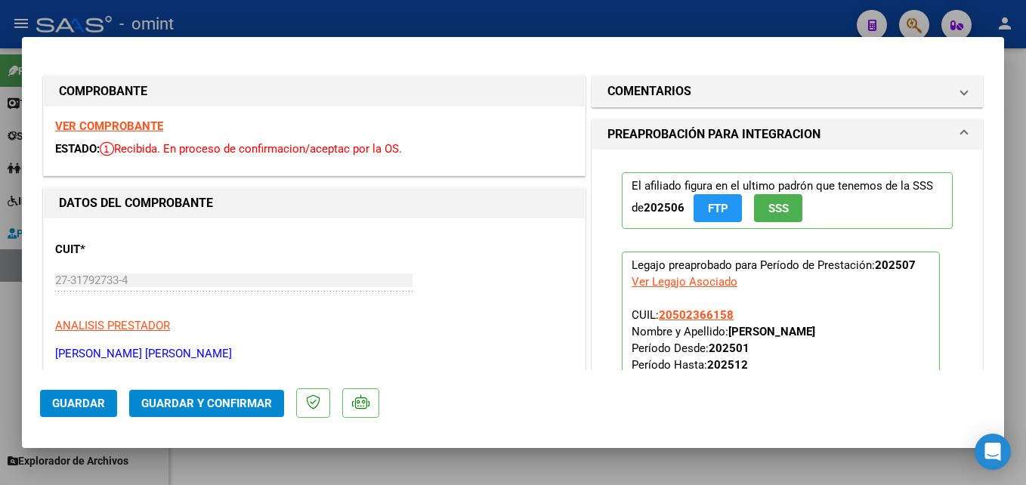
click at [121, 119] on strong "VER COMPROBANTE" at bounding box center [109, 126] width 108 height 14
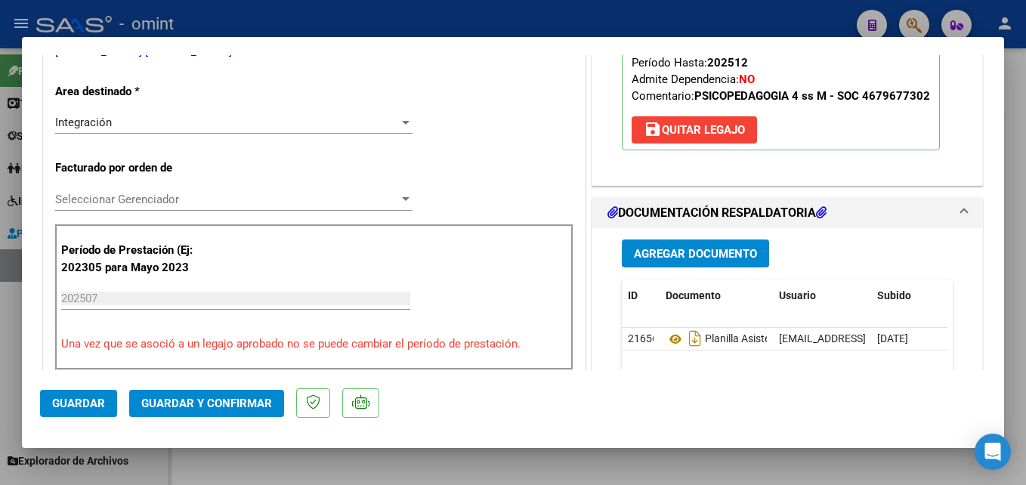
scroll to position [378, 0]
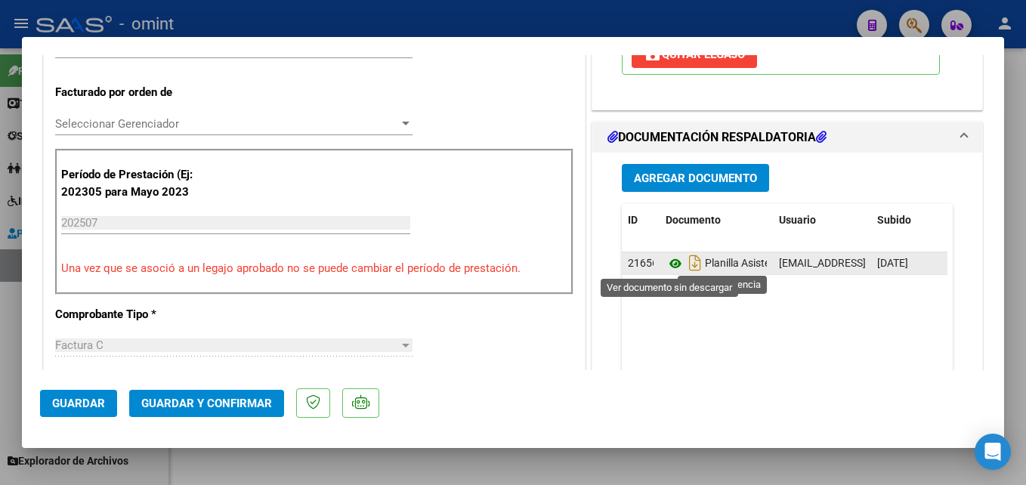
click at [675, 264] on icon at bounding box center [676, 264] width 20 height 18
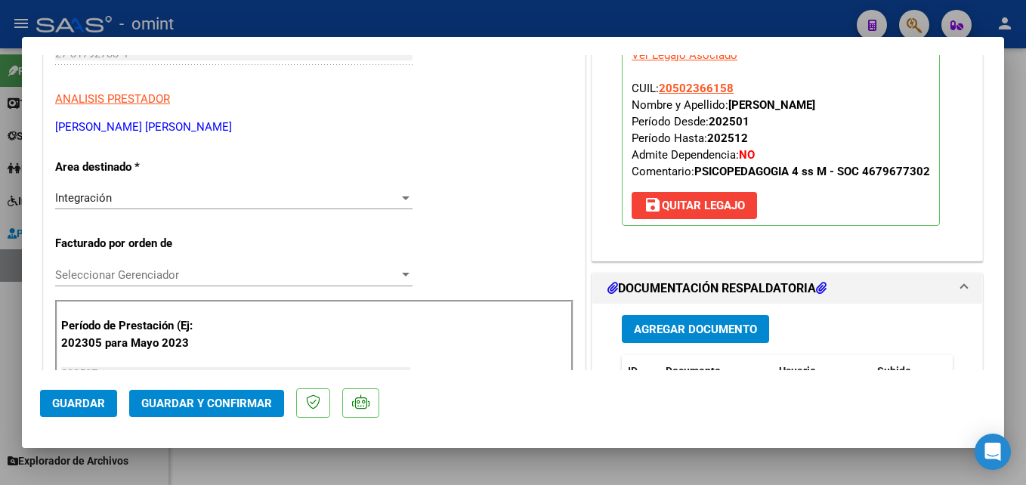
scroll to position [302, 0]
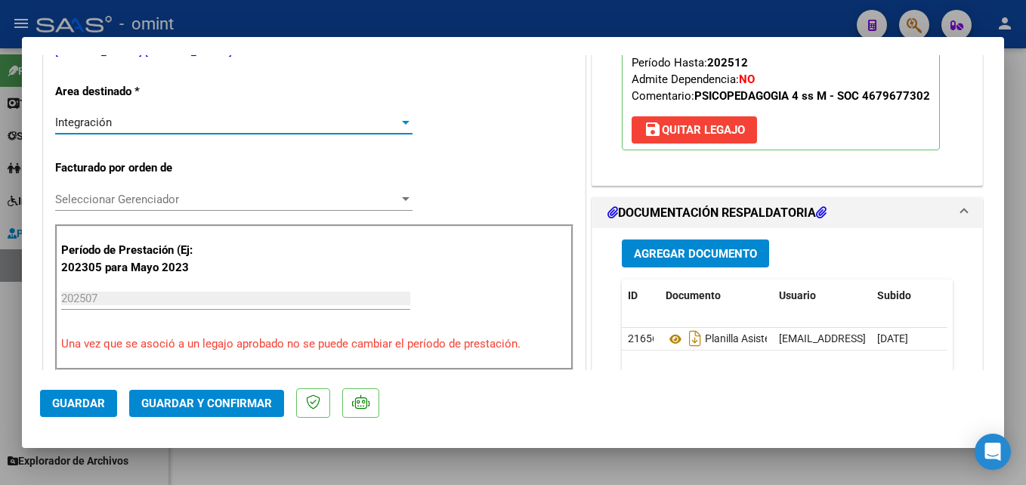
click at [188, 122] on div "Integración" at bounding box center [227, 123] width 344 height 14
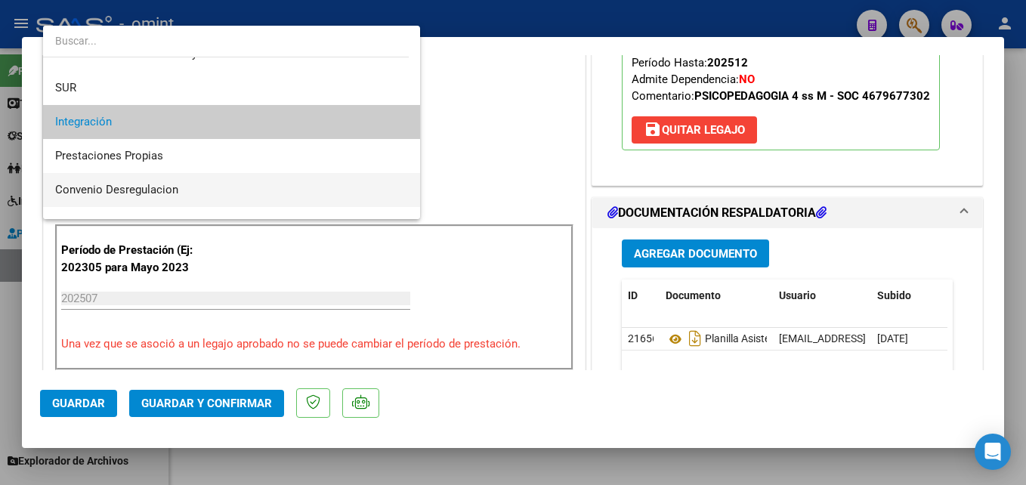
scroll to position [132, 0]
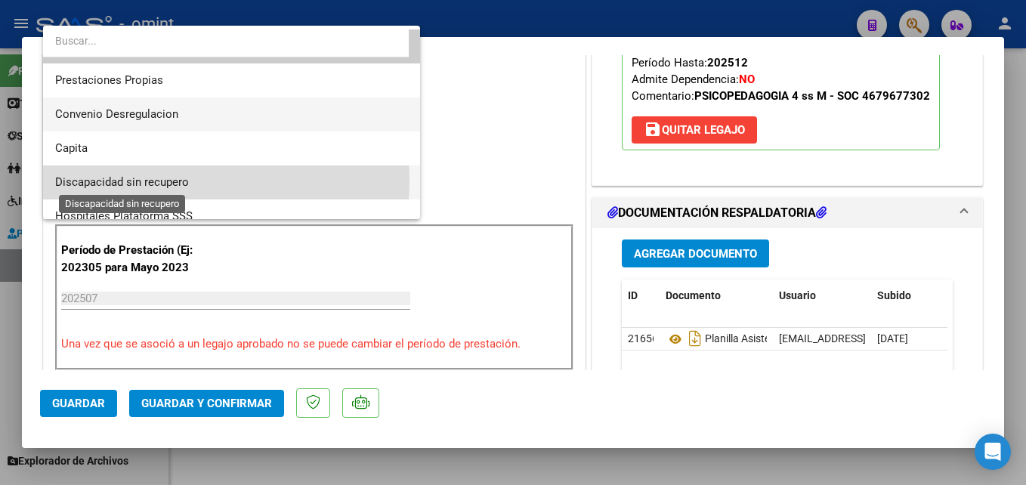
click at [153, 181] on span "Discapacidad sin recupero" at bounding box center [122, 182] width 134 height 14
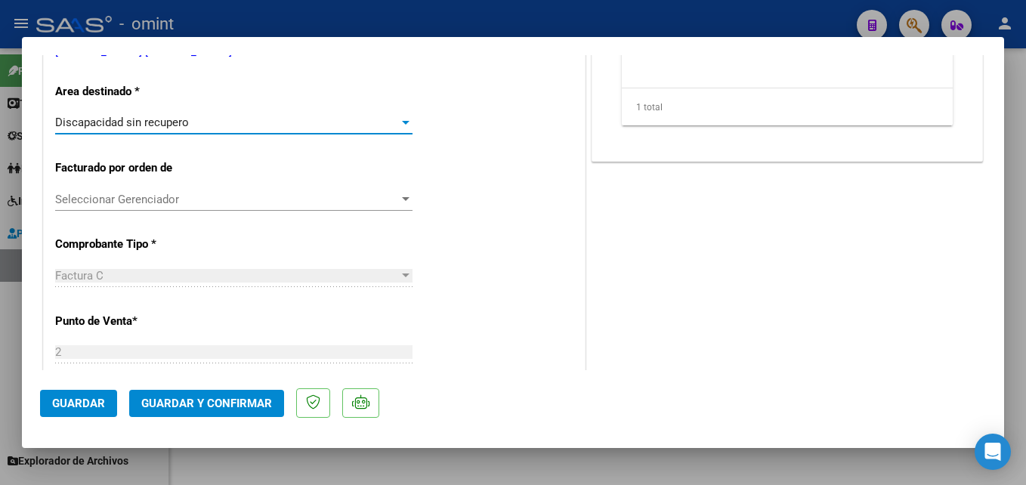
scroll to position [0, 0]
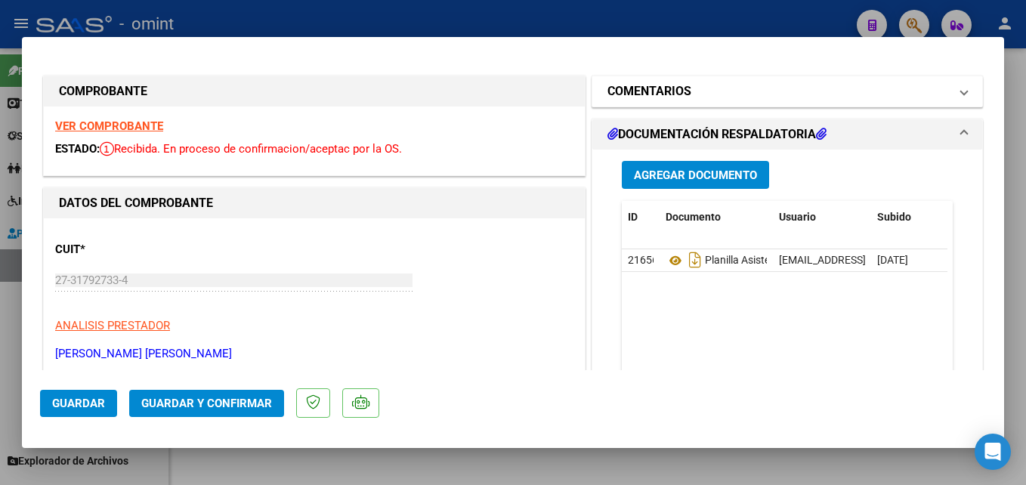
click at [731, 92] on mat-panel-title "COMENTARIOS" at bounding box center [778, 91] width 342 height 18
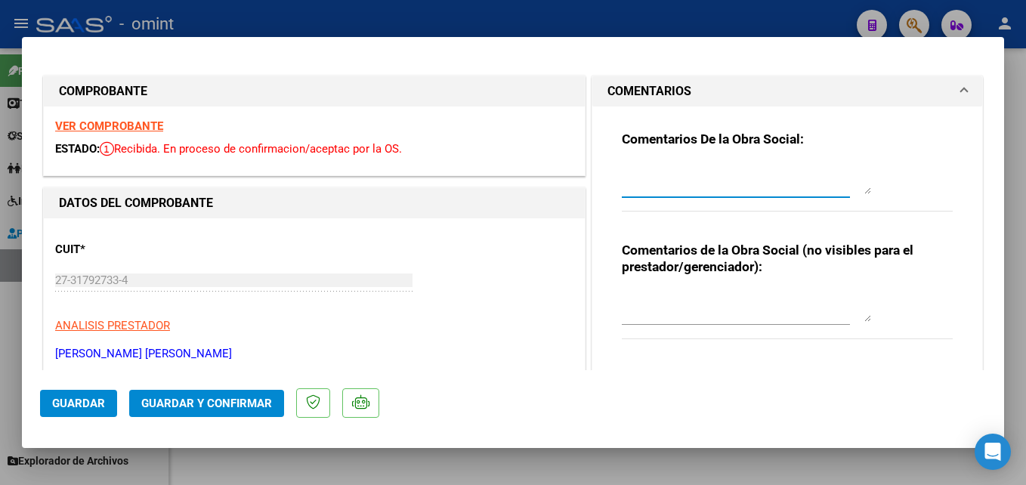
click at [682, 164] on textarea at bounding box center [746, 179] width 249 height 30
type textarea "Factura emitida por 5 sesiones, la prestación fue habilitada por 4 sesiones men…"
click at [222, 406] on span "Guardar y Confirmar" at bounding box center [206, 404] width 131 height 14
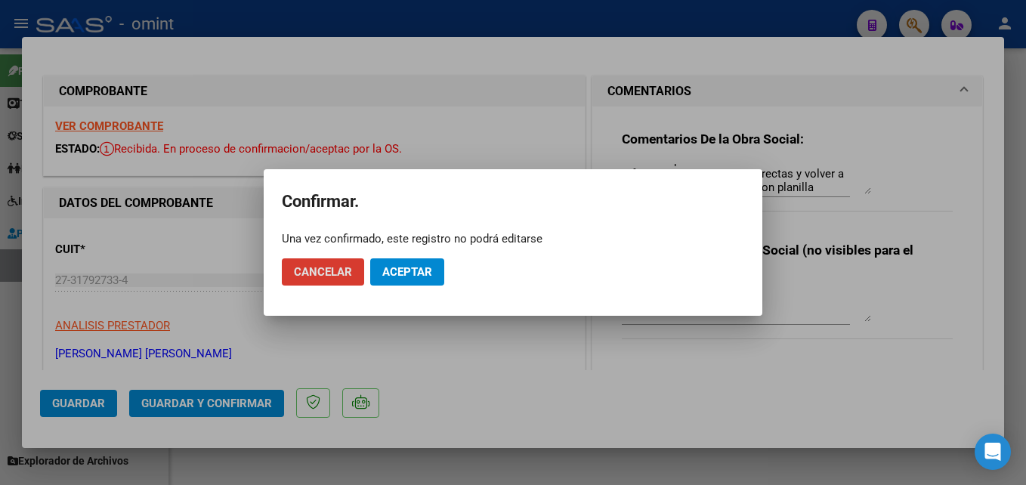
click at [407, 268] on span "Aceptar" at bounding box center [407, 272] width 50 height 14
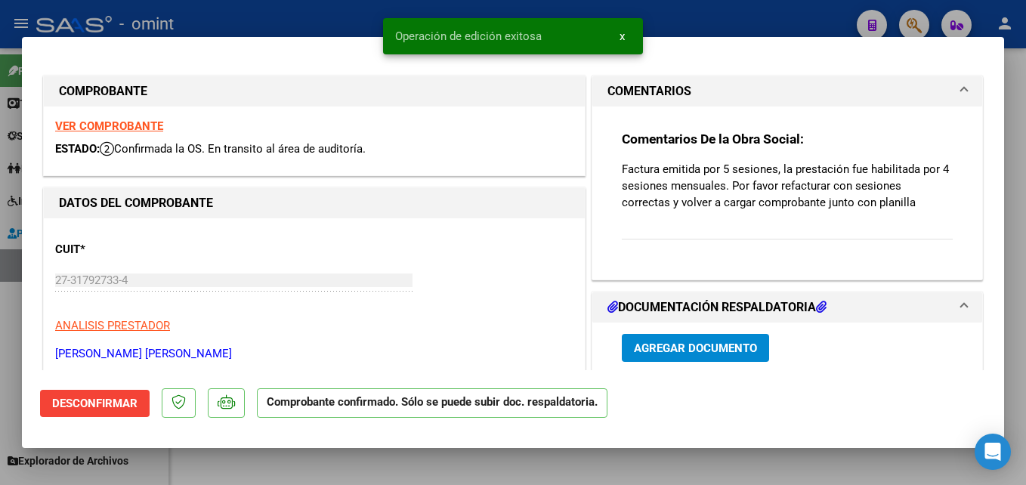
click at [308, 456] on div at bounding box center [513, 242] width 1026 height 485
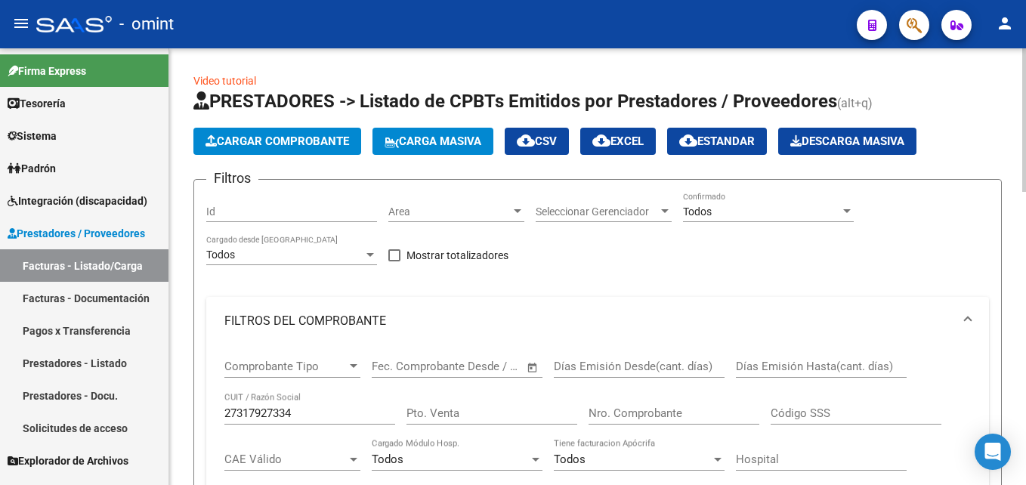
scroll to position [76, 0]
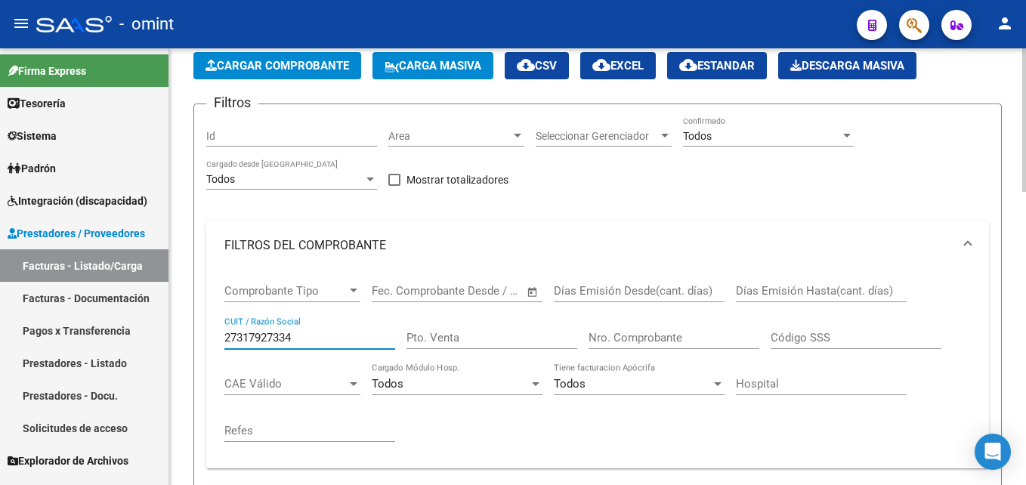
drag, startPoint x: 292, startPoint y: 334, endPoint x: 190, endPoint y: 335, distance: 102.8
paste input "91600657"
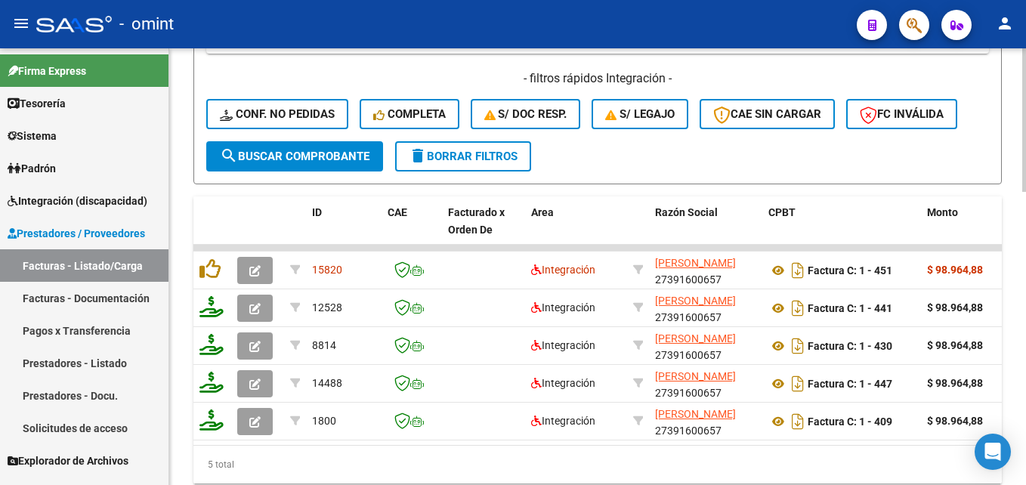
scroll to position [889, 0]
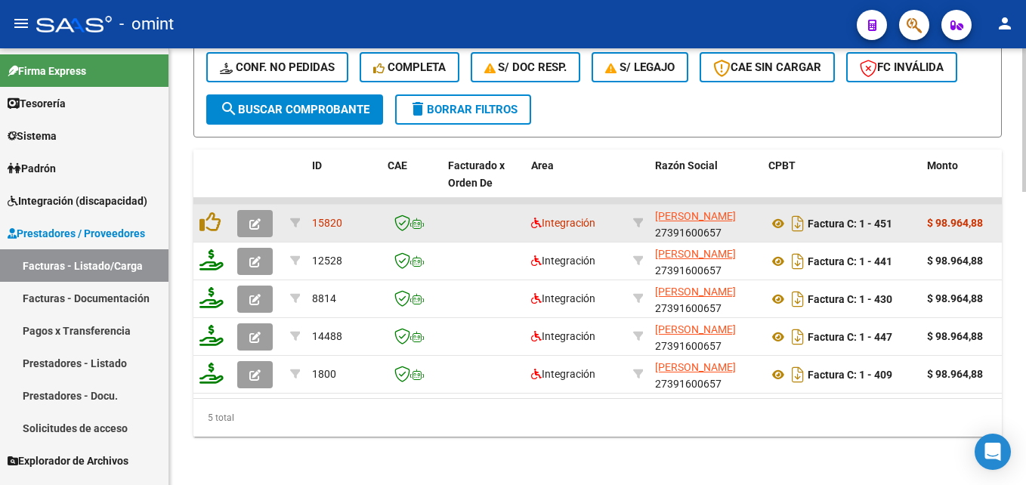
type input "27391600657"
click at [253, 218] on icon "button" at bounding box center [254, 223] width 11 height 11
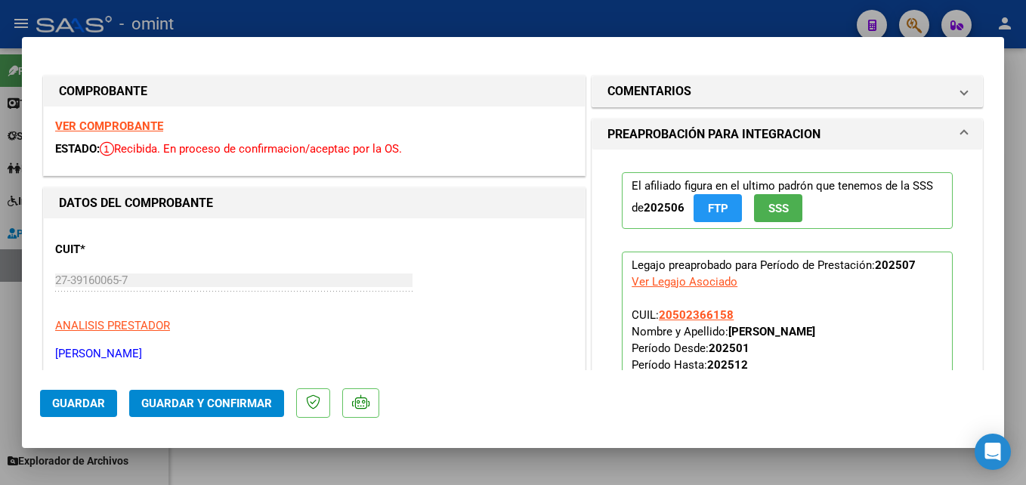
click at [128, 125] on strong "VER COMPROBANTE" at bounding box center [109, 126] width 108 height 14
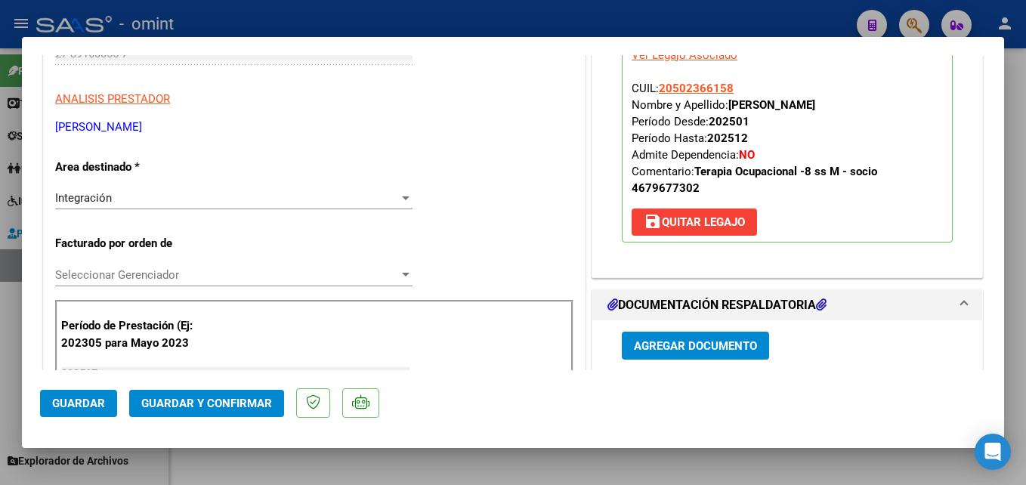
scroll to position [378, 0]
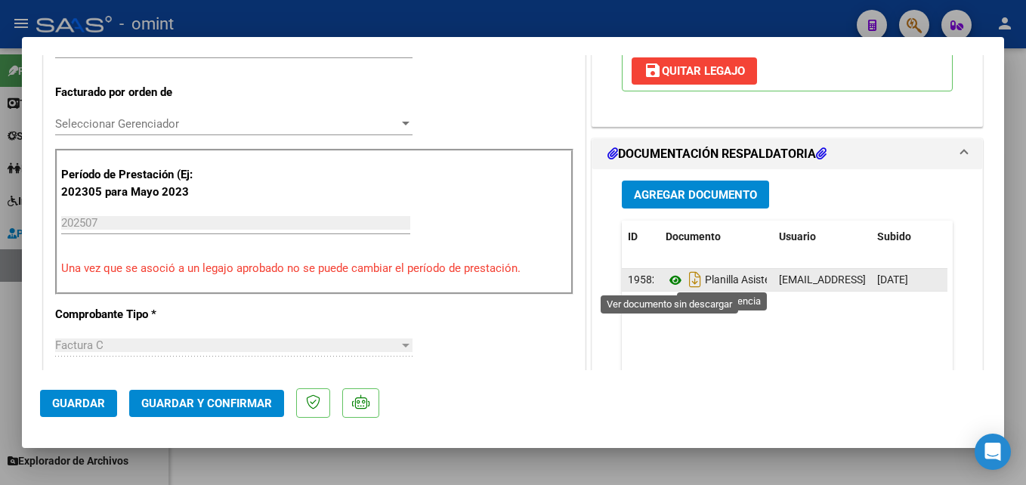
click at [669, 280] on icon at bounding box center [676, 280] width 20 height 18
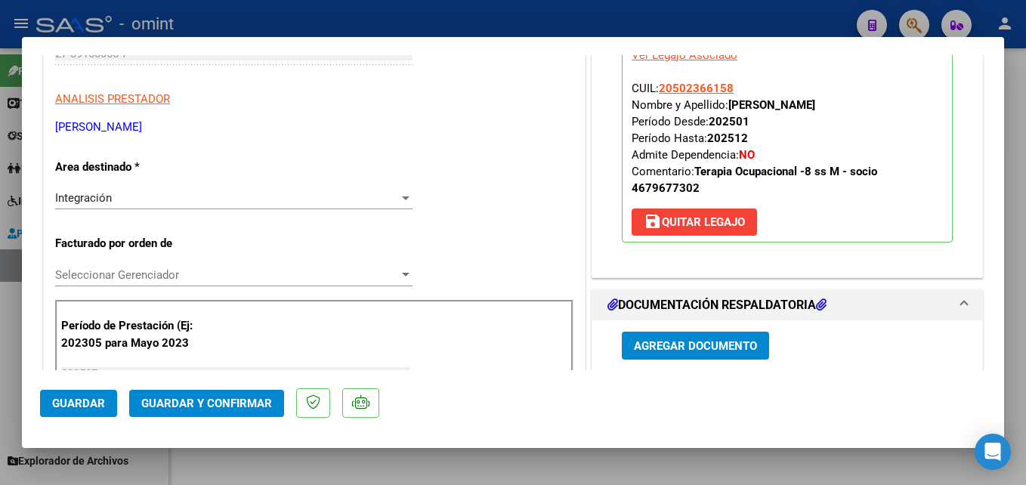
scroll to position [0, 0]
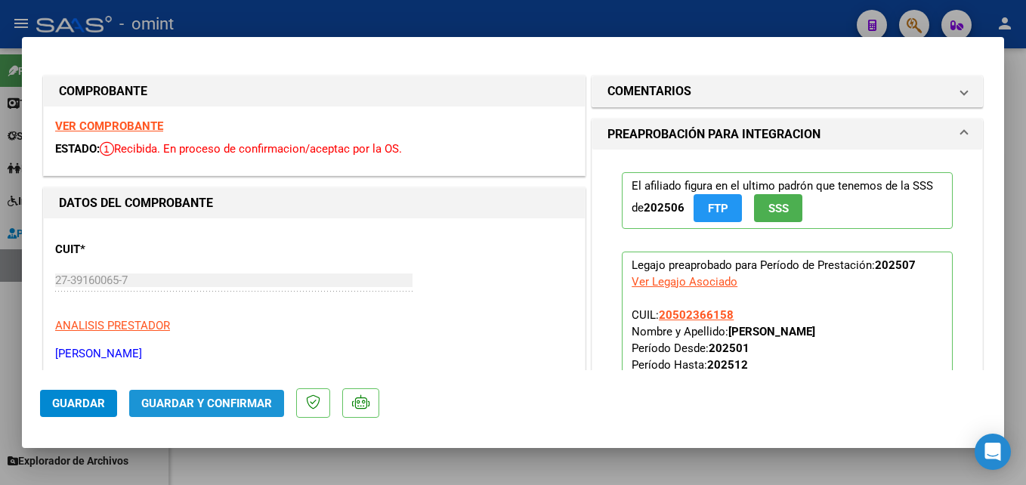
click at [264, 395] on button "Guardar y Confirmar" at bounding box center [206, 403] width 155 height 27
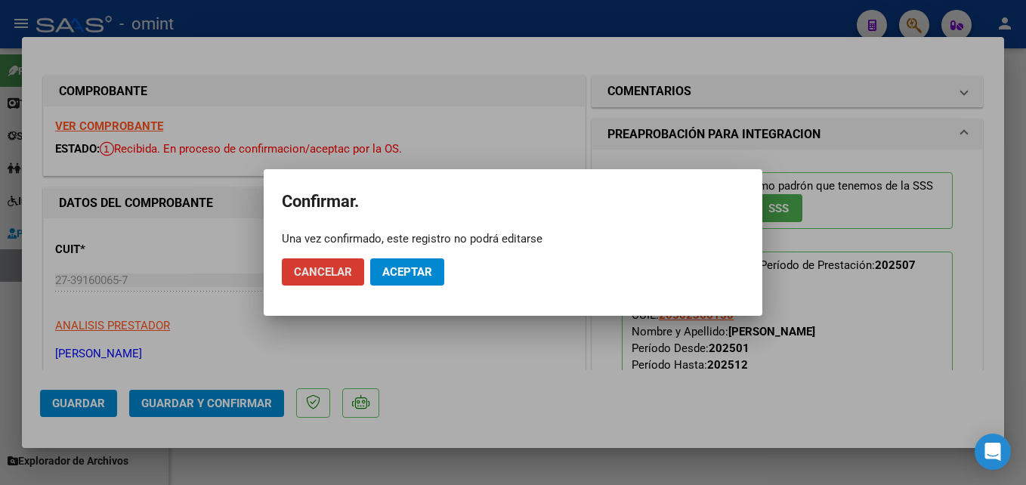
click at [425, 269] on span "Aceptar" at bounding box center [407, 272] width 50 height 14
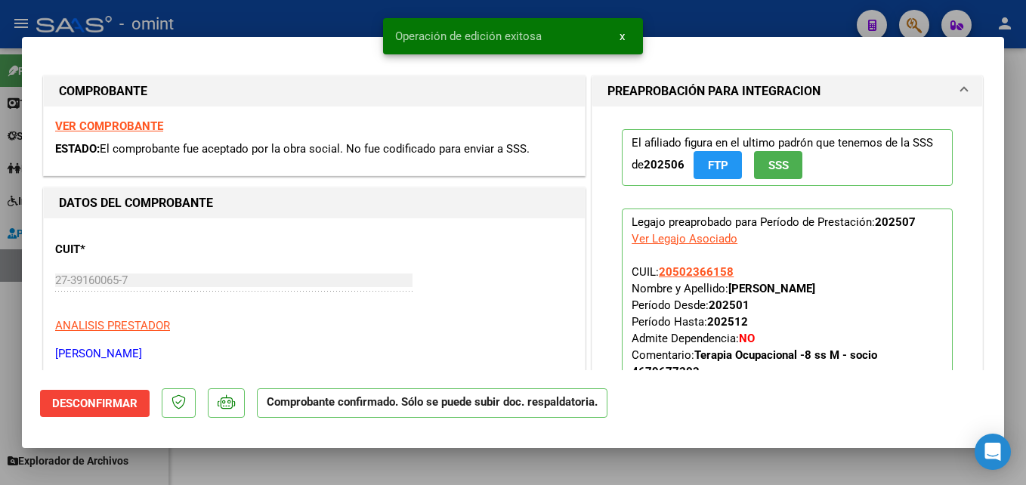
click at [279, 468] on div at bounding box center [513, 242] width 1026 height 485
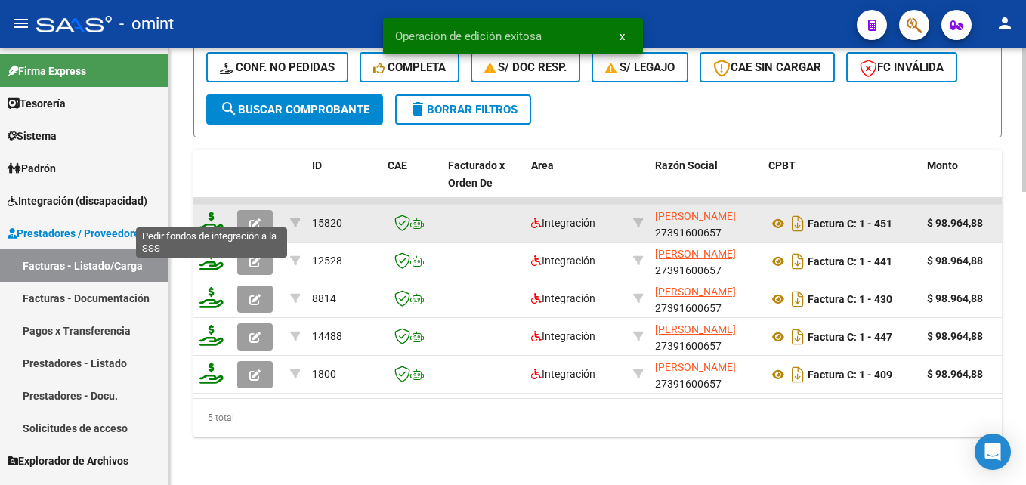
click at [213, 218] on icon at bounding box center [211, 222] width 24 height 21
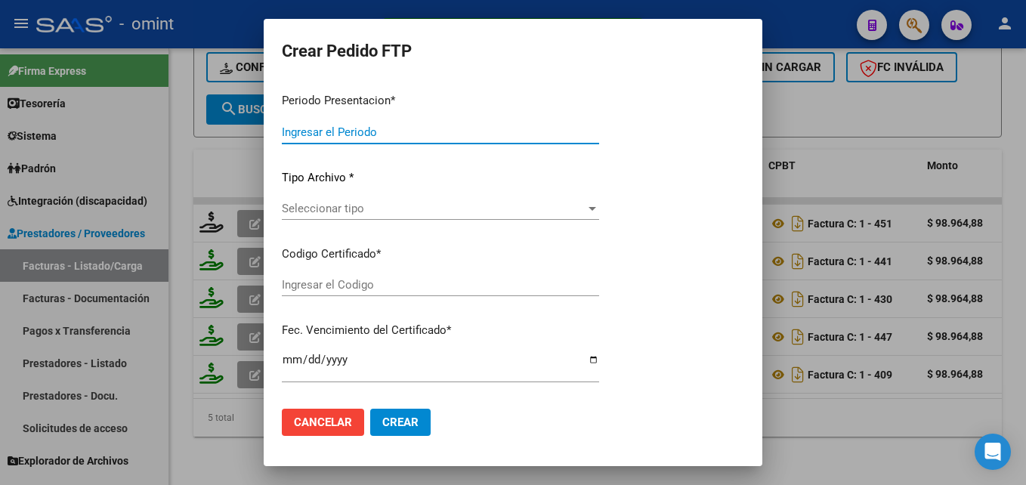
type input "202507"
type input "$ 98.964,88"
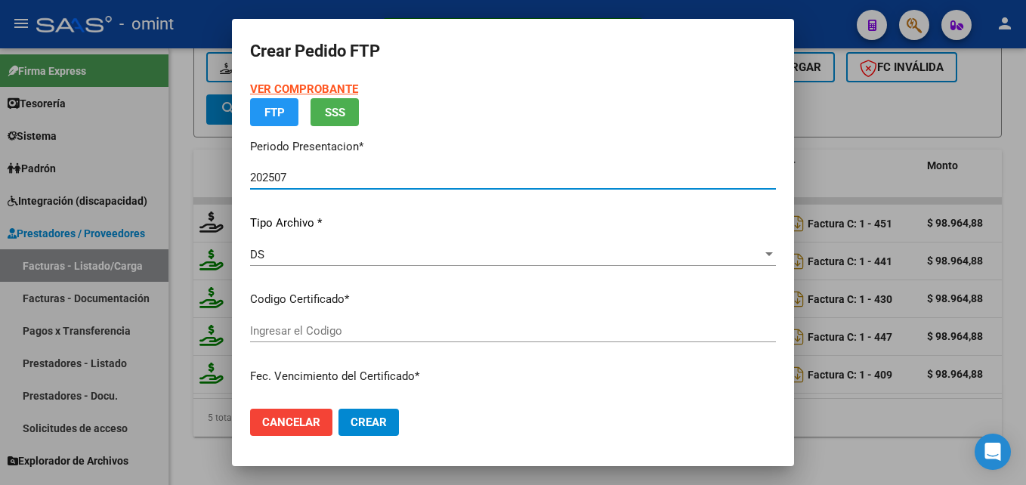
type input "9449081569"
type input "2028-08-27"
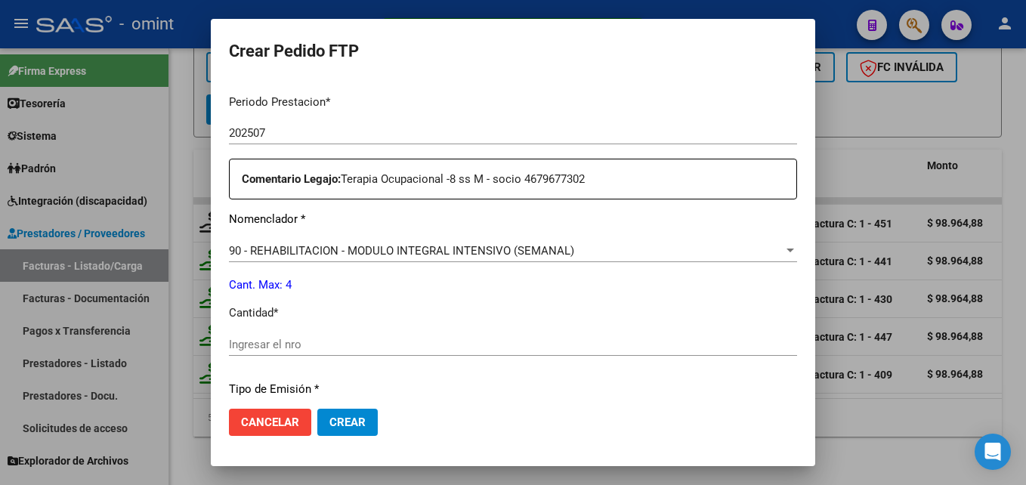
scroll to position [569, 0]
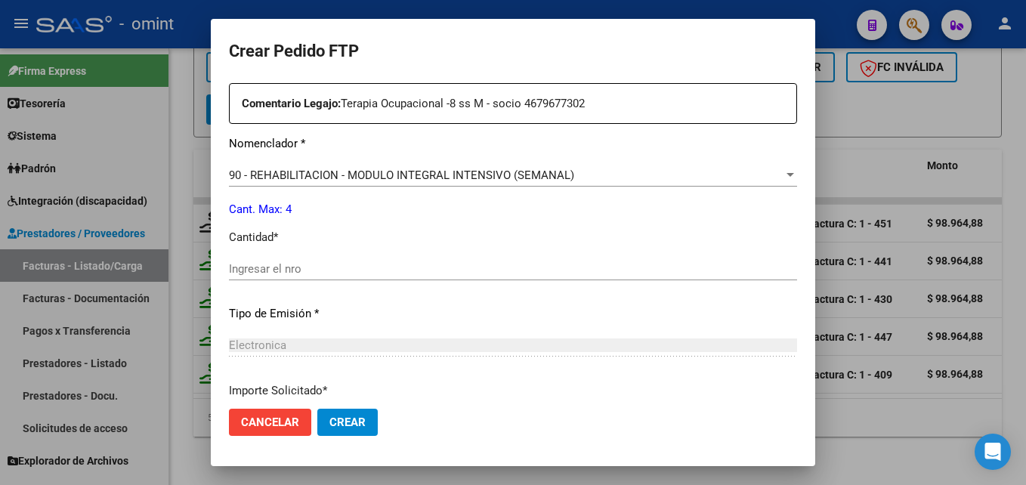
click at [339, 267] on input "Ingresar el nro" at bounding box center [513, 269] width 568 height 14
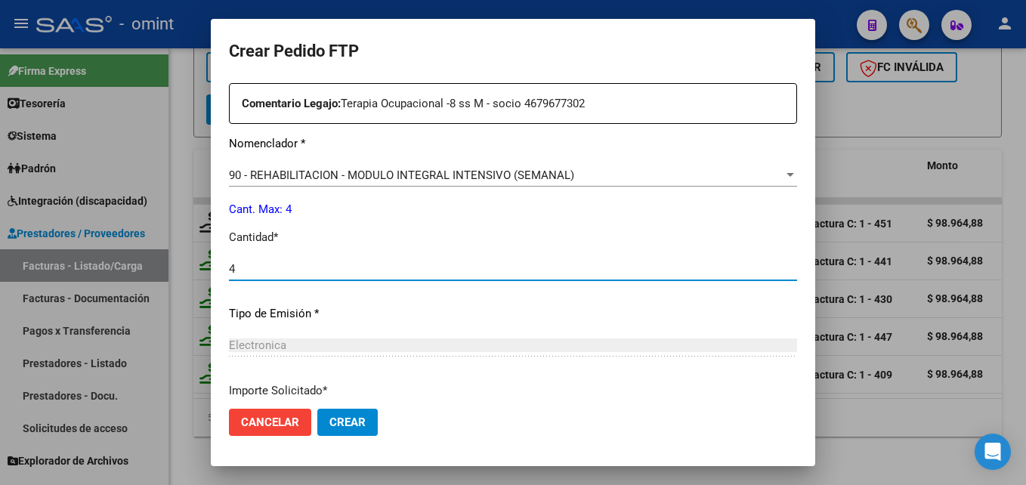
scroll to position [696, 0]
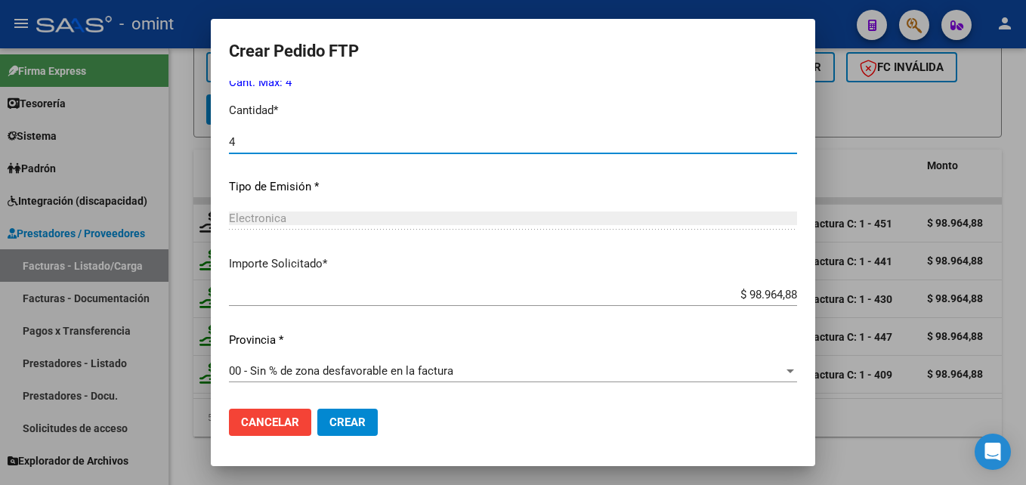
type input "4"
click at [340, 424] on span "Crear" at bounding box center [347, 423] width 36 height 14
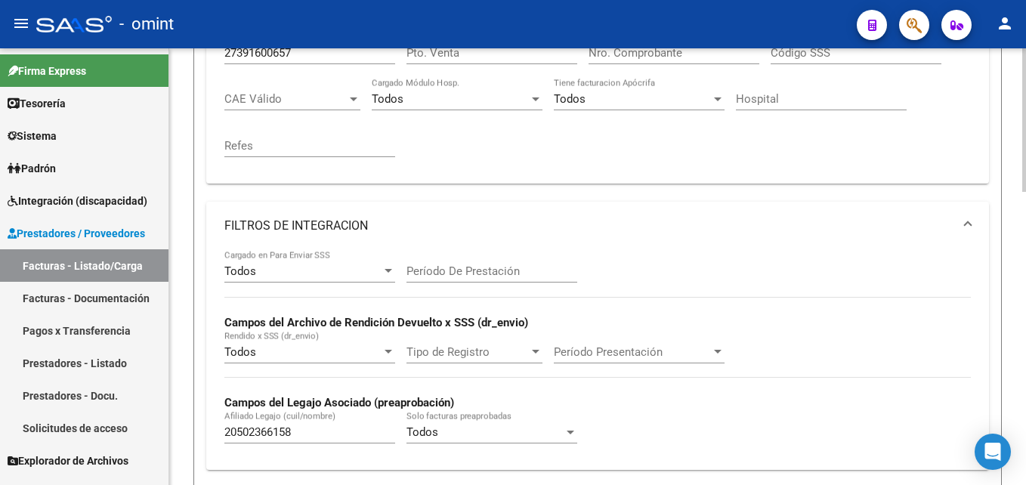
scroll to position [209, 0]
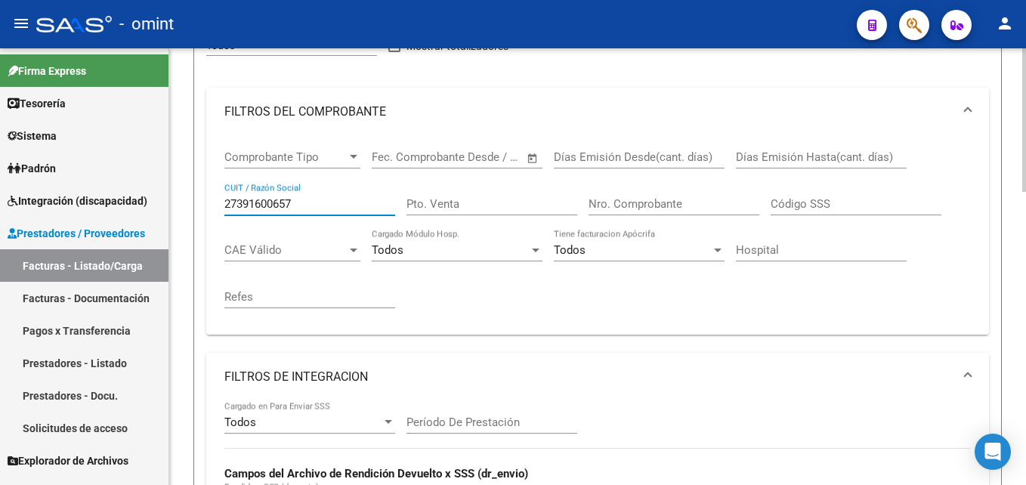
drag, startPoint x: 305, startPoint y: 202, endPoint x: 194, endPoint y: 188, distance: 111.9
click at [195, 189] on form "Filtros Id Area Area Seleccionar Gerenciador Seleccionar Gerenciador Todos Conf…" at bounding box center [597, 388] width 808 height 836
paste input "3313623149"
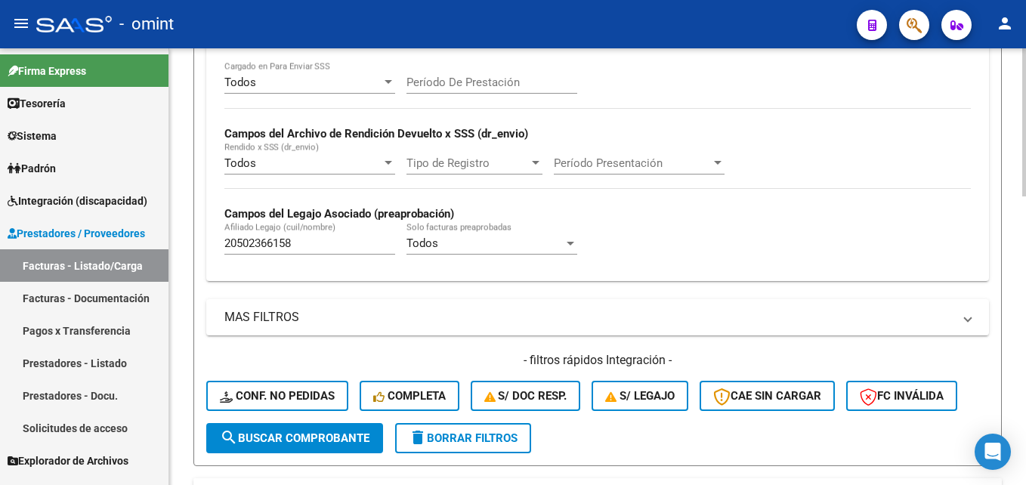
scroll to position [474, 0]
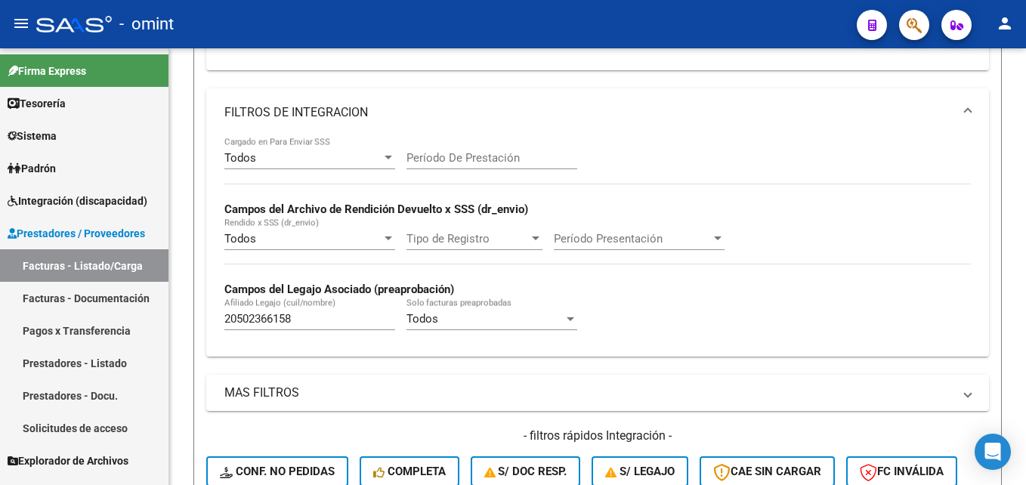
type input "23313623149"
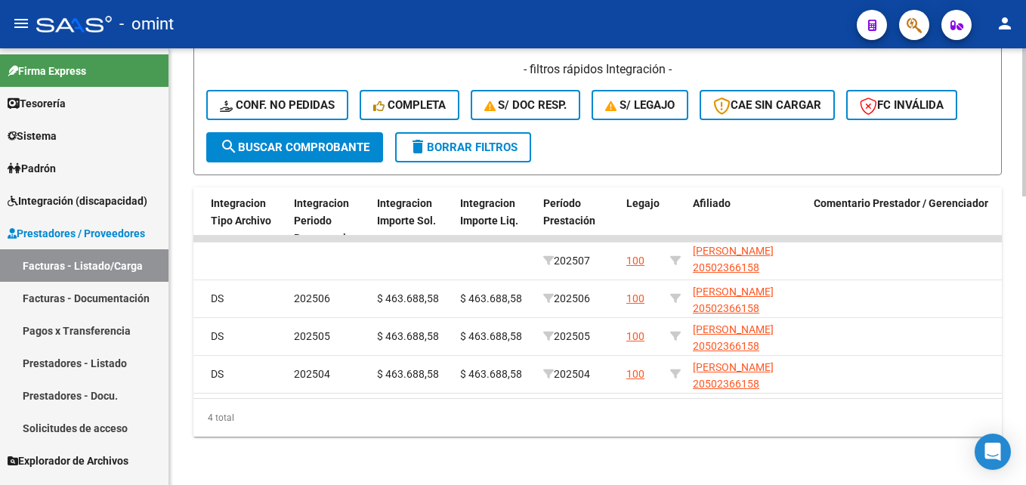
scroll to position [0, 0]
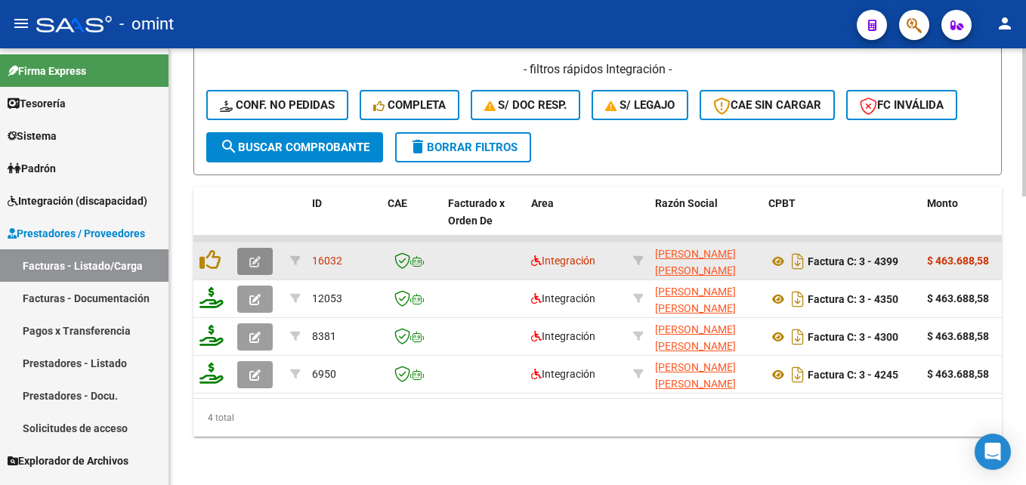
click at [263, 256] on button "button" at bounding box center [255, 261] width 36 height 27
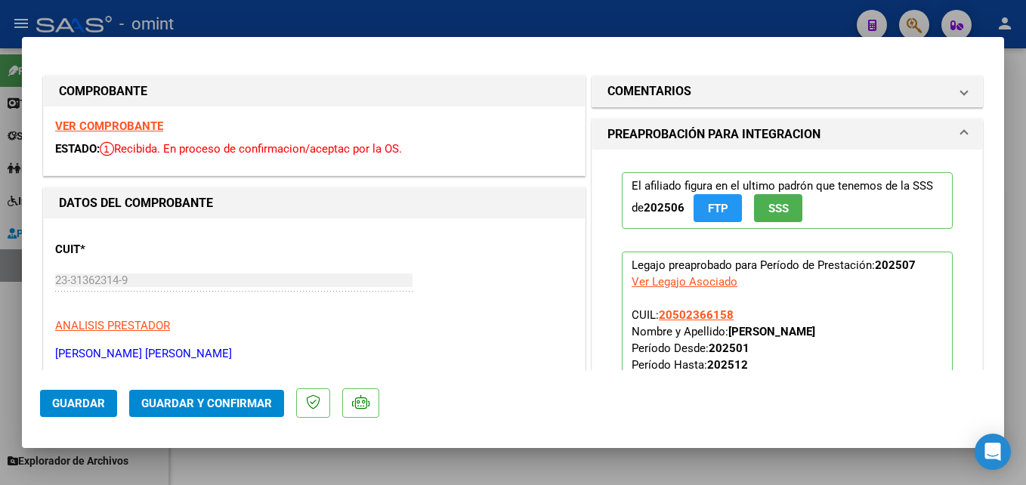
click at [154, 127] on strong "VER COMPROBANTE" at bounding box center [109, 126] width 108 height 14
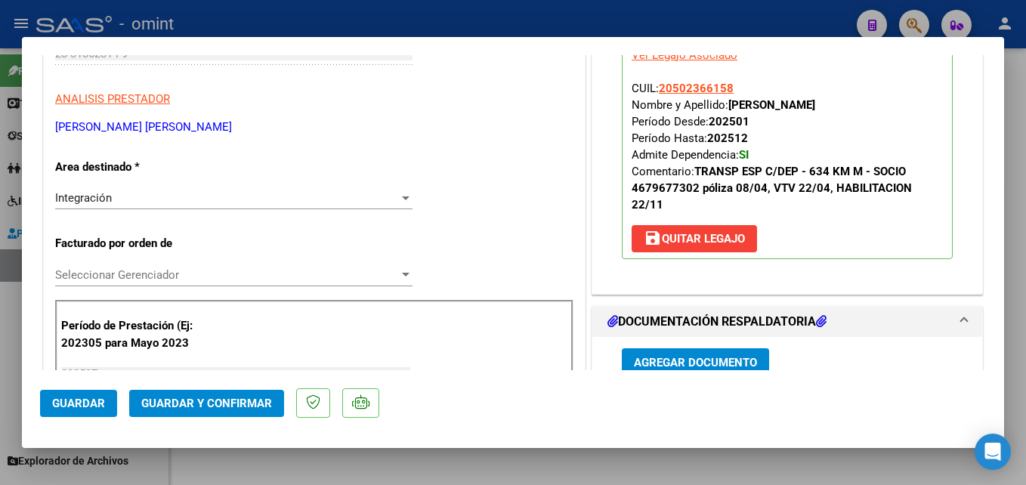
scroll to position [453, 0]
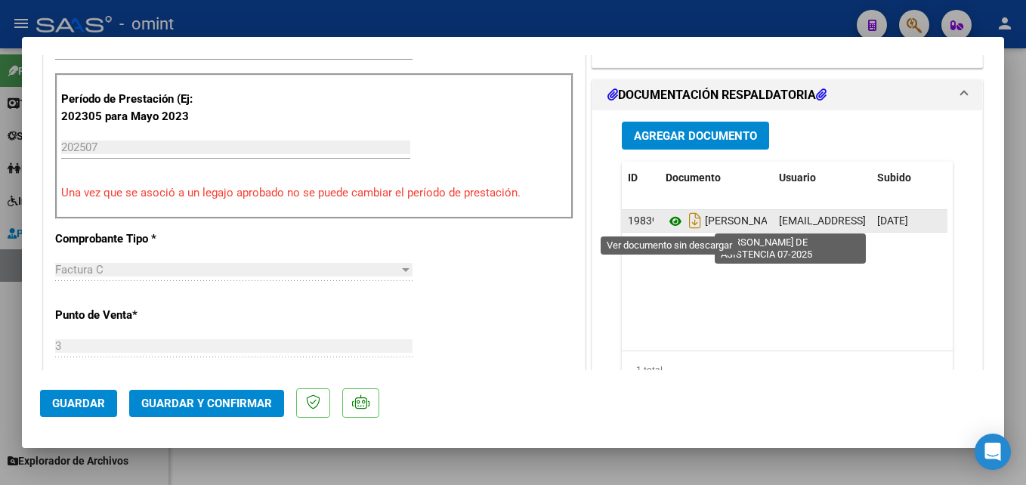
click at [666, 218] on icon at bounding box center [676, 221] width 20 height 18
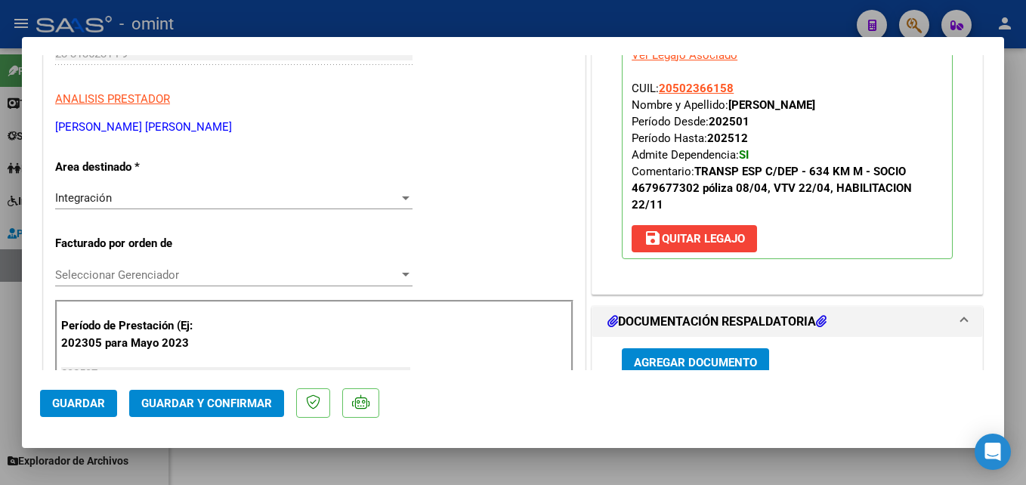
scroll to position [0, 0]
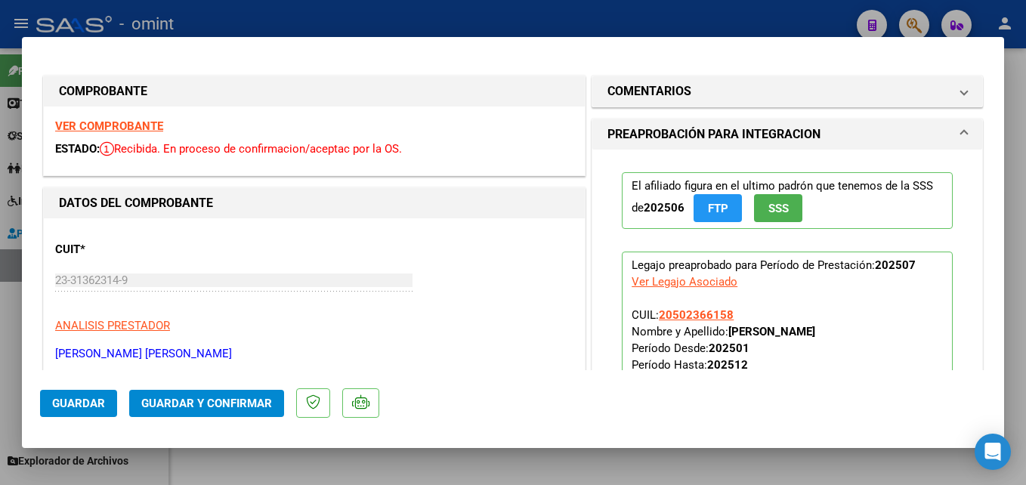
click at [220, 398] on span "Guardar y Confirmar" at bounding box center [206, 404] width 131 height 14
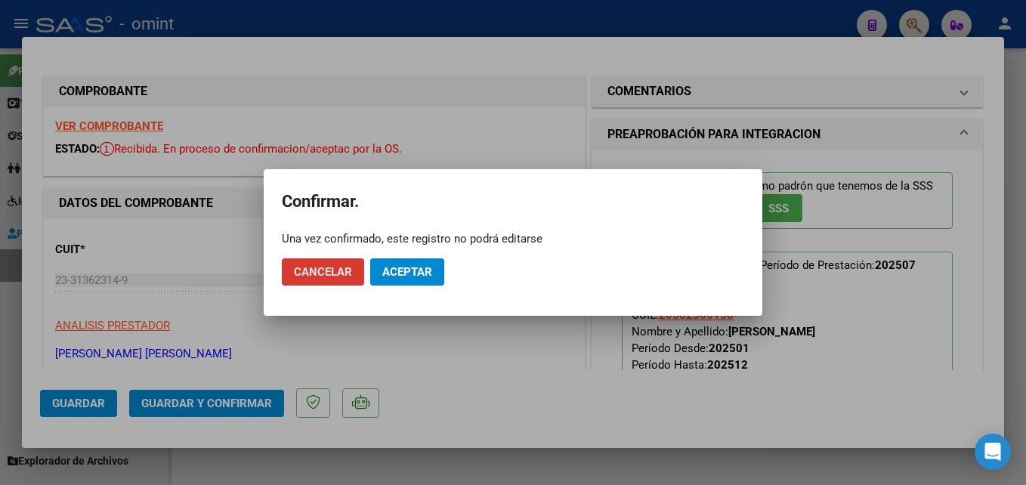
click at [402, 270] on span "Aceptar" at bounding box center [407, 272] width 50 height 14
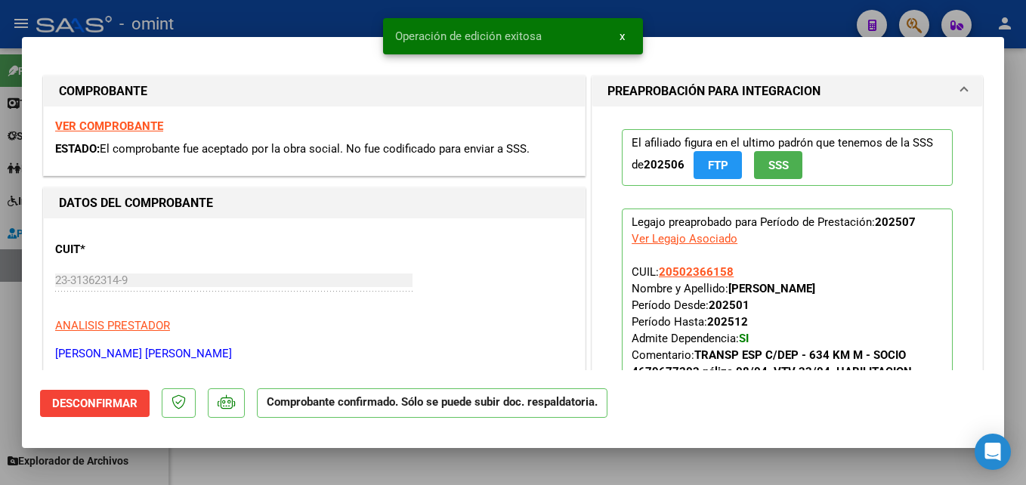
click at [277, 468] on div at bounding box center [513, 242] width 1026 height 485
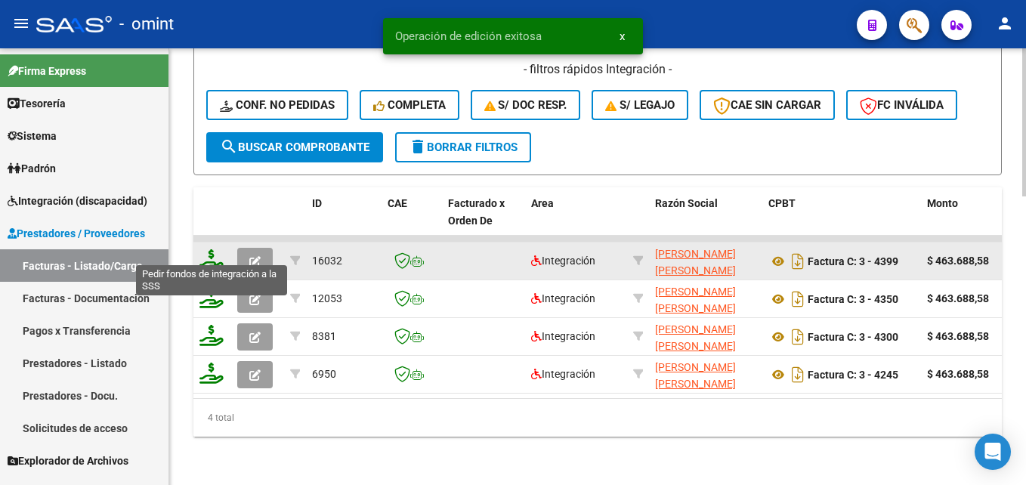
click at [215, 252] on icon at bounding box center [211, 259] width 24 height 21
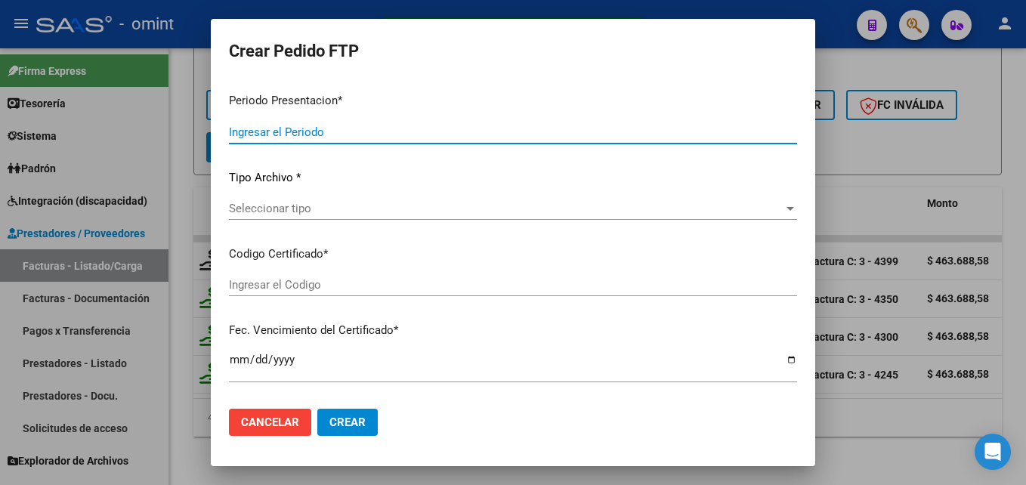
type input "202507"
type input "$ 463.688,58"
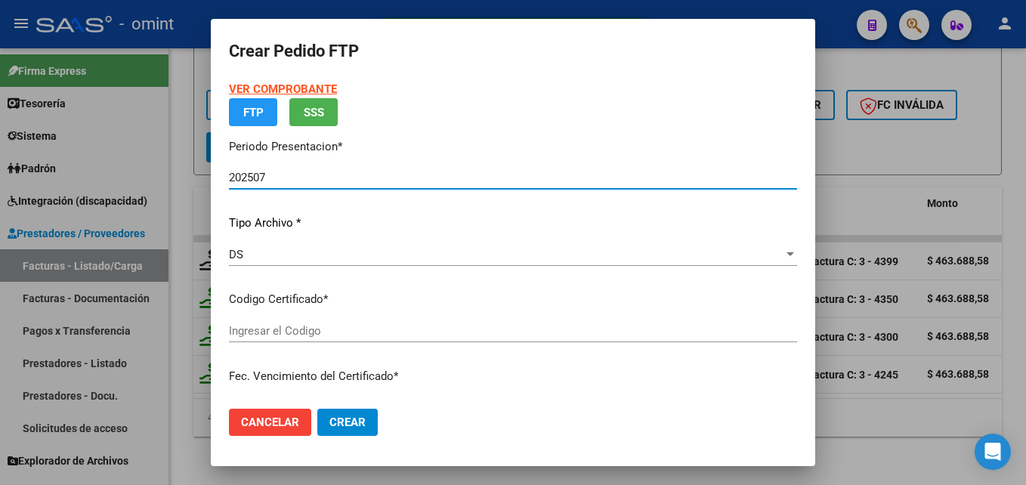
type input "9449081569"
type input "2028-08-27"
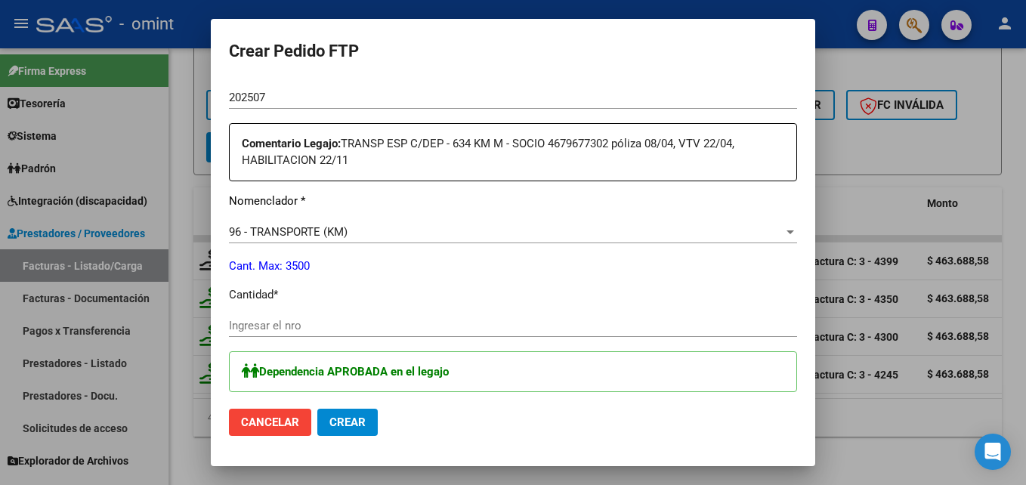
scroll to position [604, 0]
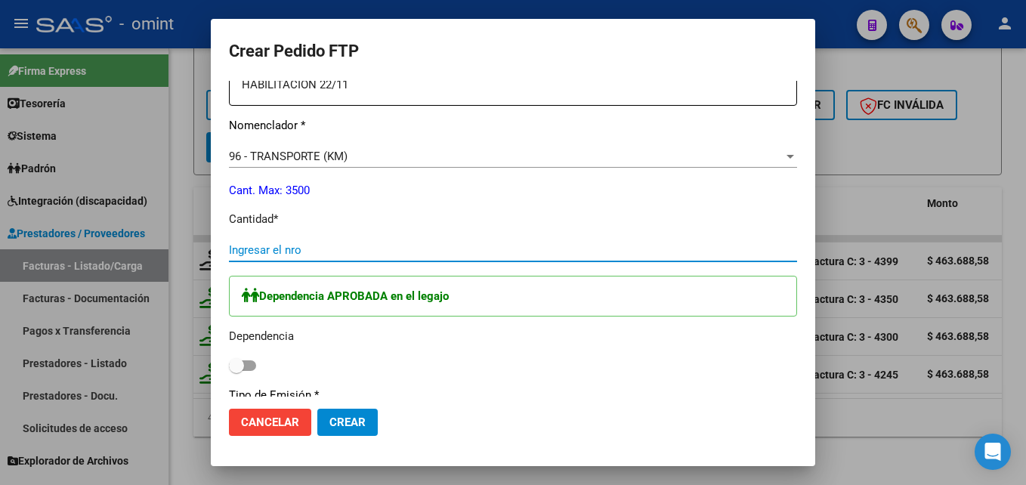
drag, startPoint x: 292, startPoint y: 246, endPoint x: 303, endPoint y: 236, distance: 13.9
click at [293, 246] on input "Ingresar el nro" at bounding box center [513, 250] width 568 height 14
click at [262, 253] on input "63" at bounding box center [513, 250] width 568 height 14
type input "634"
click at [242, 366] on span at bounding box center [236, 365] width 15 height 15
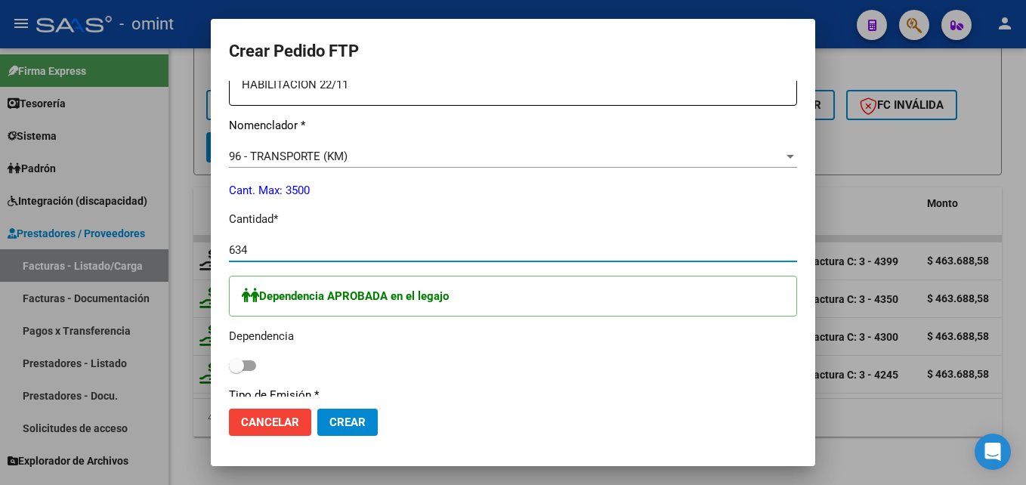
click at [236, 371] on input "checkbox" at bounding box center [236, 371] width 1 height 1
checkbox input "true"
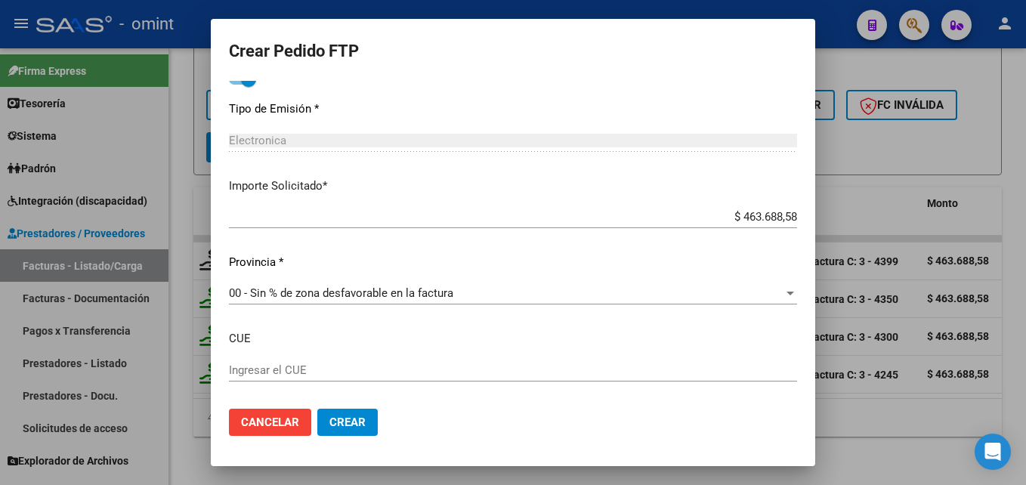
scroll to position [966, 0]
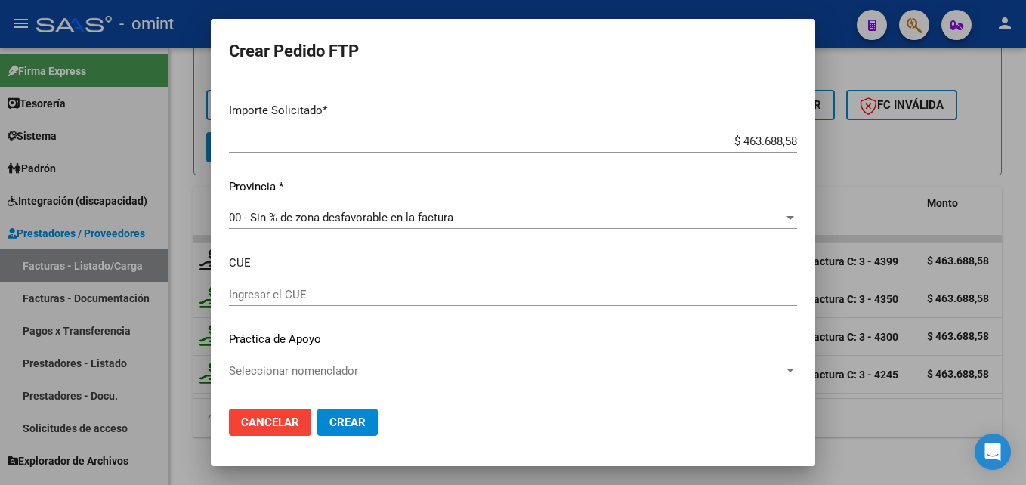
click at [351, 416] on span "Crear" at bounding box center [347, 423] width 36 height 14
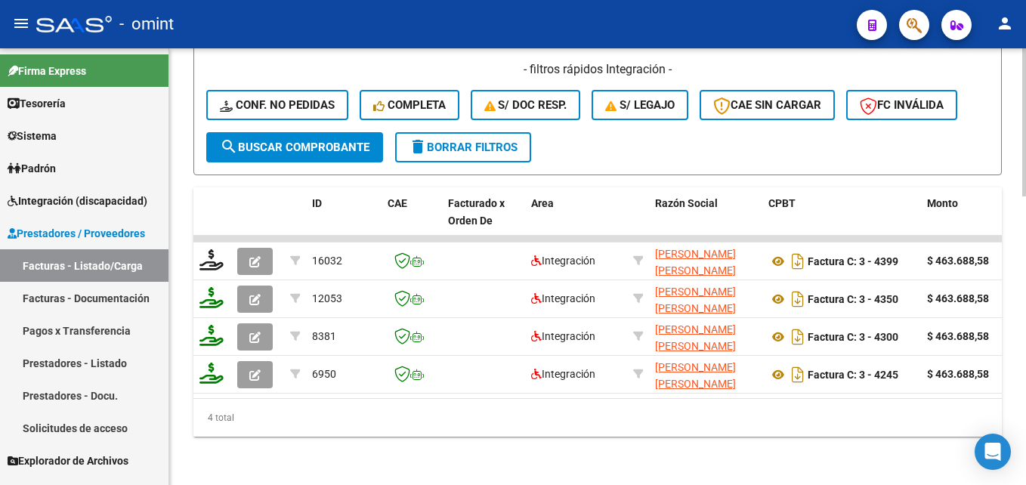
drag, startPoint x: 351, startPoint y: 386, endPoint x: 416, endPoint y: 397, distance: 66.7
click at [416, 398] on datatable-body "16032 Integración KRUQUI LIONEL ROBERTO 23313623149 Factura C: 3 - 4399 $ 463.6…" at bounding box center [597, 317] width 808 height 162
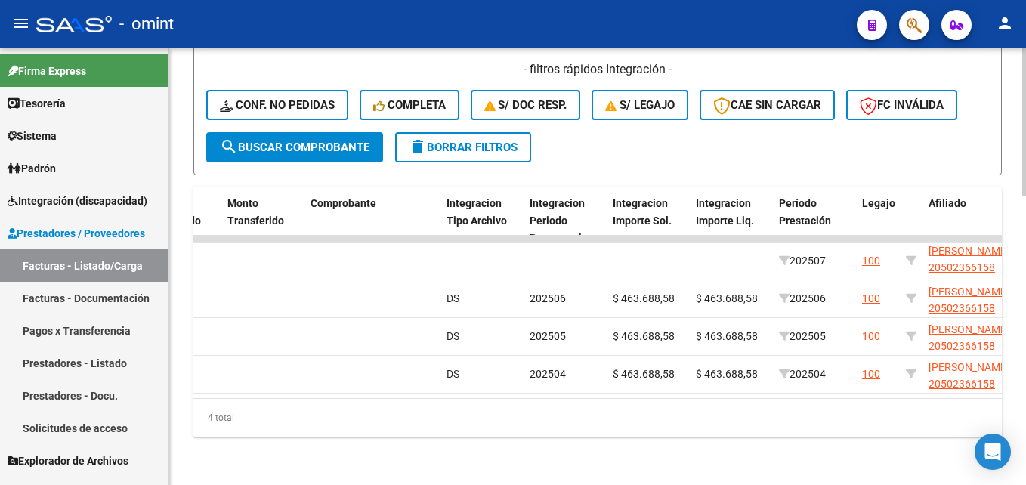
scroll to position [0, 1587]
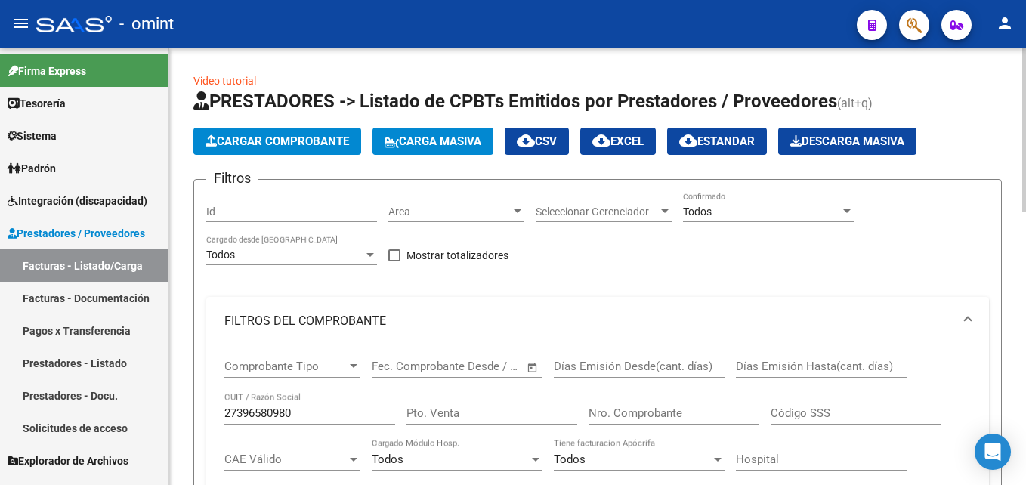
scroll to position [0, 2040]
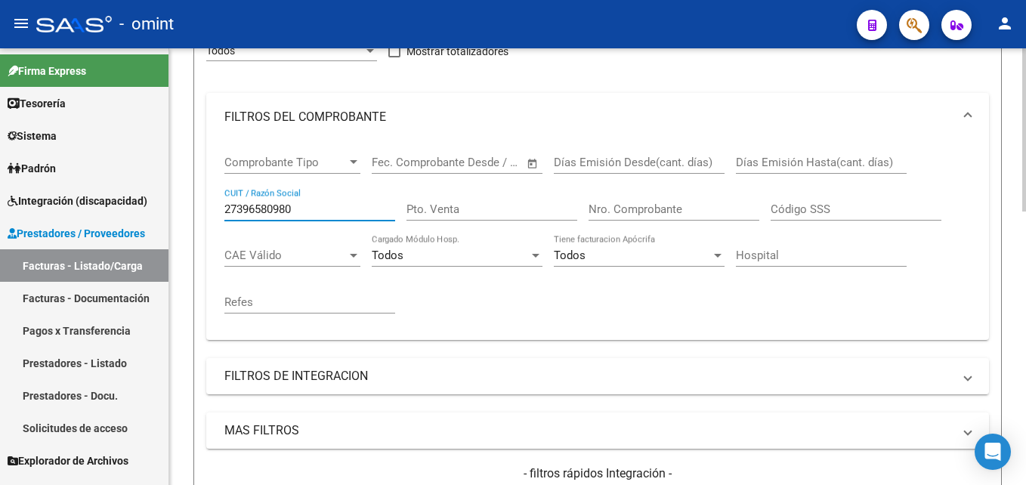
drag, startPoint x: 251, startPoint y: 208, endPoint x: 177, endPoint y: 208, distance: 74.0
click at [178, 208] on div "Video tutorial PRESTADORES -> Listado de CPBTs Emitidos por Prestadores / Prove…" at bounding box center [597, 423] width 857 height 1158
paste input "0248010623"
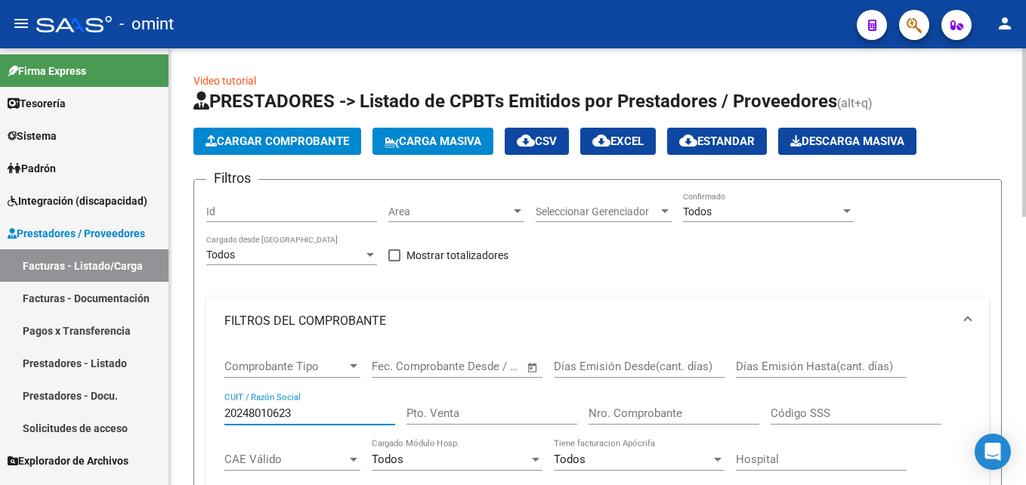
drag, startPoint x: 308, startPoint y: 415, endPoint x: 172, endPoint y: 414, distance: 136.0
paste input "3313623149"
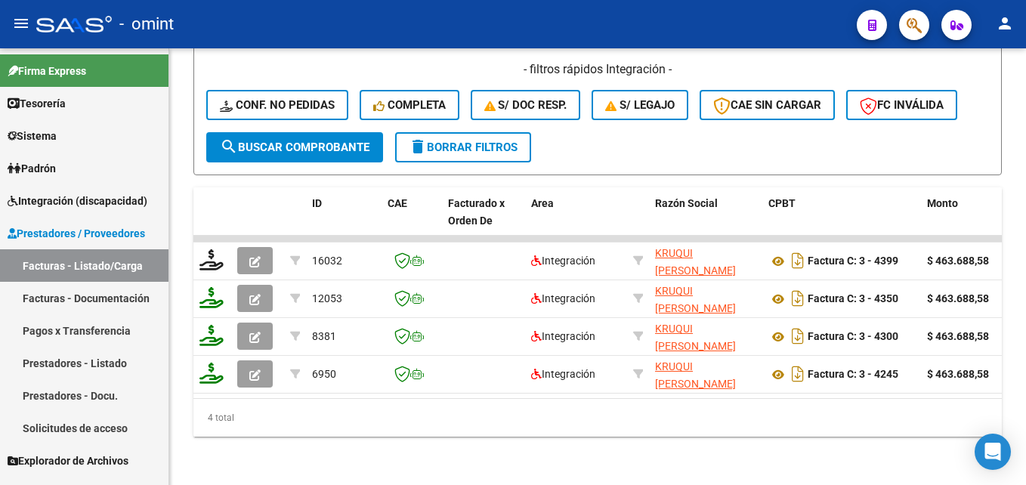
type input "23313623149"
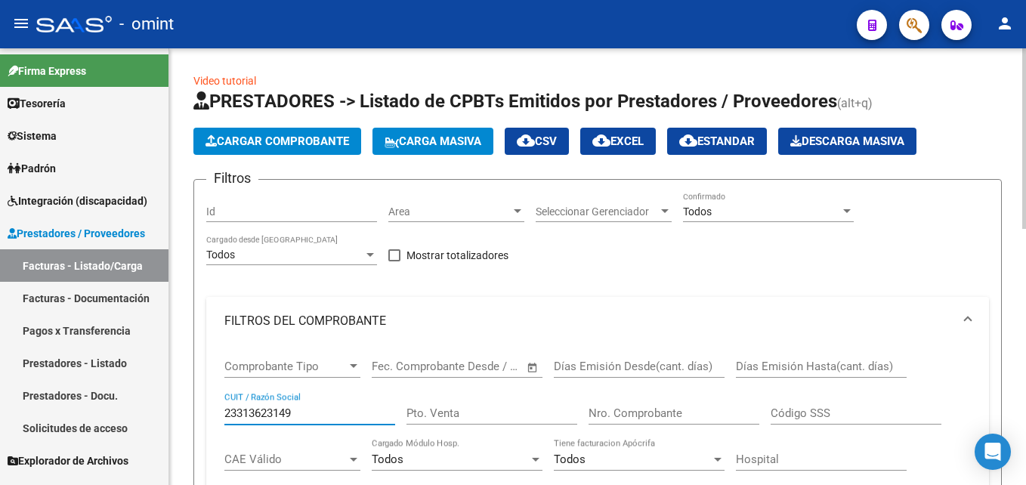
drag, startPoint x: 322, startPoint y: 416, endPoint x: 332, endPoint y: 335, distance: 81.5
click at [150, 415] on mat-sidenav-container "Firma Express Tesorería Extractos Procesados (csv) Extractos Originales (pdf) S…" at bounding box center [513, 266] width 1026 height 437
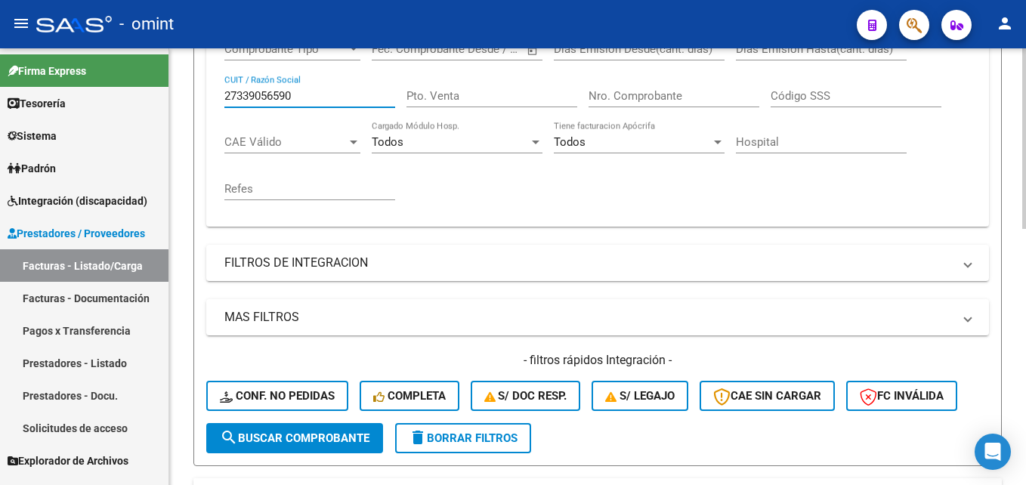
scroll to position [91, 0]
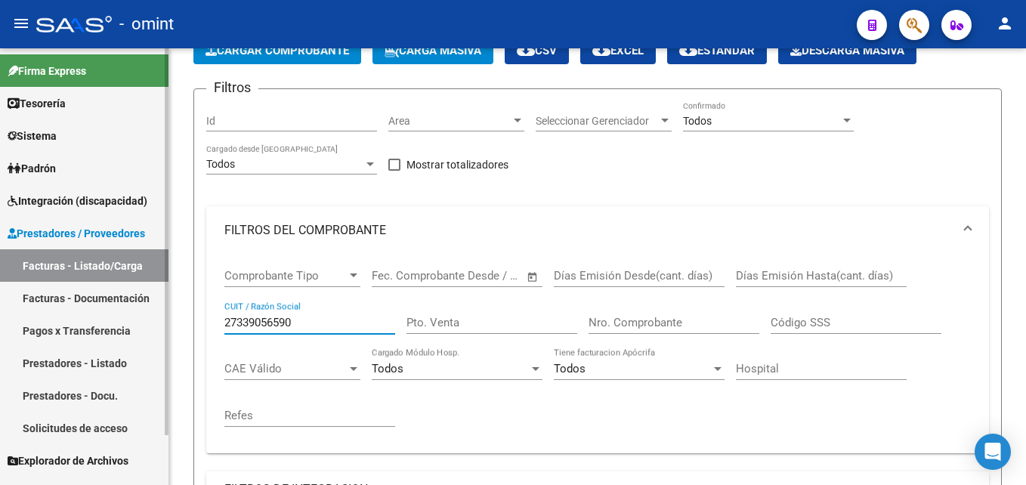
drag, startPoint x: 307, startPoint y: 321, endPoint x: 167, endPoint y: 313, distance: 140.0
click at [167, 313] on mat-sidenav-container "Firma Express Tesorería Extractos Procesados (csv) Extractos Originales (pdf) S…" at bounding box center [513, 266] width 1026 height 437
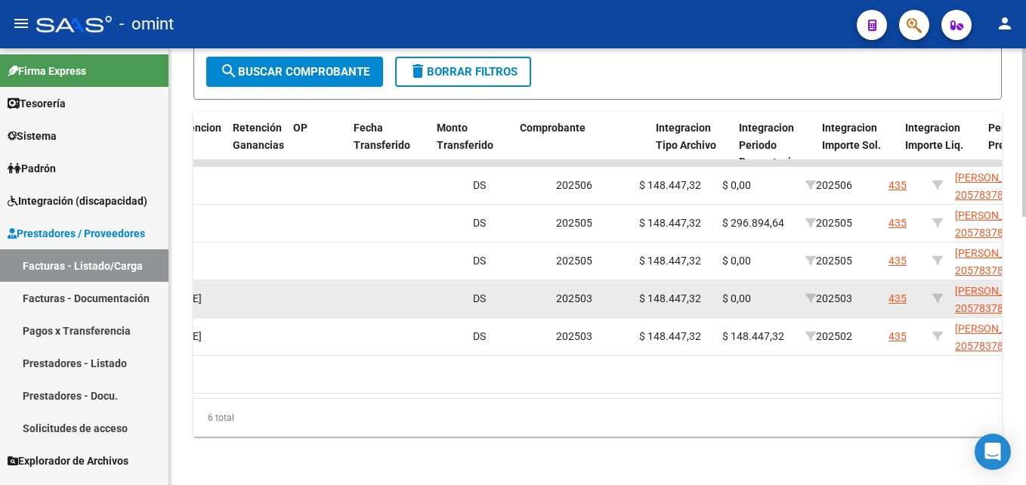
scroll to position [0, 1386]
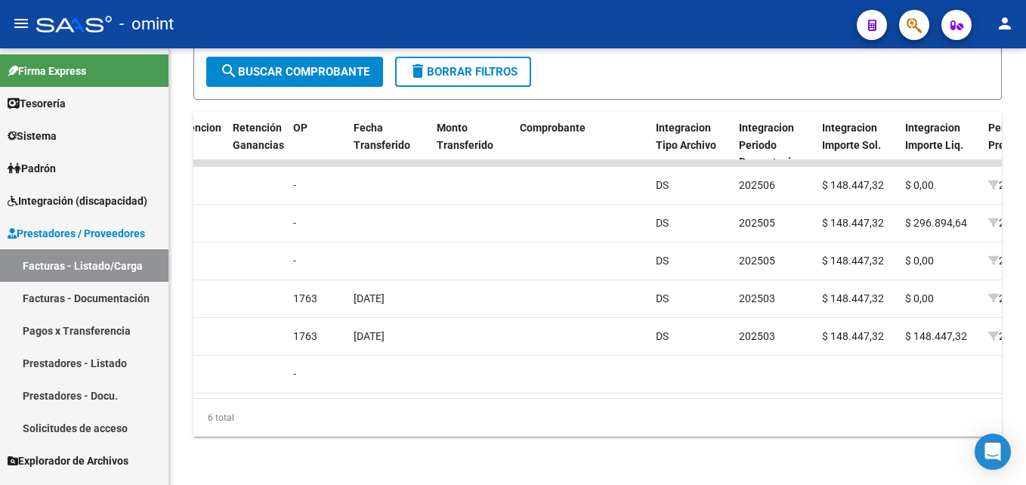
type input "27339056590"
